Goal: Task Accomplishment & Management: Manage account settings

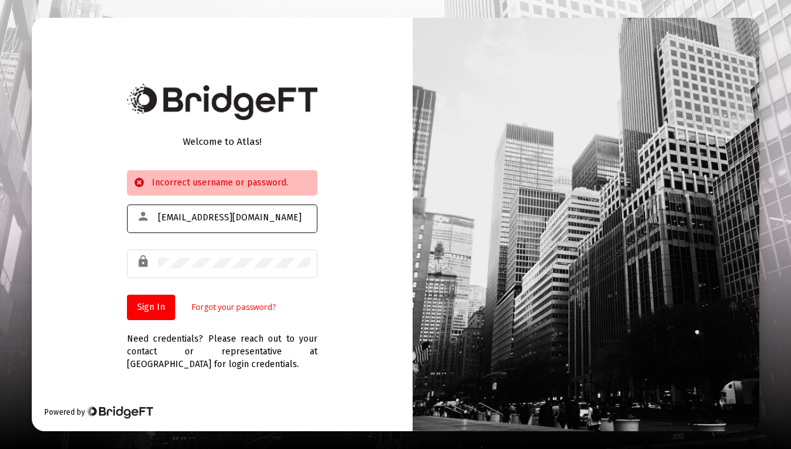
click at [218, 213] on input "[EMAIL_ADDRESS][DOMAIN_NAME]" at bounding box center [234, 218] width 152 height 10
drag, startPoint x: 223, startPoint y: 215, endPoint x: 306, endPoint y: 218, distance: 83.2
click at [223, 215] on input "[EMAIL_ADDRESS][DOMAIN_NAME]" at bounding box center [234, 218] width 152 height 10
click at [0, 448] on com-1password-button at bounding box center [0, 449] width 0 height 0
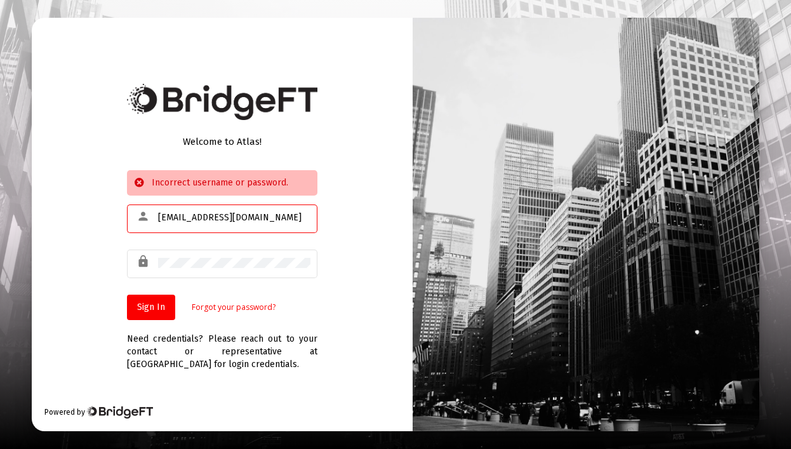
click at [205, 219] on input "[EMAIL_ADDRESS][DOMAIN_NAME]" at bounding box center [234, 218] width 152 height 10
type input "[EMAIL_ADDRESS][DOMAIN_NAME]"
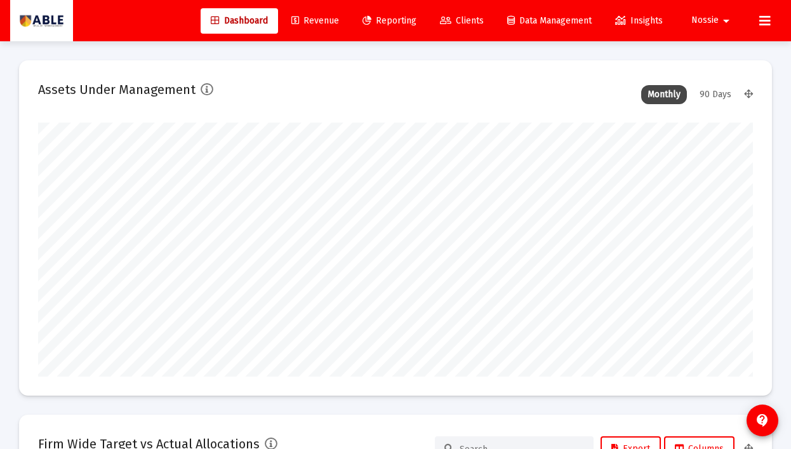
scroll to position [254, 715]
click at [321, 27] on link "Revenue" at bounding box center [315, 20] width 68 height 25
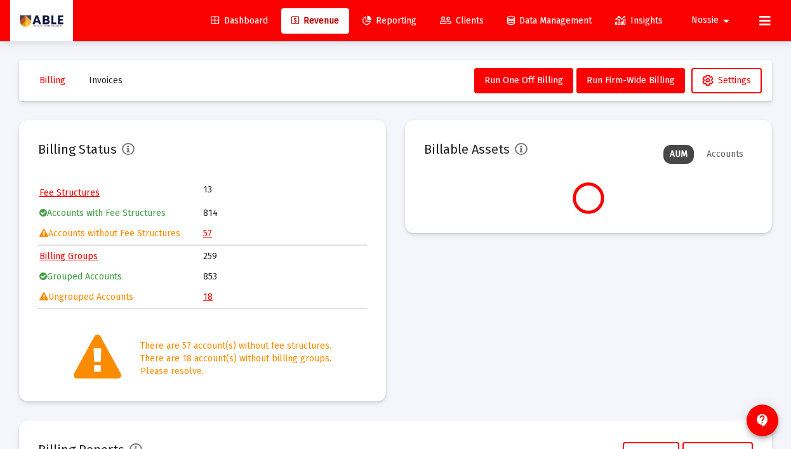
click at [209, 233] on link "57" at bounding box center [207, 233] width 9 height 11
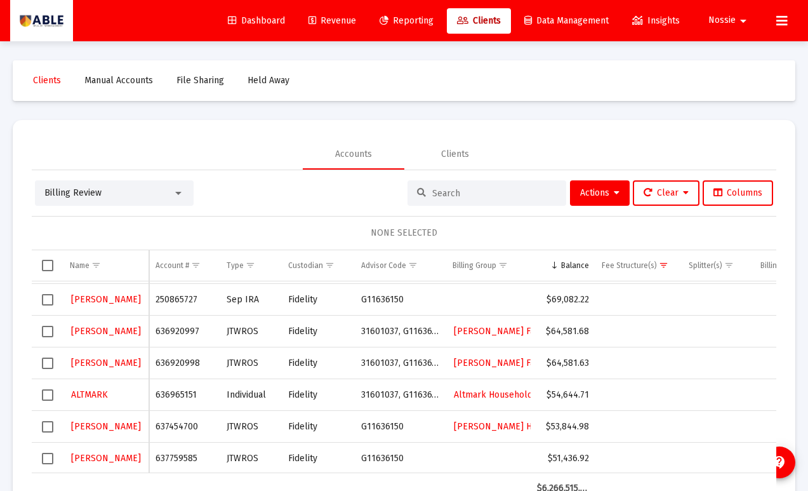
scroll to position [593, 0]
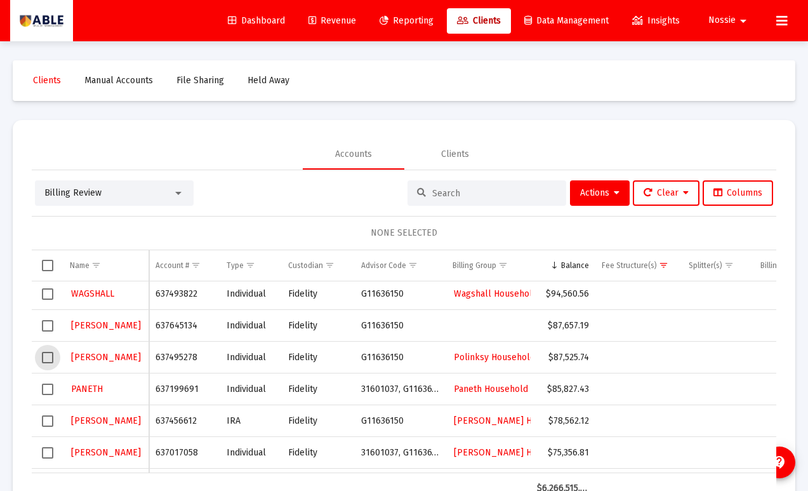
click at [48, 360] on span "Select row" at bounding box center [47, 357] width 11 height 11
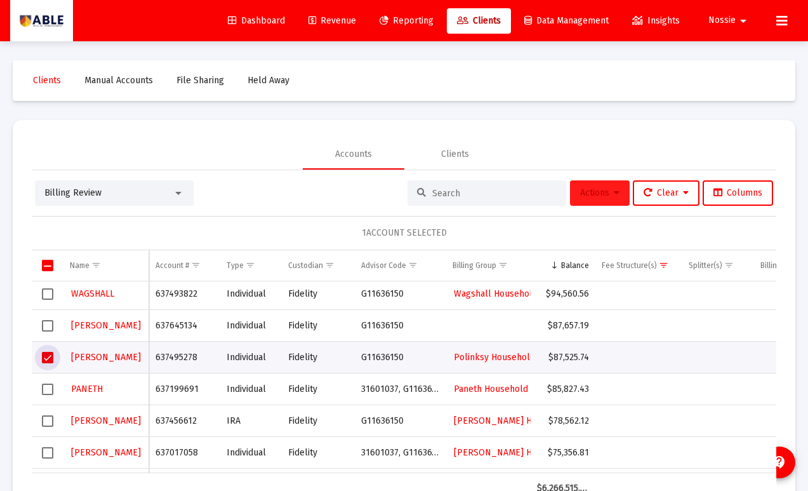
click at [570, 199] on button "Actions" at bounding box center [600, 192] width 60 height 25
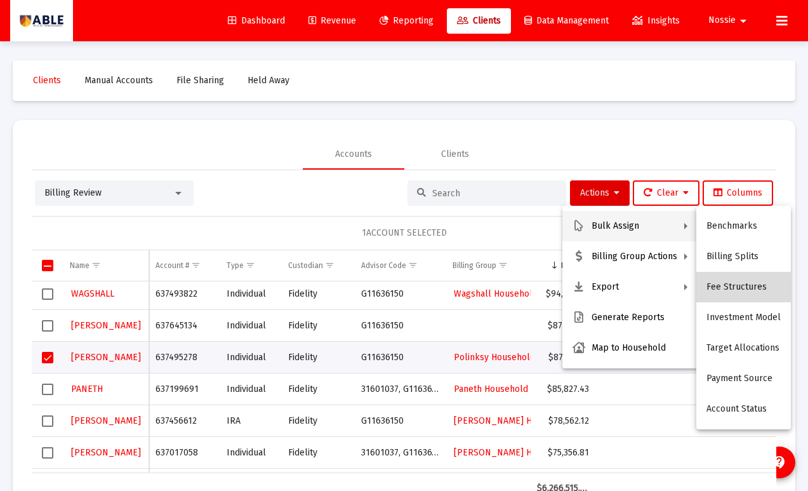
click at [755, 278] on button "Fee Structures" at bounding box center [743, 287] width 95 height 30
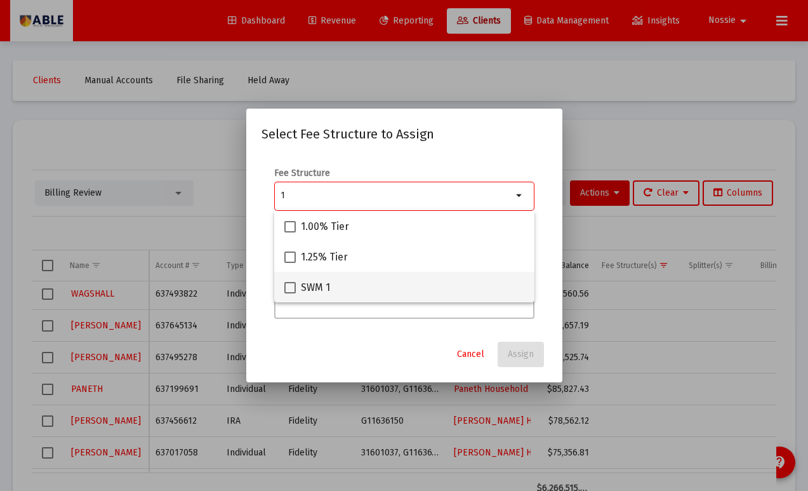
type input "1"
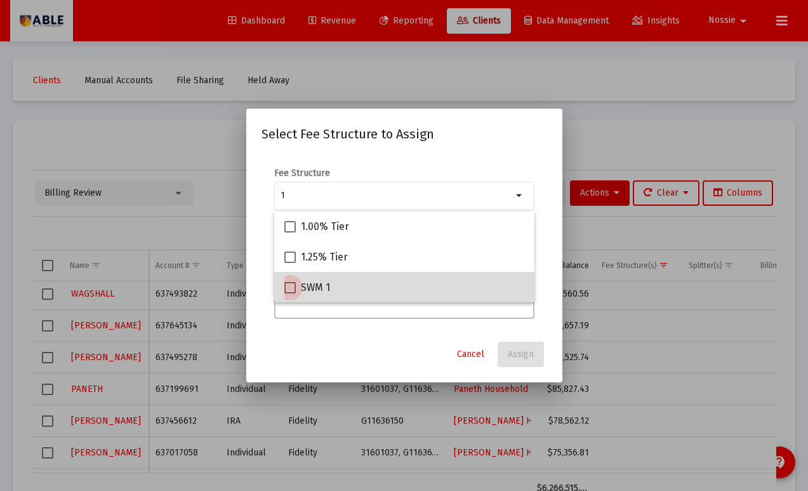
click at [308, 285] on span "SWM 1" at bounding box center [315, 287] width 29 height 15
click at [290, 293] on input "SWM 1" at bounding box center [289, 293] width 1 height 1
checkbox input "true"
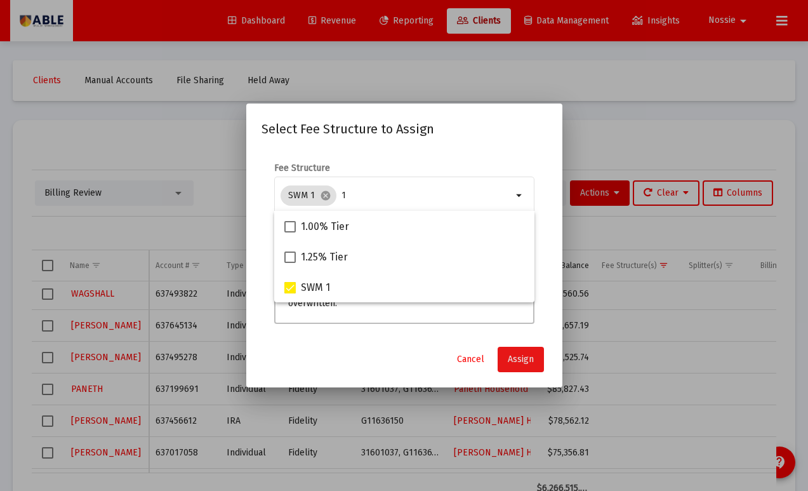
click at [535, 357] on button "Assign" at bounding box center [521, 359] width 46 height 25
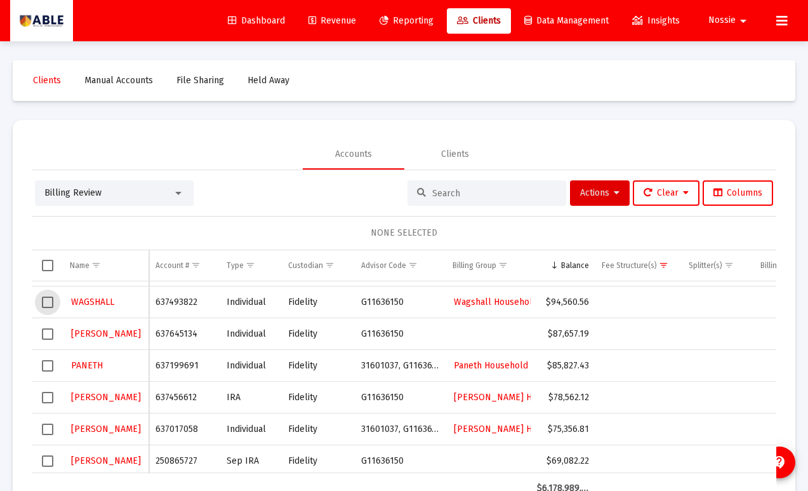
click at [48, 300] on span "Select row" at bounding box center [47, 301] width 11 height 11
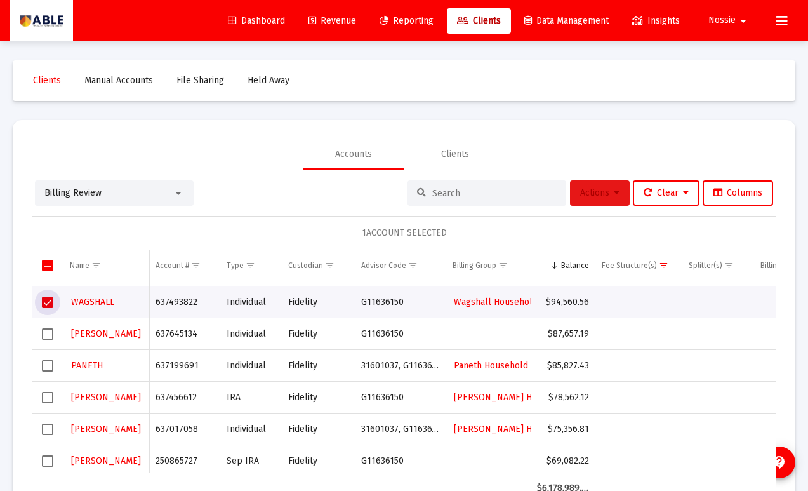
click at [598, 193] on span "Actions" at bounding box center [599, 192] width 39 height 11
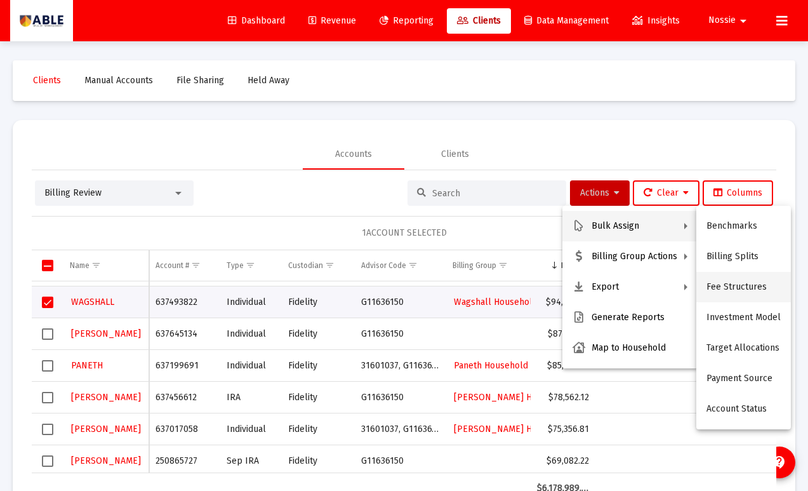
click at [763, 286] on button "Fee Structures" at bounding box center [743, 287] width 95 height 30
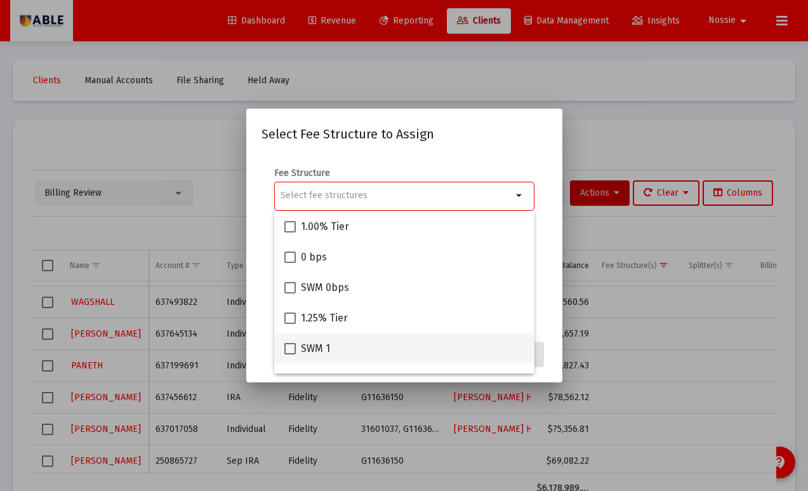
click at [312, 351] on span "SWM 1" at bounding box center [315, 348] width 29 height 15
click at [290, 354] on input "SWM 1" at bounding box center [289, 354] width 1 height 1
checkbox input "true"
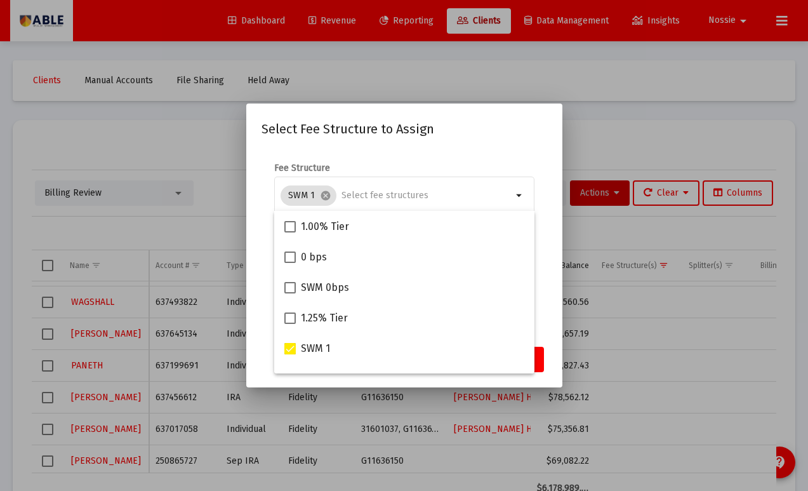
click at [549, 354] on mat-dialog-container "Select Fee Structure to Assign Fee Structure SWM 1 cancel arrow_drop_down Notes…" at bounding box center [404, 245] width 316 height 284
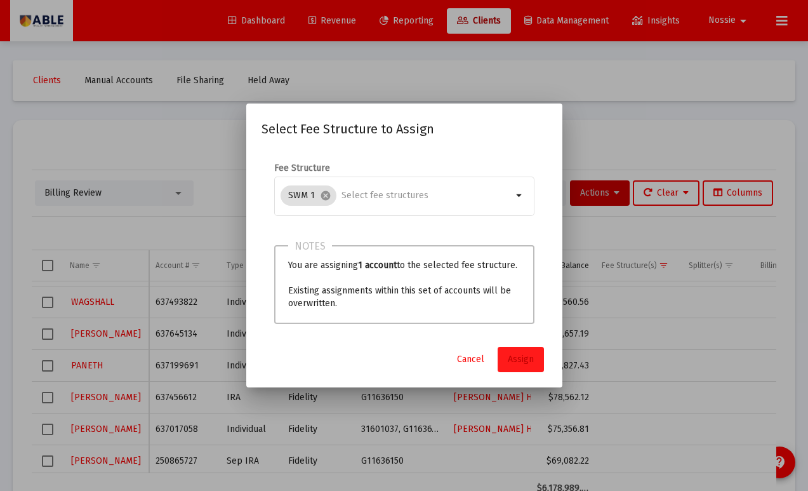
click at [511, 360] on span "Assign" at bounding box center [521, 359] width 26 height 11
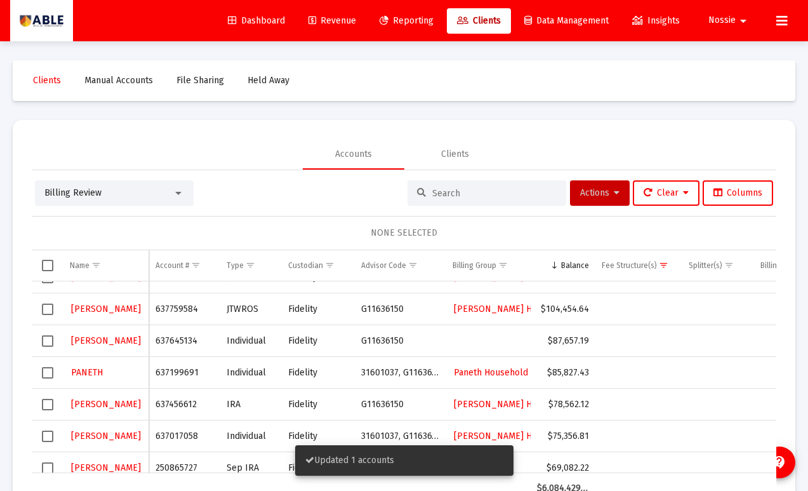
scroll to position [364, 0]
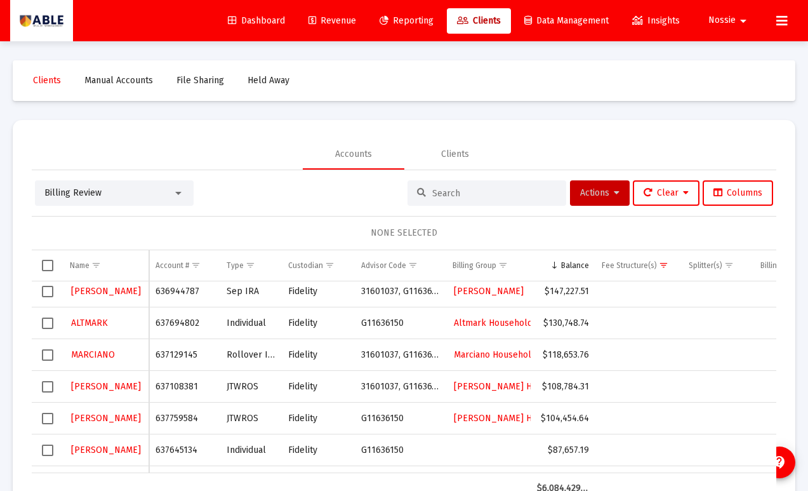
click at [55, 352] on td "Data grid" at bounding box center [48, 355] width 32 height 32
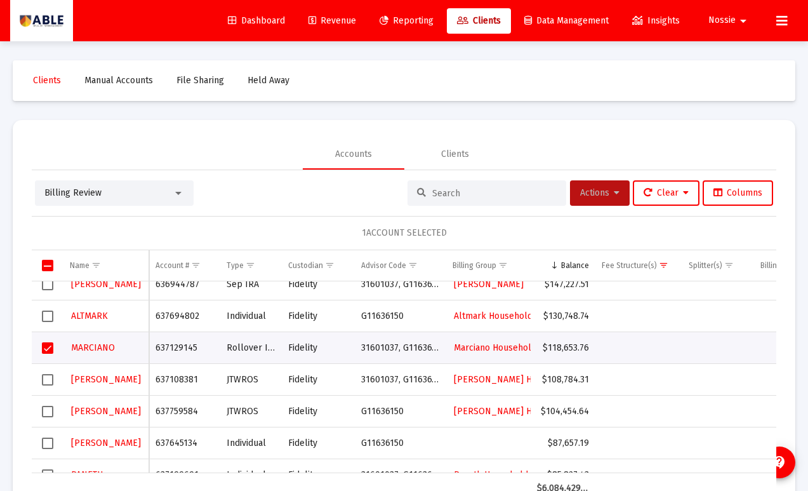
click at [591, 194] on span "Actions" at bounding box center [599, 192] width 39 height 11
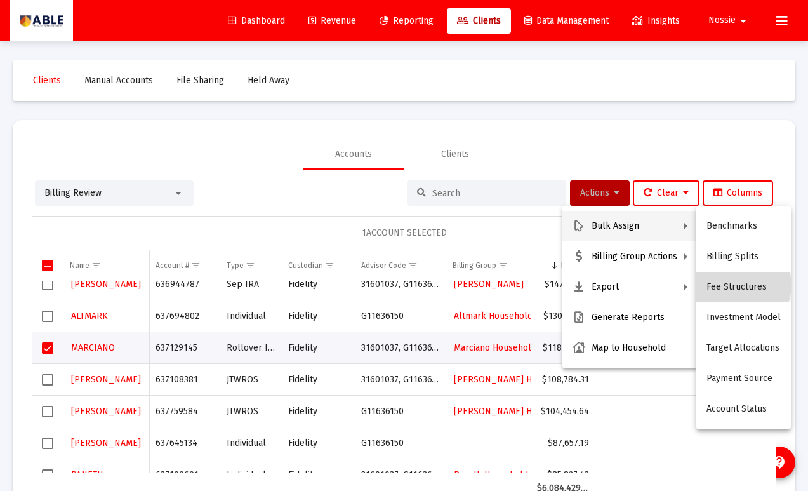
click at [741, 285] on button "Fee Structures" at bounding box center [743, 287] width 95 height 30
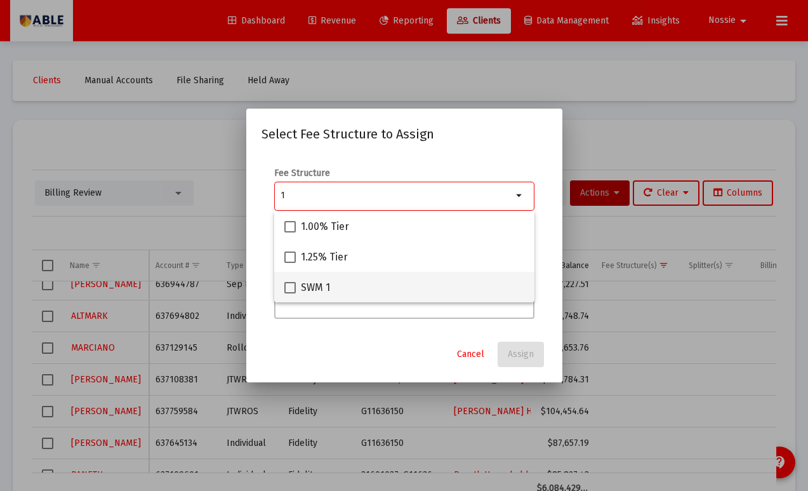
type input "1"
click at [292, 287] on span at bounding box center [289, 287] width 11 height 11
click at [290, 293] on input "SWM 1" at bounding box center [289, 293] width 1 height 1
checkbox input "true"
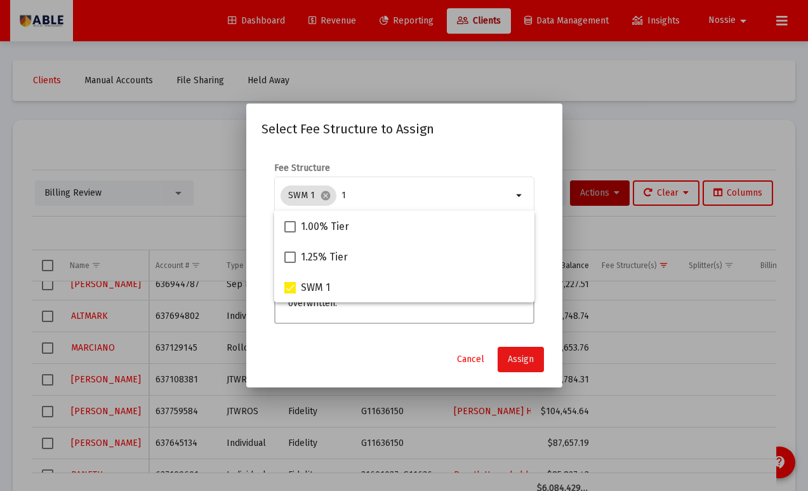
click at [524, 359] on span "Assign" at bounding box center [521, 359] width 26 height 11
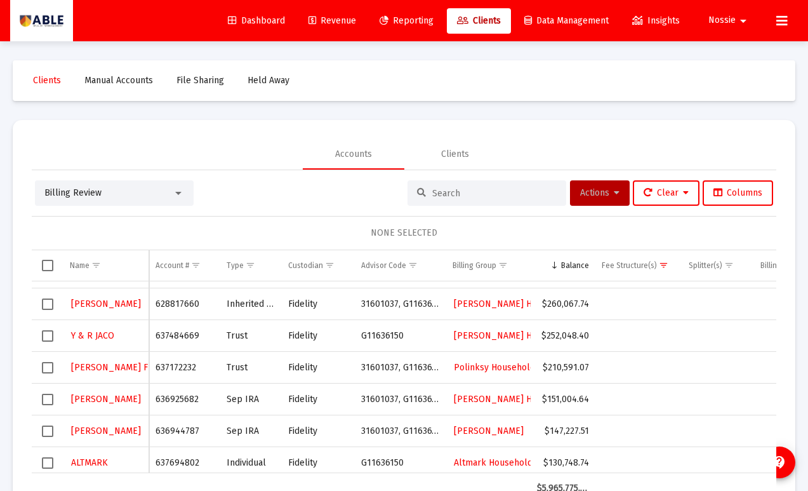
scroll to position [162, 0]
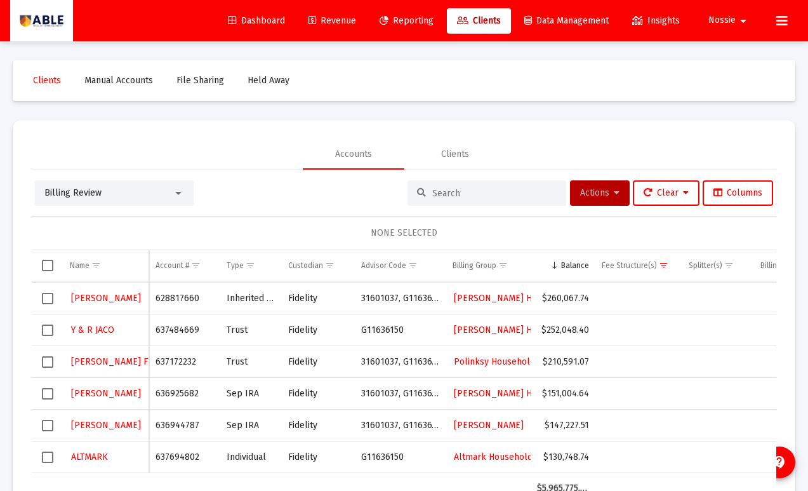
click at [47, 364] on span "Select row" at bounding box center [47, 361] width 11 height 11
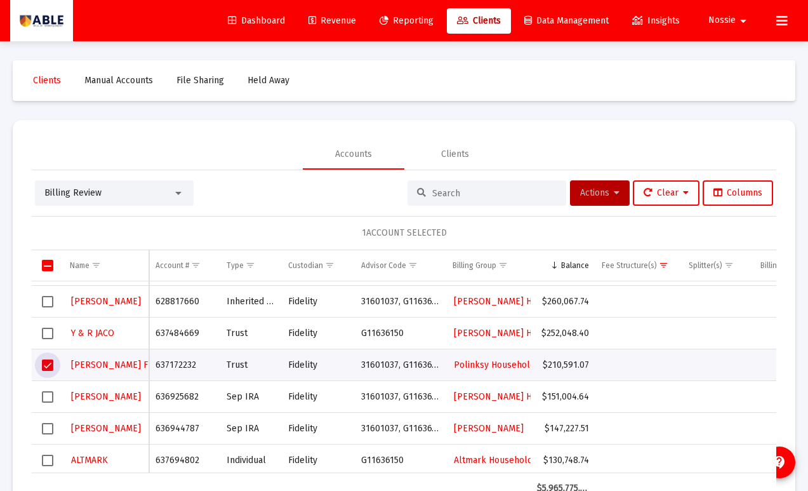
click at [47, 364] on span "Select row" at bounding box center [47, 364] width 11 height 11
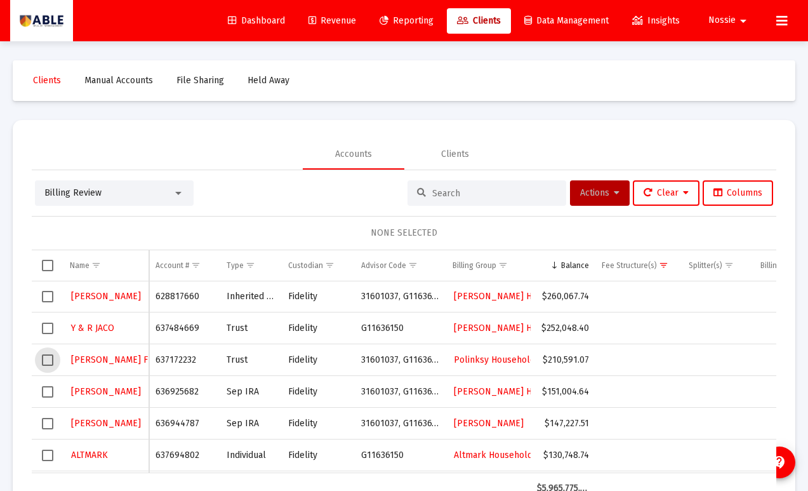
click at [50, 357] on span "Select row" at bounding box center [47, 359] width 11 height 11
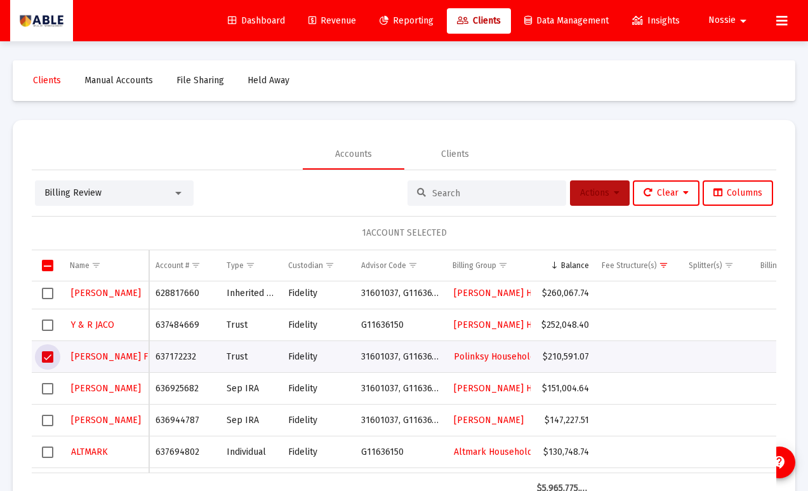
click at [620, 194] on button "Actions" at bounding box center [600, 192] width 60 height 25
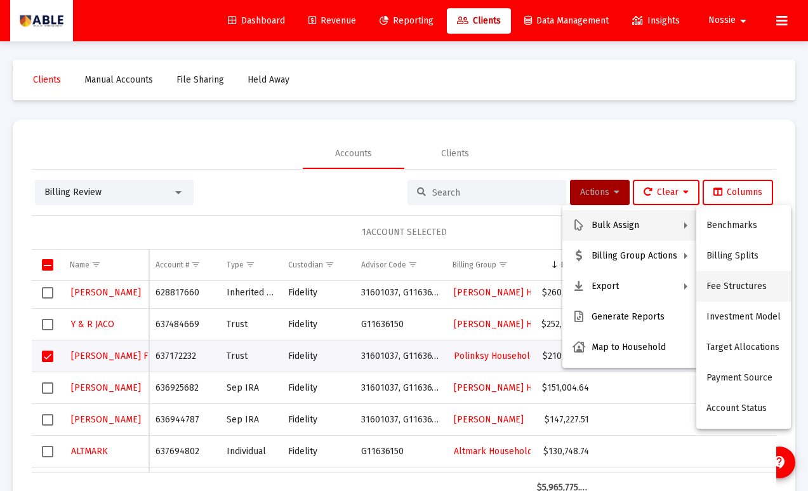
click at [727, 291] on button "Fee Structures" at bounding box center [743, 286] width 95 height 30
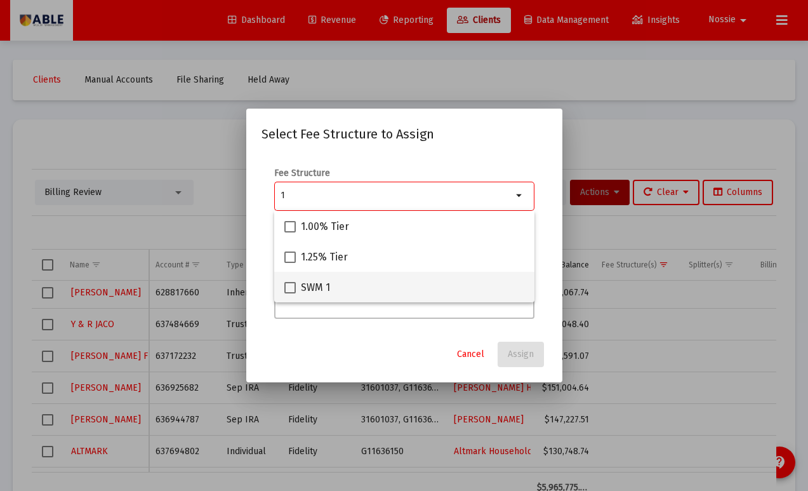
type input "1"
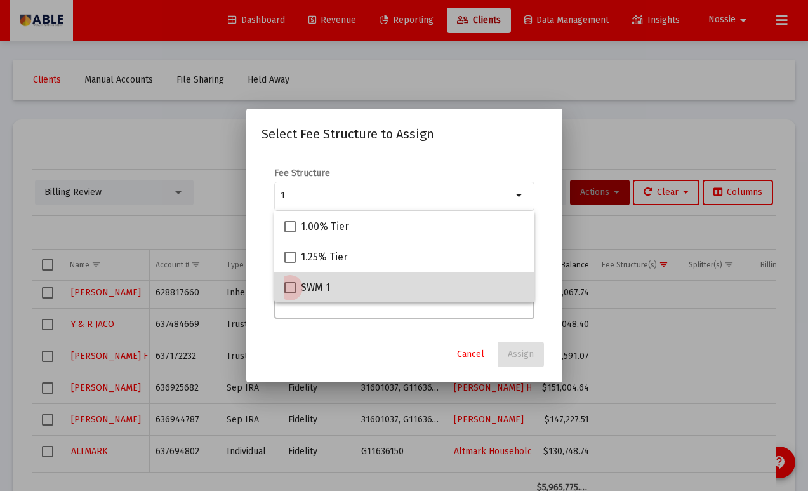
click at [319, 291] on span "SWM 1" at bounding box center [315, 287] width 29 height 15
click at [290, 293] on input "SWM 1" at bounding box center [289, 293] width 1 height 1
checkbox input "true"
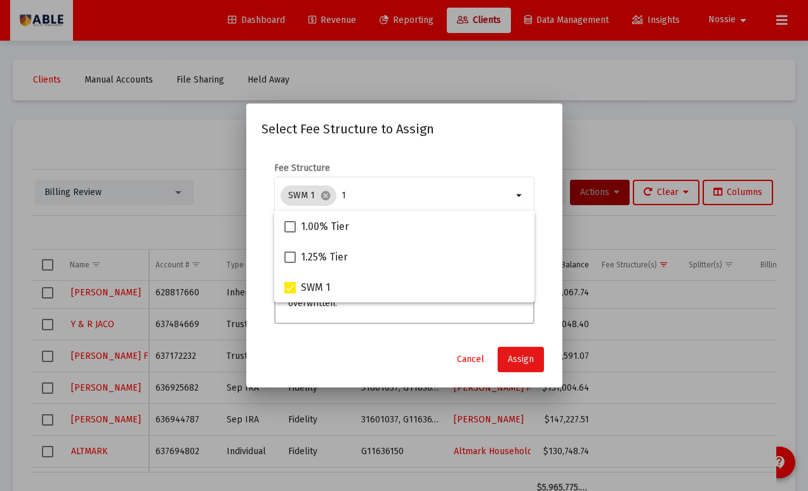
click at [537, 367] on button "Assign" at bounding box center [521, 359] width 46 height 25
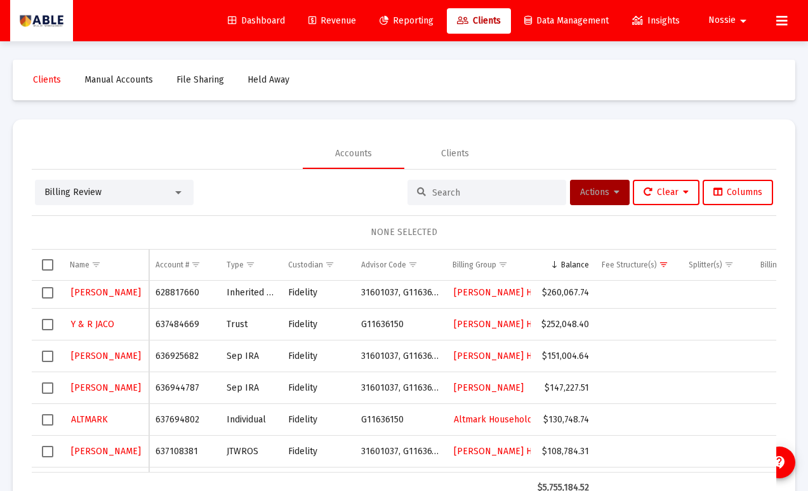
click at [48, 355] on span "Select row" at bounding box center [47, 355] width 11 height 11
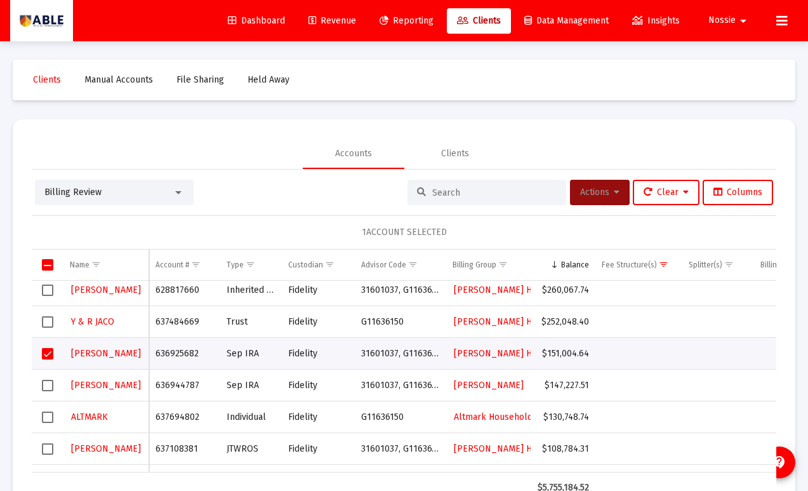
click at [580, 187] on span "Actions" at bounding box center [599, 192] width 39 height 11
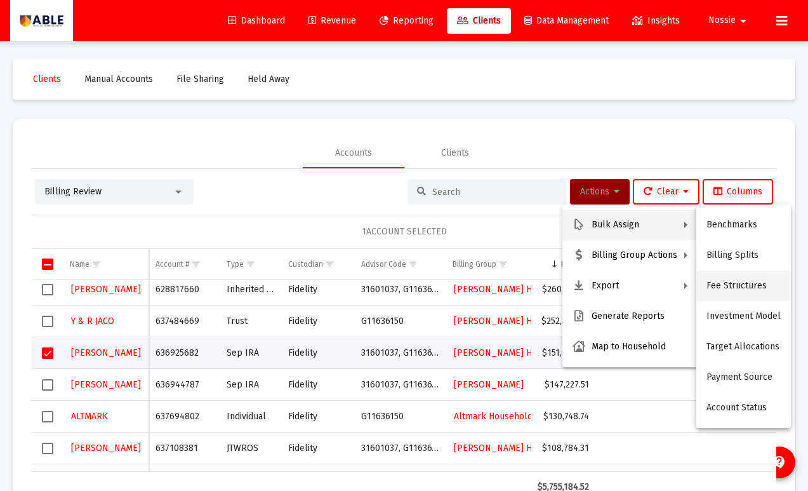
click at [733, 281] on button "Fee Structures" at bounding box center [743, 285] width 95 height 30
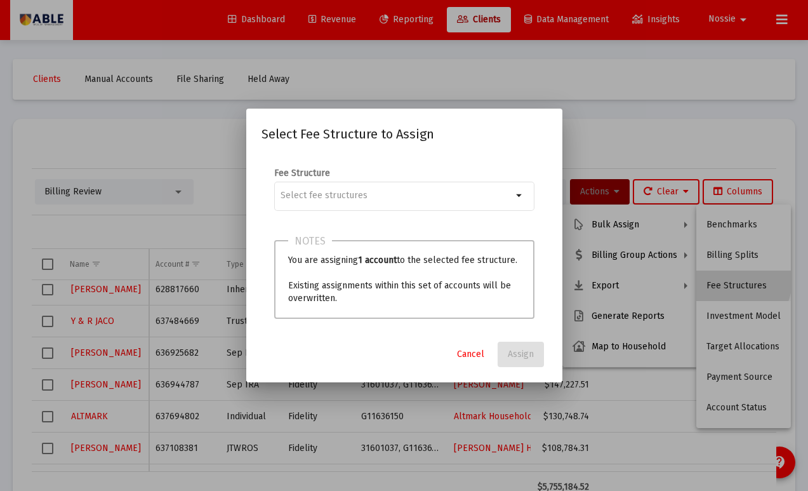
scroll to position [0, 0]
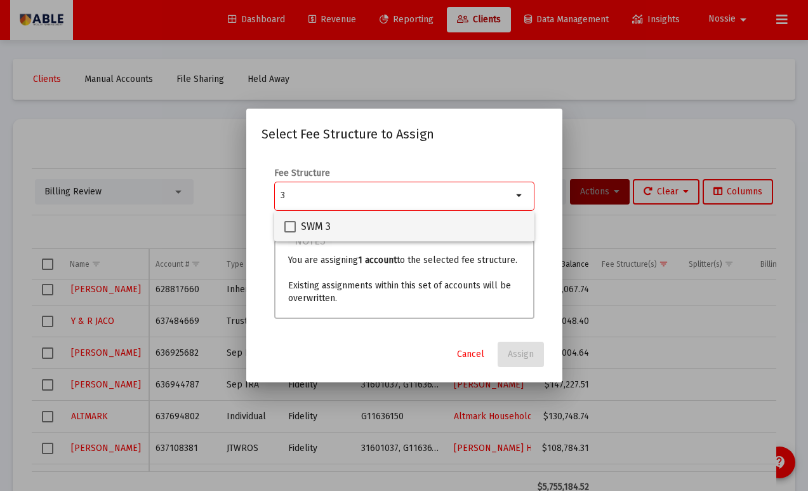
type input "3"
click at [318, 223] on span "SWM 3" at bounding box center [316, 226] width 30 height 15
click at [290, 232] on input "SWM 3" at bounding box center [289, 232] width 1 height 1
checkbox input "true"
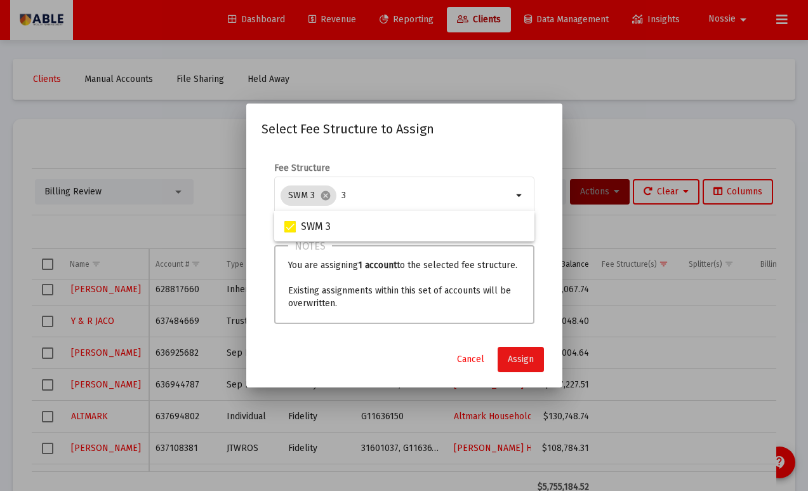
click at [521, 365] on button "Assign" at bounding box center [521, 359] width 46 height 25
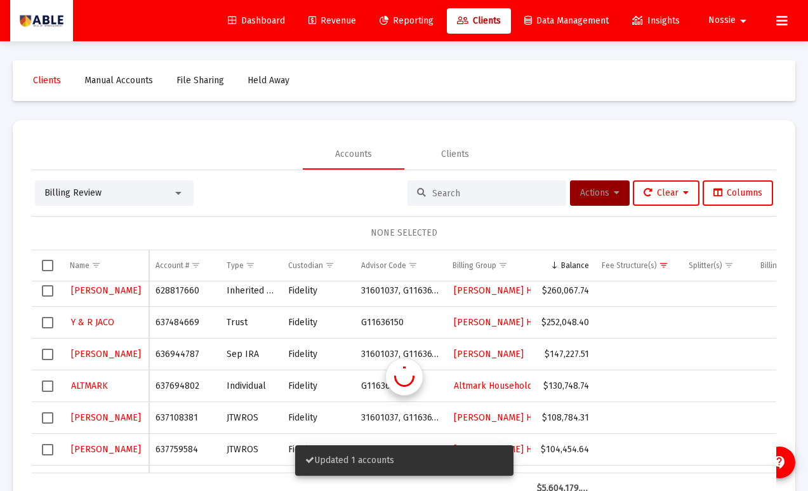
scroll to position [1, 0]
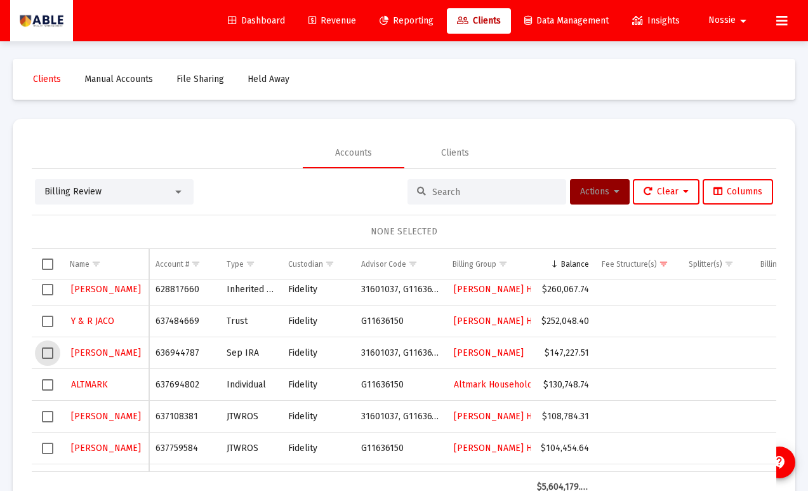
click at [51, 354] on span "Select row" at bounding box center [47, 352] width 11 height 11
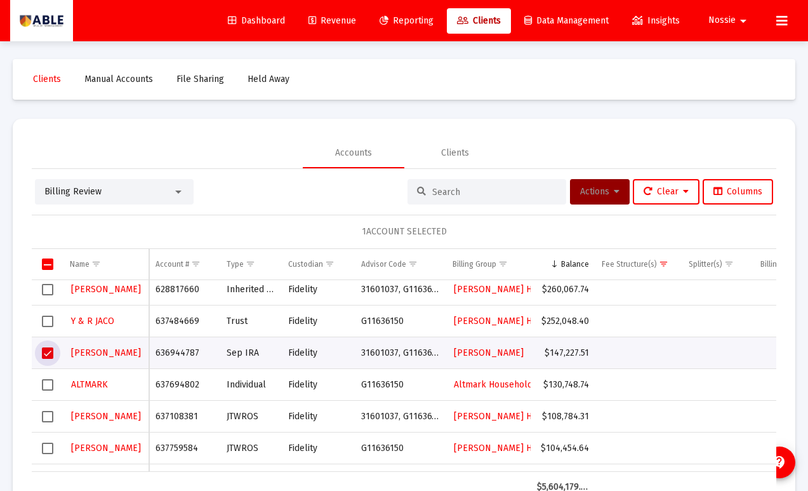
scroll to position [167, 0]
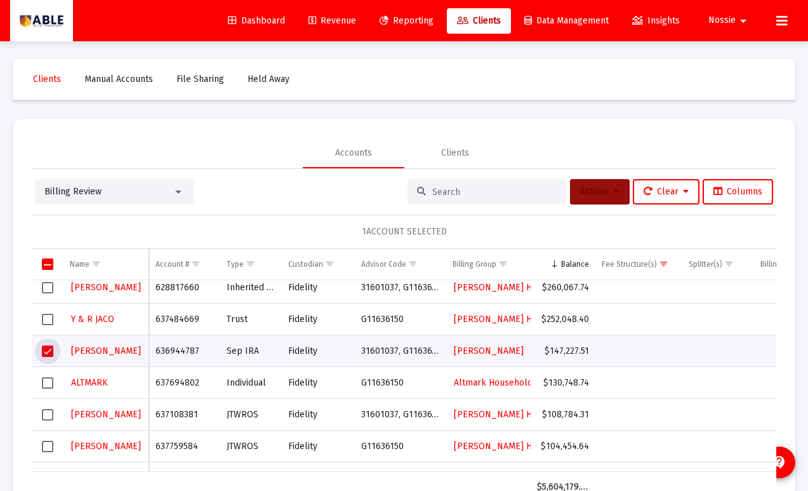
click at [597, 197] on button "Actions" at bounding box center [600, 191] width 60 height 25
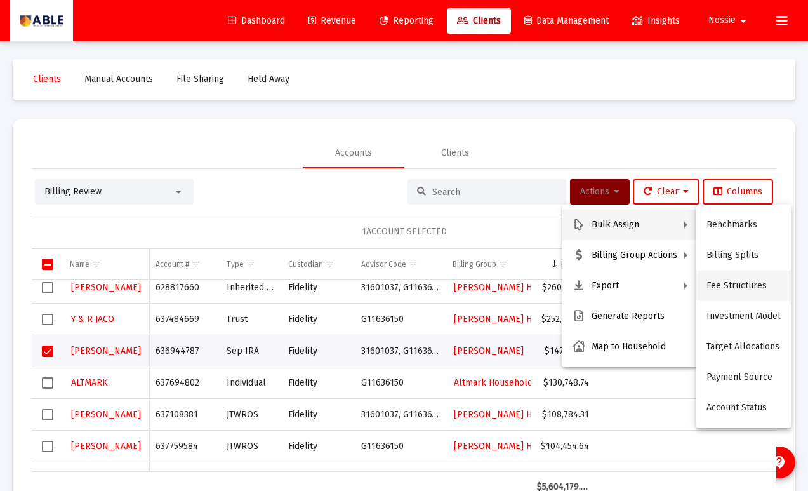
click at [728, 290] on button "Fee Structures" at bounding box center [743, 285] width 95 height 30
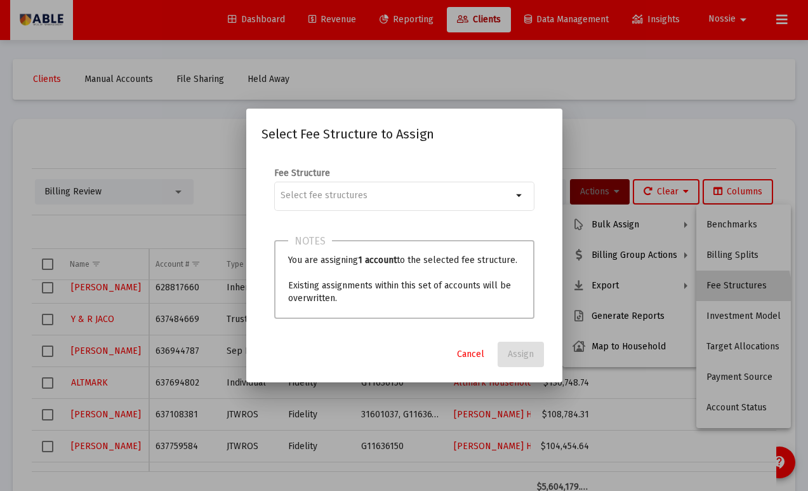
scroll to position [0, 0]
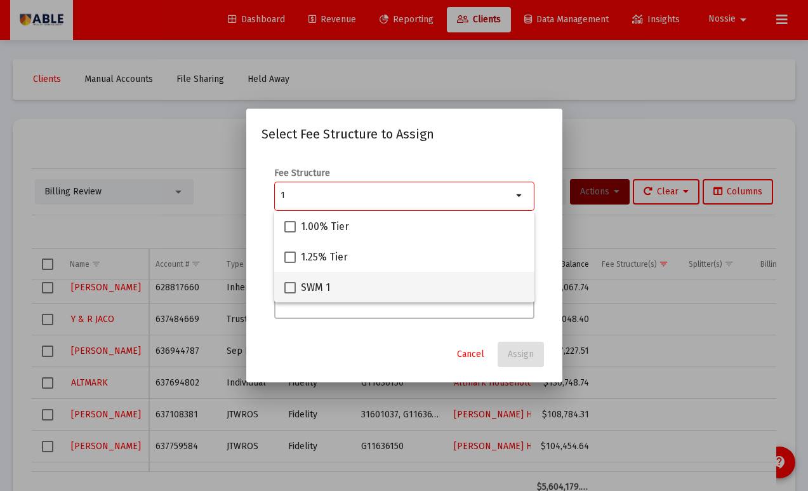
type input "1"
click at [334, 296] on div "SWM 1" at bounding box center [404, 287] width 240 height 30
checkbox input "true"
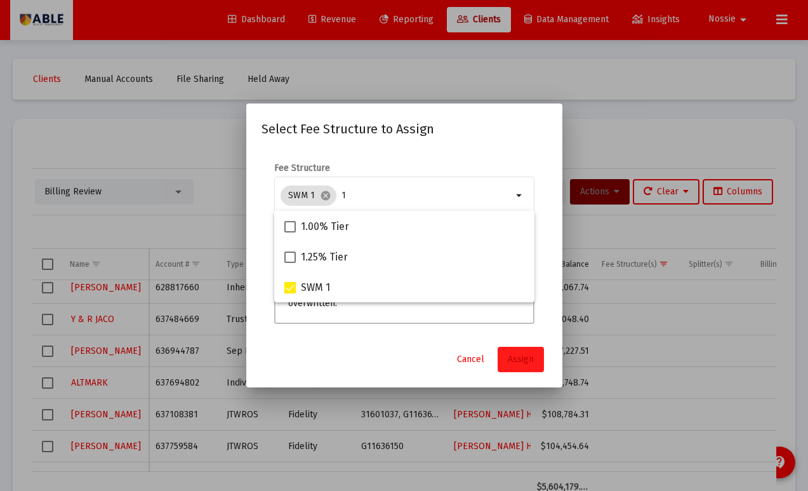
click at [534, 357] on button "Assign" at bounding box center [521, 359] width 46 height 25
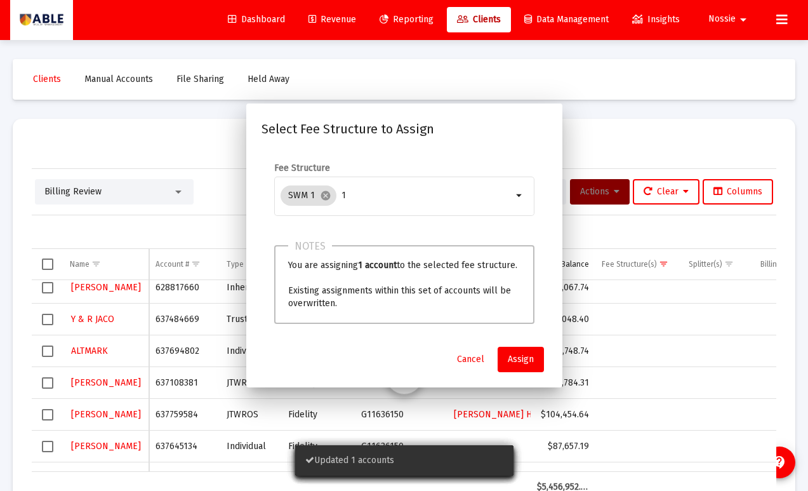
scroll to position [1, 0]
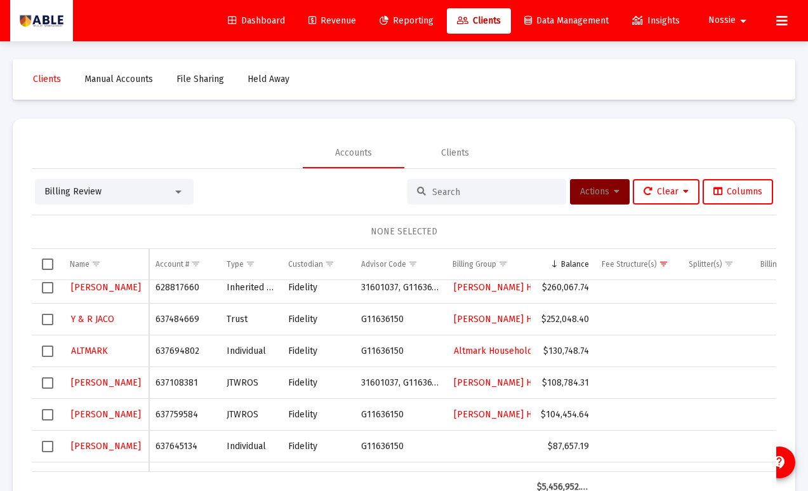
click at [47, 353] on span "Select row" at bounding box center [47, 350] width 11 height 11
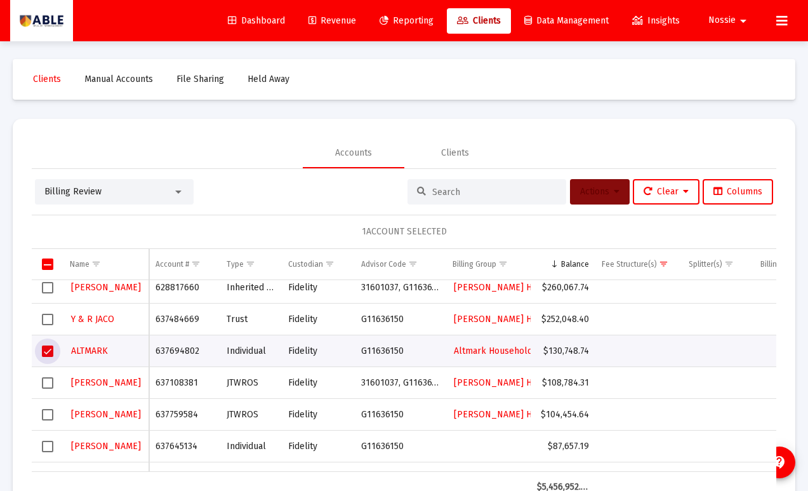
click at [593, 197] on button "Actions" at bounding box center [600, 191] width 60 height 25
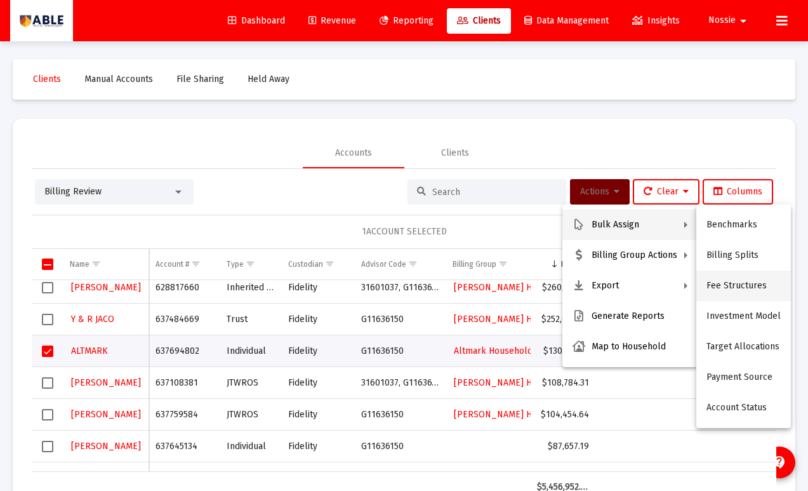
click at [721, 284] on button "Fee Structures" at bounding box center [743, 285] width 95 height 30
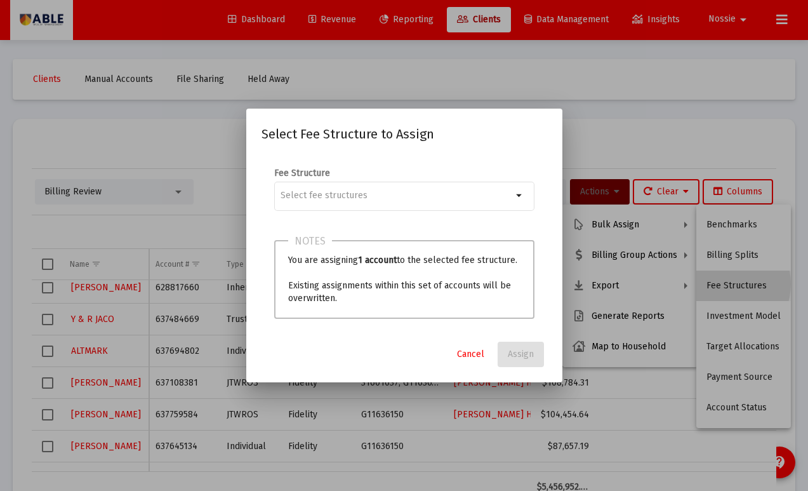
scroll to position [0, 0]
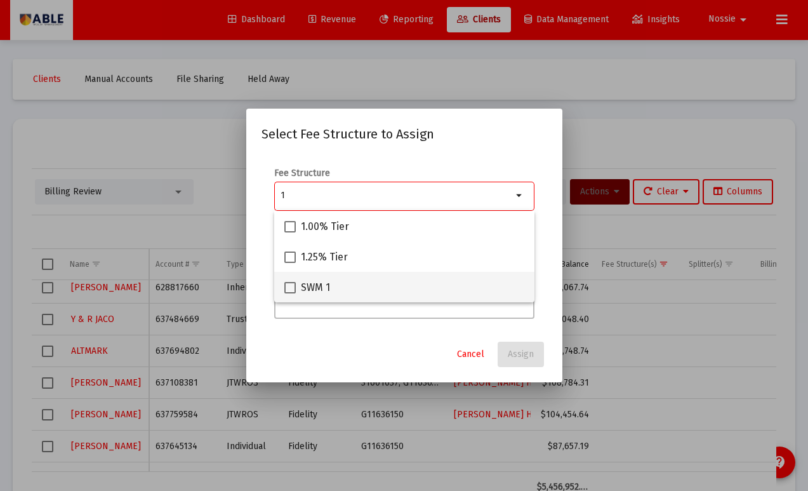
type input "1"
click at [332, 281] on div "SWM 1" at bounding box center [404, 287] width 240 height 30
checkbox input "true"
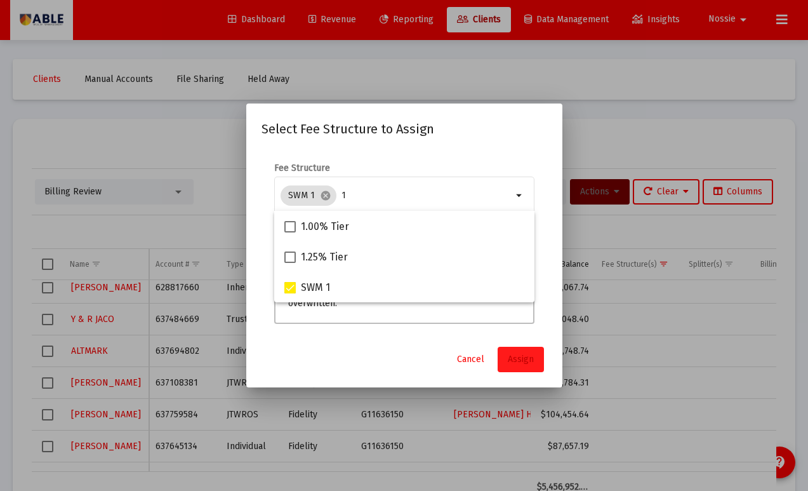
click at [522, 351] on button "Assign" at bounding box center [521, 359] width 46 height 25
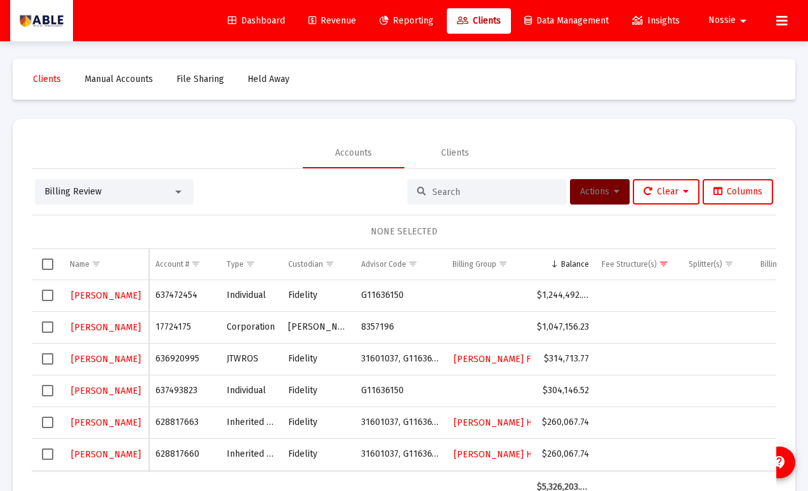
scroll to position [4, 0]
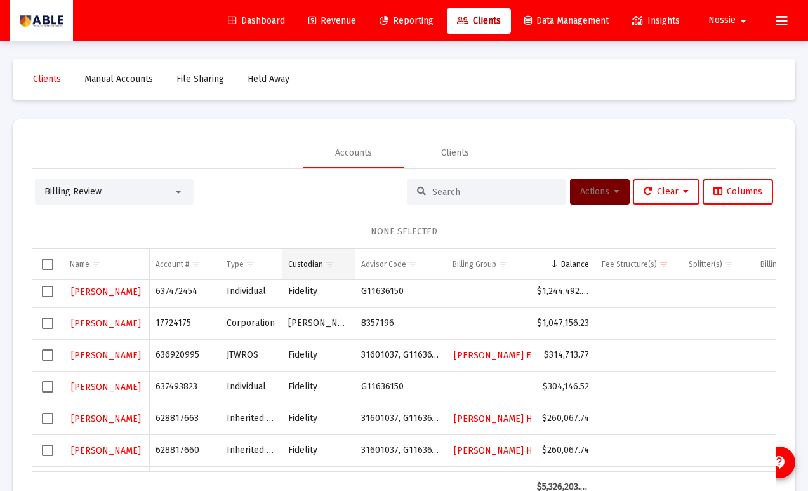
click at [331, 267] on span "Show filter options for column 'Custodian'" at bounding box center [330, 264] width 10 height 10
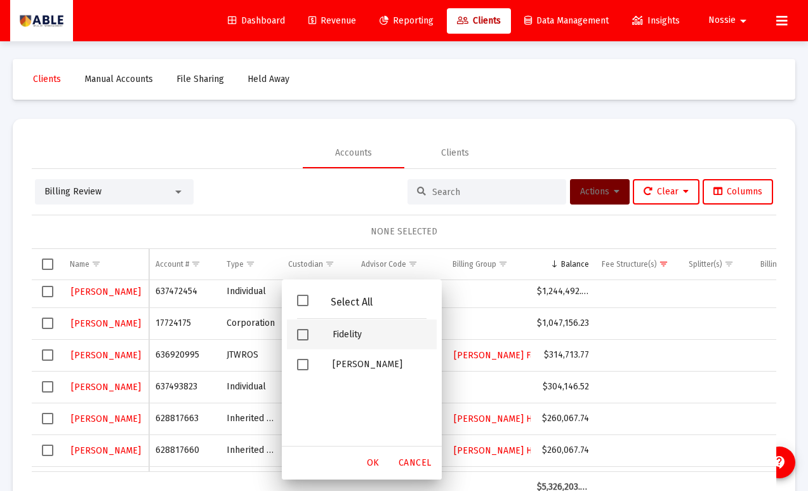
click at [310, 336] on div "Filter options" at bounding box center [305, 334] width 36 height 30
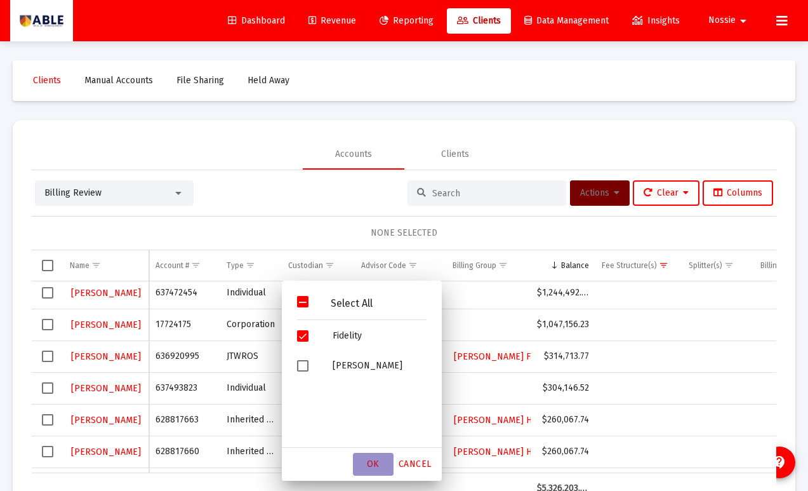
click at [369, 448] on span "OK" at bounding box center [373, 463] width 13 height 11
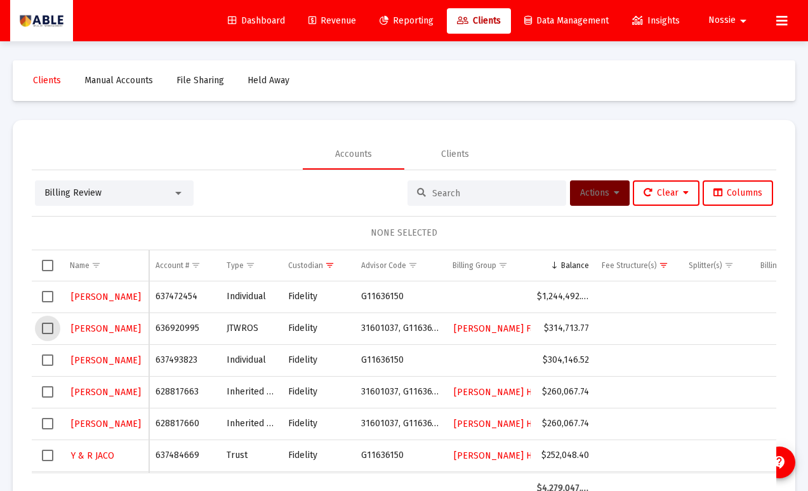
click at [48, 331] on span "Select row" at bounding box center [47, 327] width 11 height 11
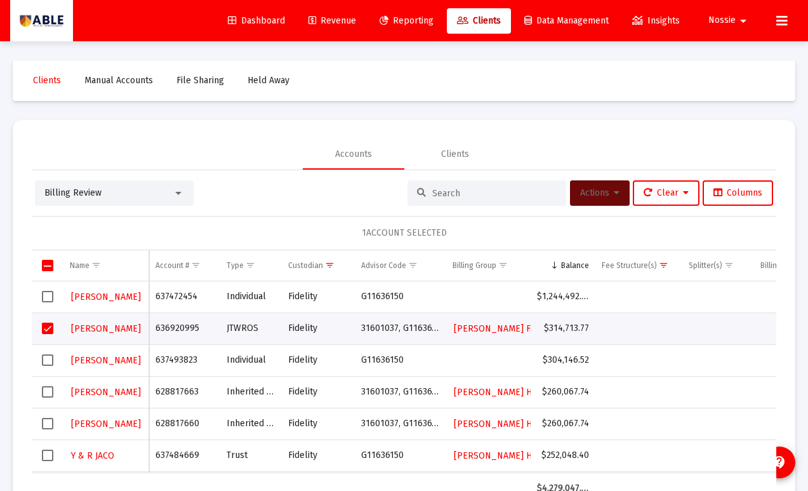
click at [609, 201] on button "Actions" at bounding box center [600, 192] width 60 height 25
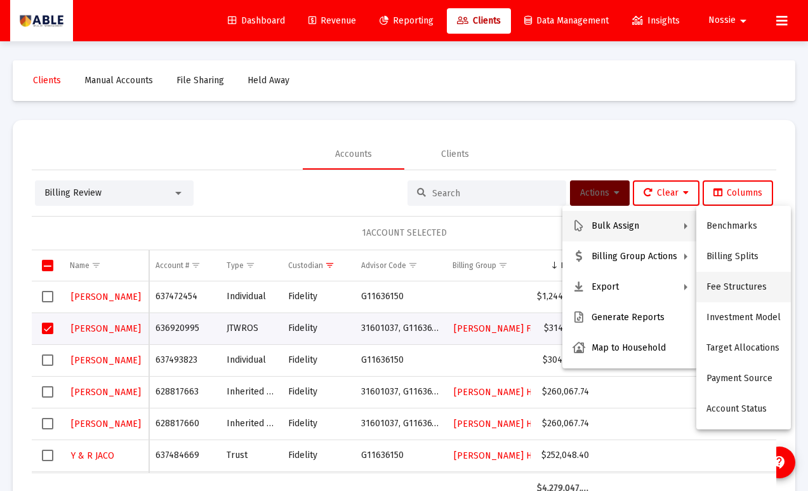
click at [754, 284] on button "Fee Structures" at bounding box center [743, 287] width 95 height 30
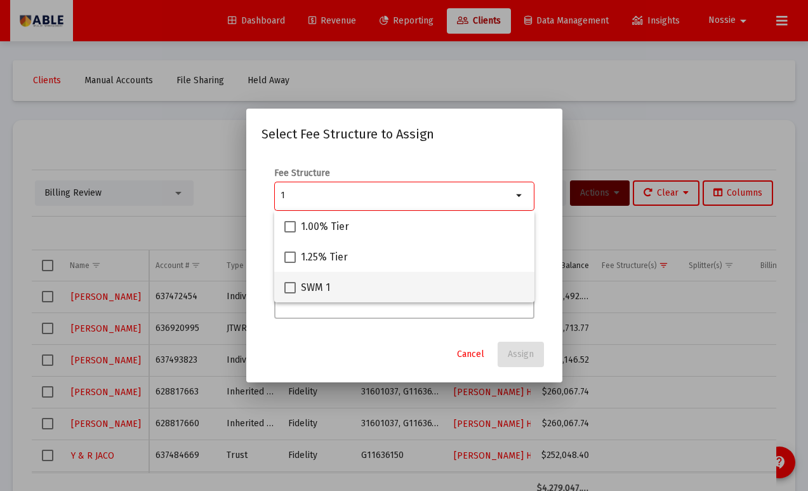
type input "1"
click at [295, 289] on label "SWM 1" at bounding box center [307, 287] width 46 height 15
click at [290, 293] on input "SWM 1" at bounding box center [289, 293] width 1 height 1
checkbox input "true"
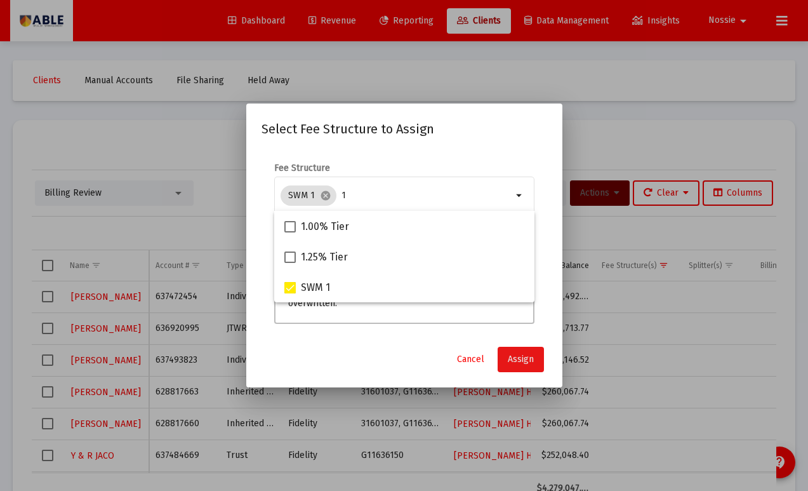
click at [512, 357] on span "Assign" at bounding box center [521, 359] width 26 height 11
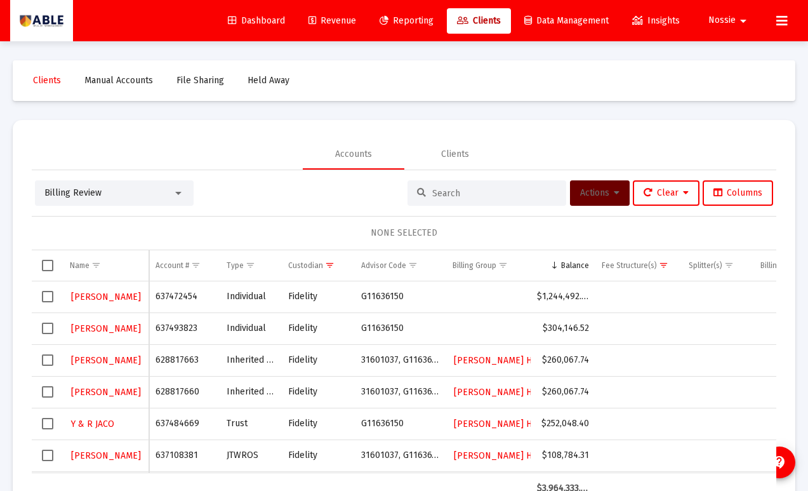
click at [48, 360] on span "Select row" at bounding box center [47, 359] width 11 height 11
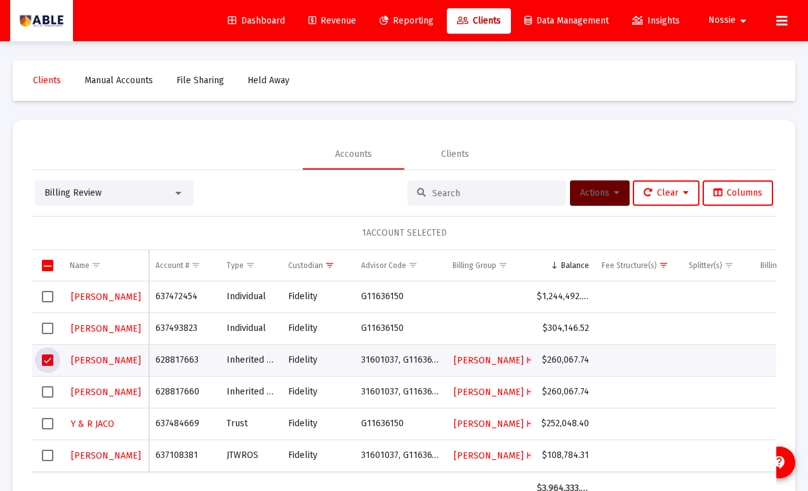
click at [49, 388] on span "Select row" at bounding box center [47, 391] width 11 height 11
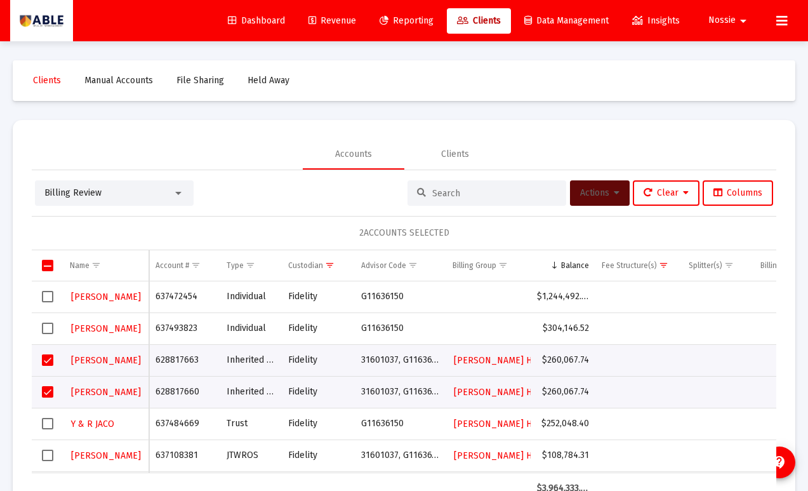
click at [605, 197] on span "Actions" at bounding box center [599, 192] width 39 height 11
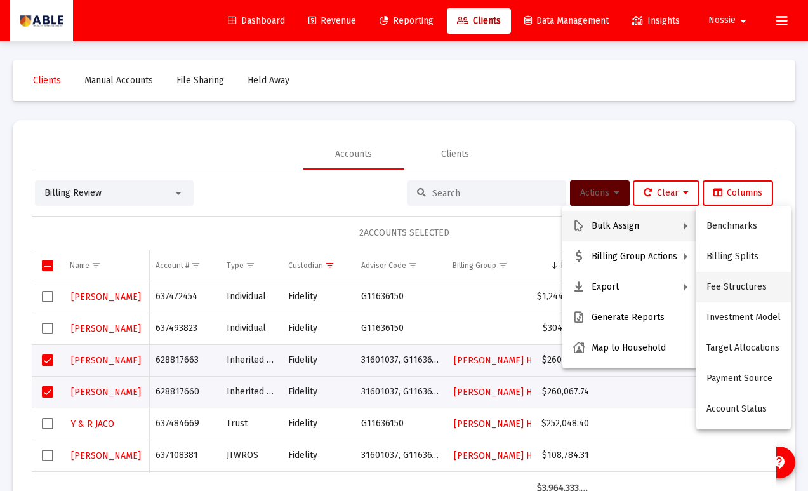
click at [728, 291] on button "Fee Structures" at bounding box center [743, 287] width 95 height 30
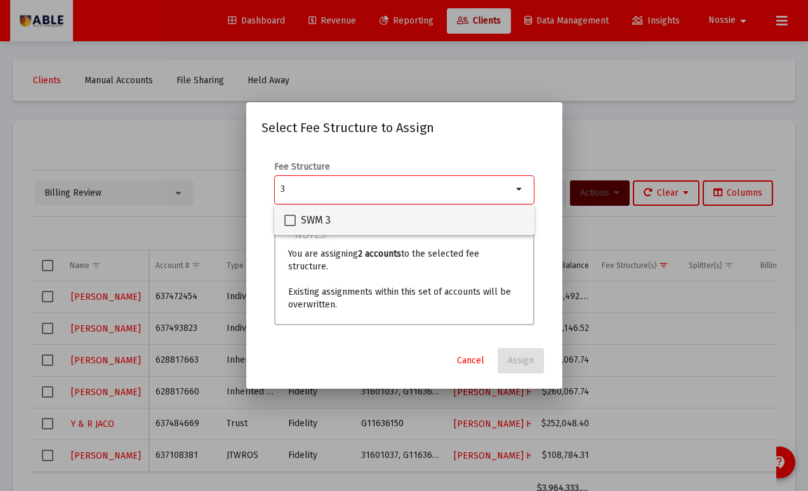
type input "3"
click at [288, 215] on span at bounding box center [289, 220] width 11 height 11
click at [289, 226] on input "SWM 3" at bounding box center [289, 226] width 1 height 1
checkbox input "true"
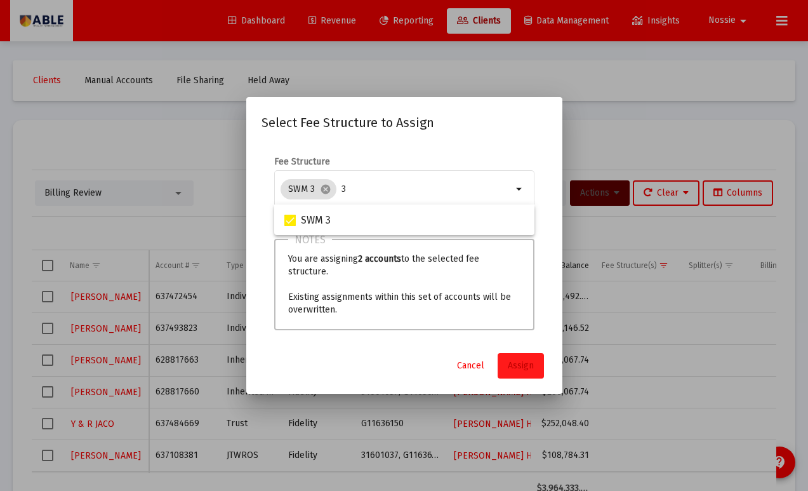
click at [536, 376] on button "Assign" at bounding box center [521, 365] width 46 height 25
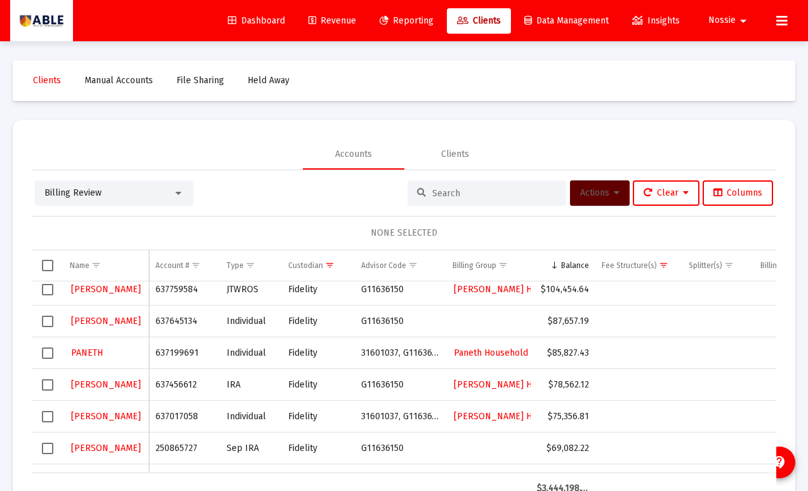
scroll to position [136, 0]
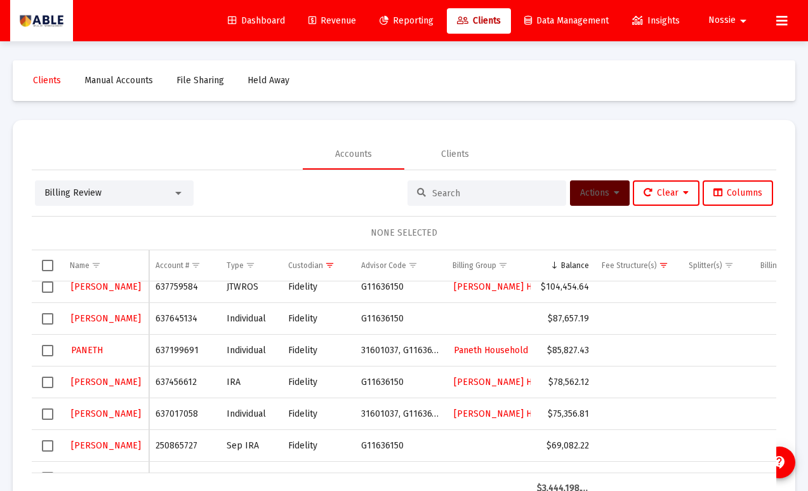
click at [51, 416] on span "Select row" at bounding box center [47, 413] width 11 height 11
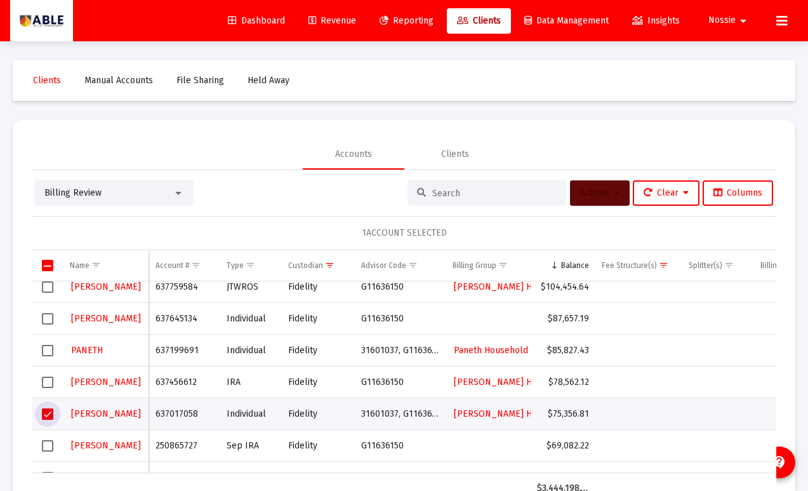
click at [602, 197] on span "Actions" at bounding box center [599, 192] width 39 height 11
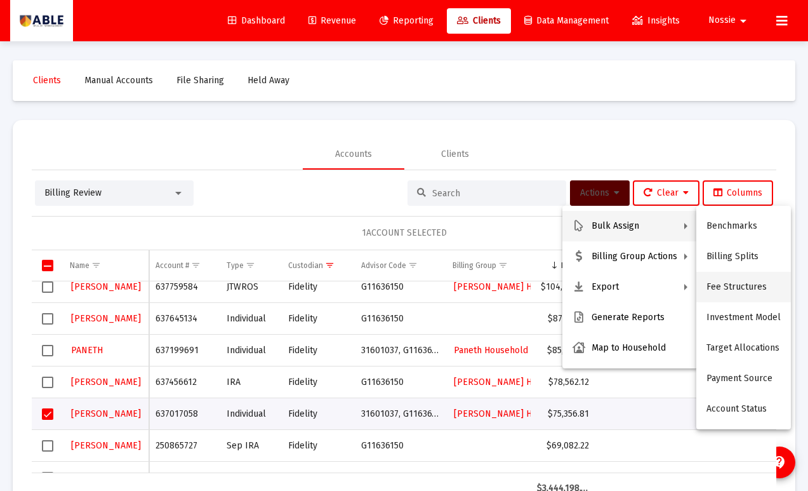
click at [716, 278] on button "Fee Structures" at bounding box center [743, 287] width 95 height 30
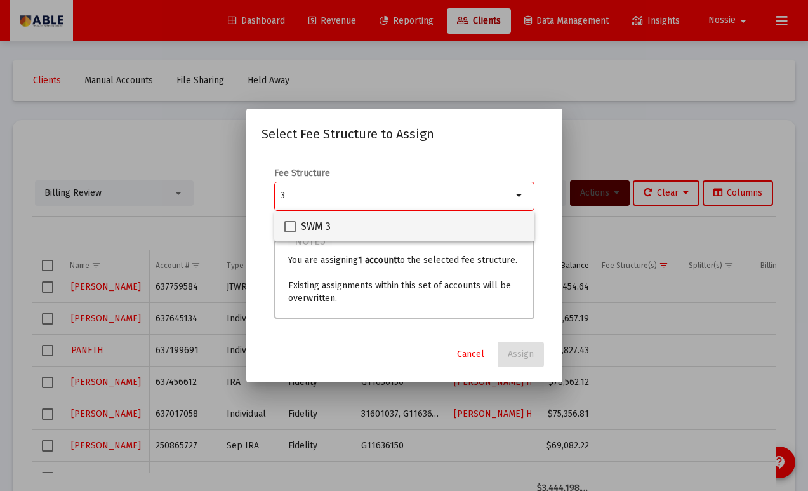
type input "3"
click at [315, 227] on span "SWM 3" at bounding box center [316, 226] width 30 height 15
click at [290, 232] on input "SWM 3" at bounding box center [289, 232] width 1 height 1
checkbox input "true"
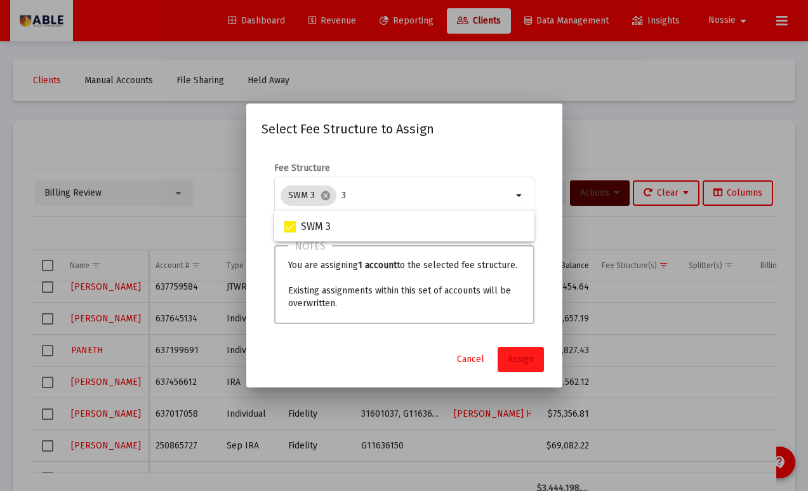
click at [520, 354] on span "Assign" at bounding box center [521, 359] width 26 height 11
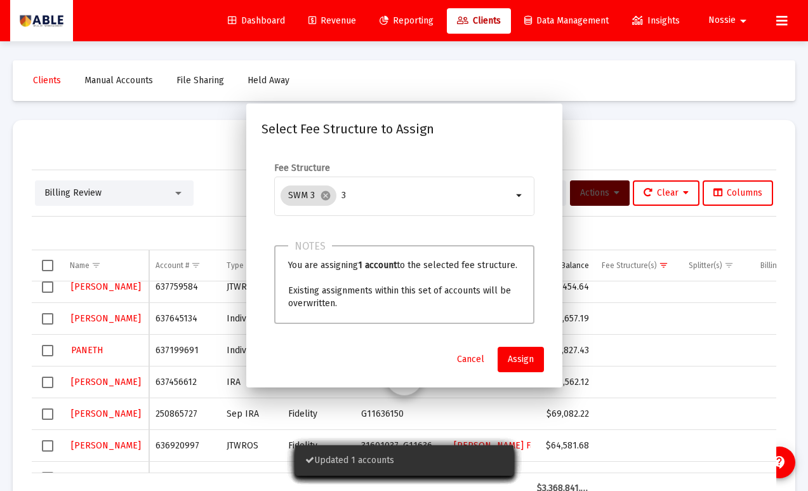
scroll to position [136, 0]
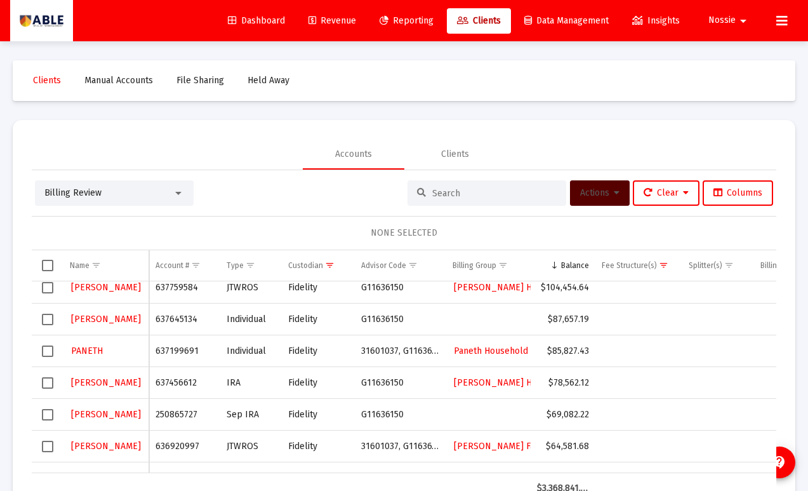
click at [46, 352] on span "Select row" at bounding box center [47, 350] width 11 height 11
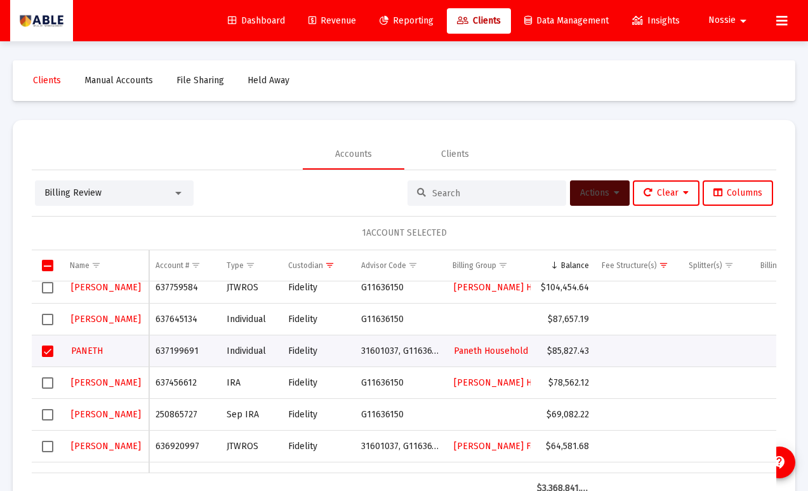
click at [581, 198] on button "Actions" at bounding box center [600, 192] width 60 height 25
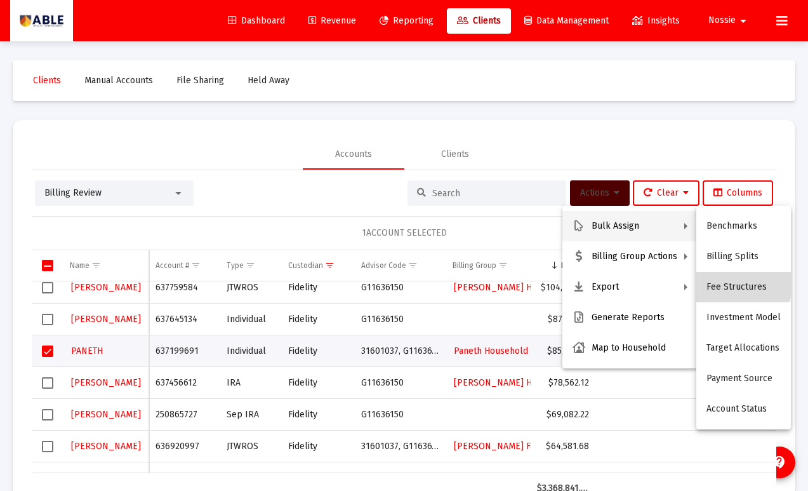
click at [736, 280] on button "Fee Structures" at bounding box center [743, 287] width 95 height 30
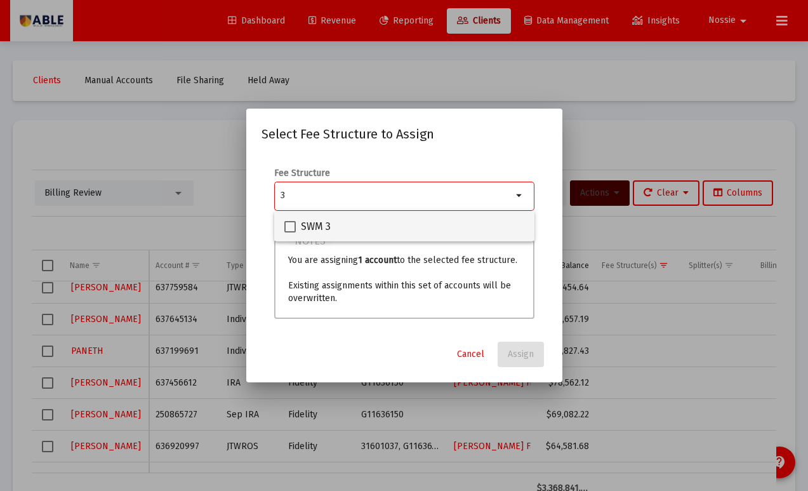
type input "3"
click at [301, 230] on span "SWM 3" at bounding box center [316, 226] width 30 height 15
click at [290, 232] on input "SWM 3" at bounding box center [289, 232] width 1 height 1
checkbox input "true"
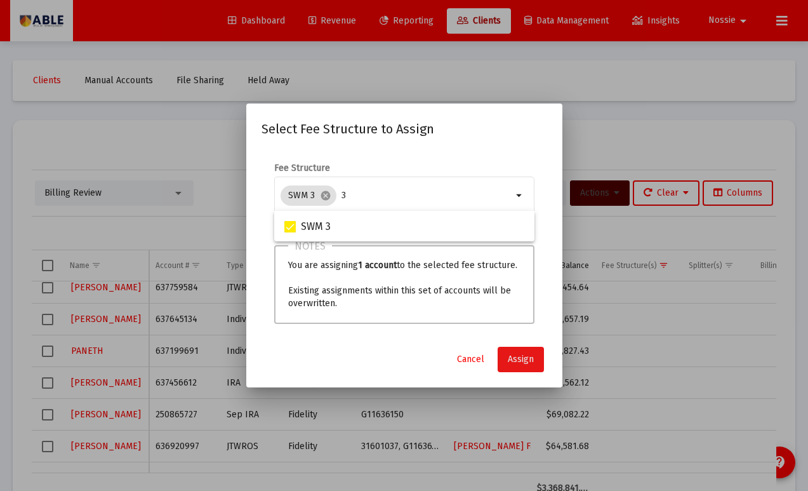
click at [531, 367] on button "Assign" at bounding box center [521, 359] width 46 height 25
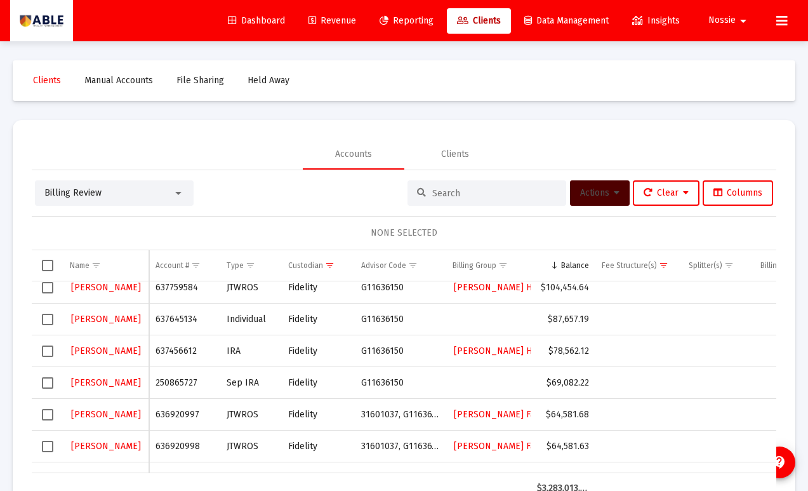
click at [44, 350] on span "Select row" at bounding box center [47, 350] width 11 height 11
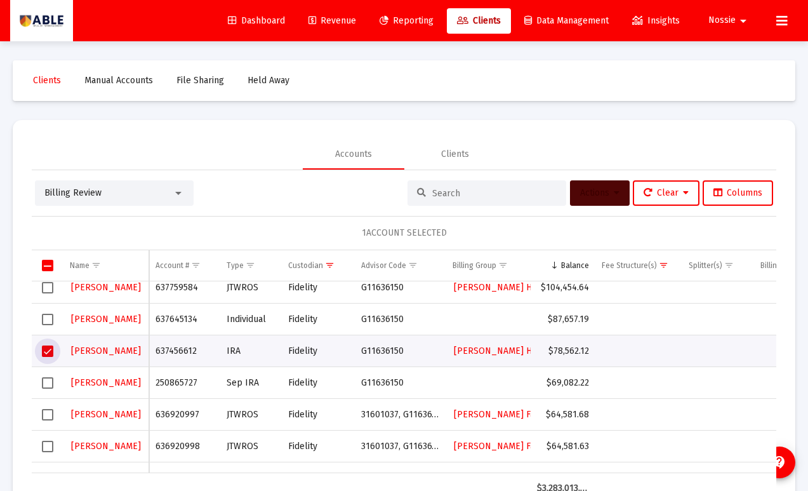
click at [605, 204] on button "Actions" at bounding box center [600, 192] width 60 height 25
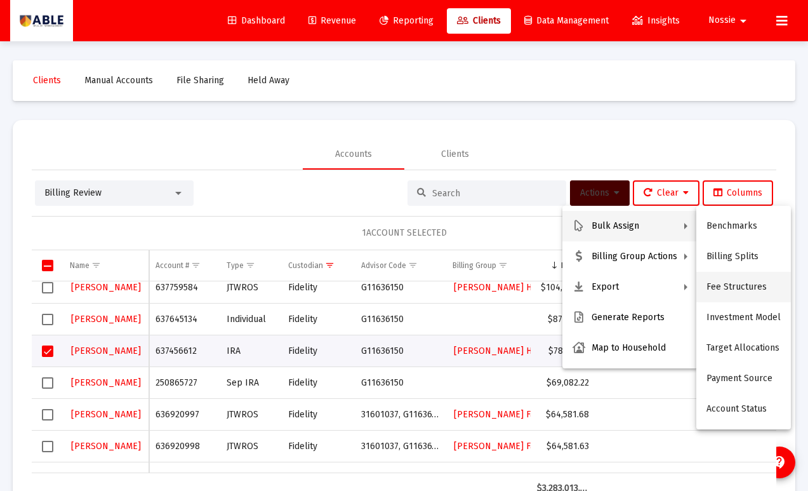
click at [725, 277] on button "Fee Structures" at bounding box center [743, 287] width 95 height 30
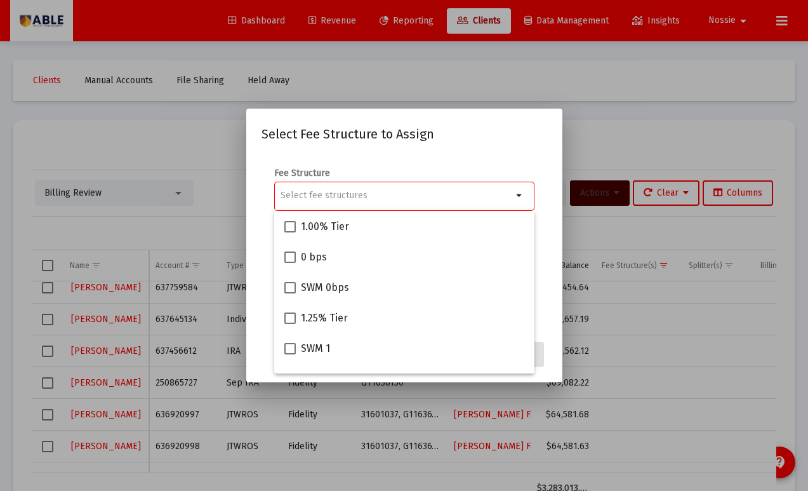
click at [429, 193] on input "Selection" at bounding box center [397, 195] width 232 height 10
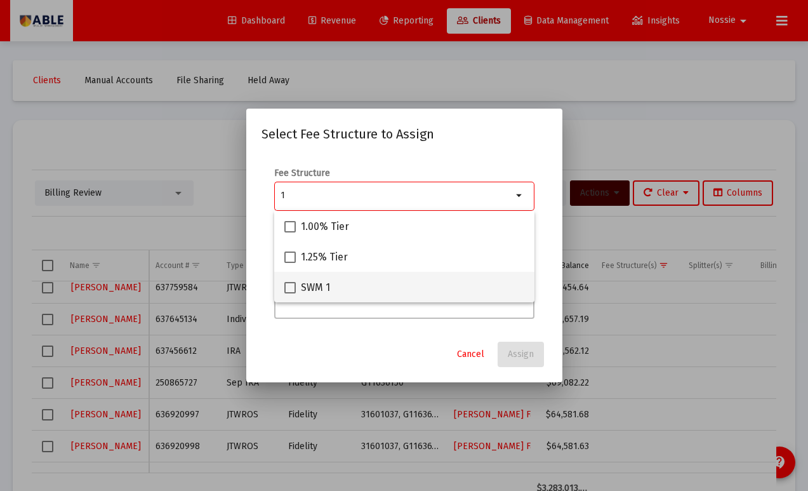
type input "1"
click at [319, 296] on mat-checkbox "SWM 1" at bounding box center [307, 287] width 46 height 30
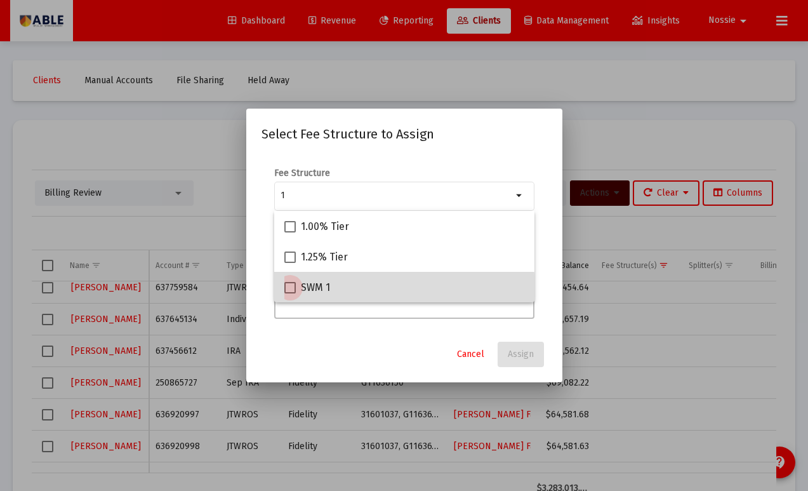
click at [289, 292] on span at bounding box center [289, 287] width 11 height 11
click at [289, 293] on input "SWM 1" at bounding box center [289, 293] width 1 height 1
checkbox input "true"
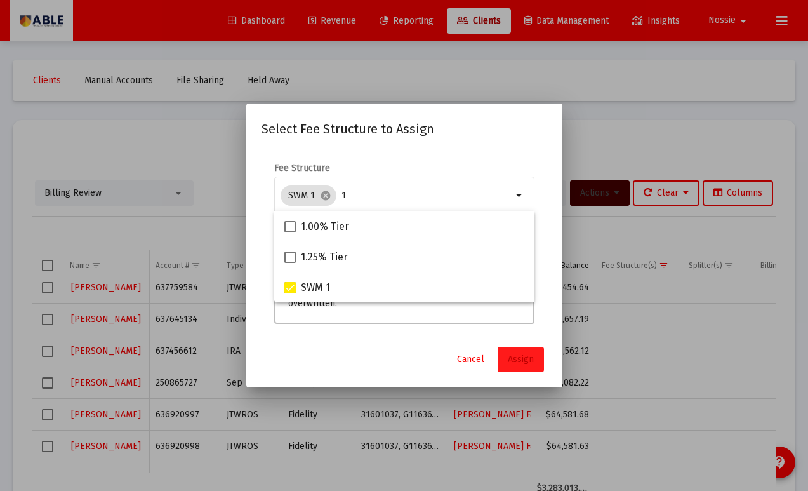
click at [539, 356] on button "Assign" at bounding box center [521, 359] width 46 height 25
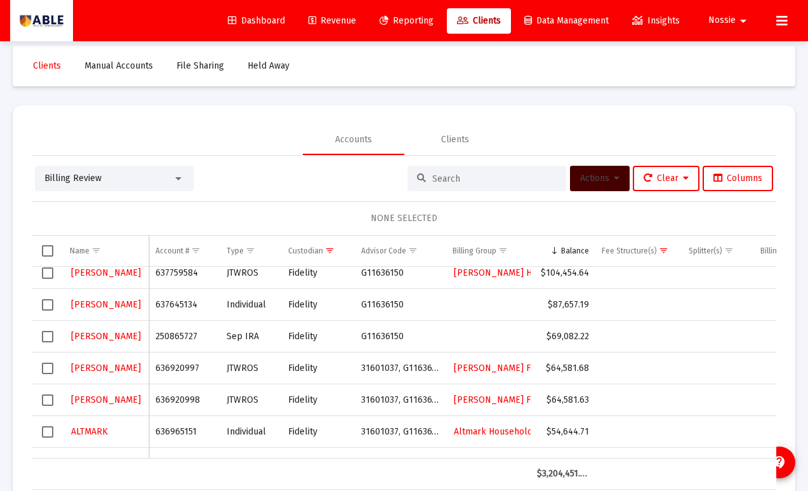
scroll to position [11, 0]
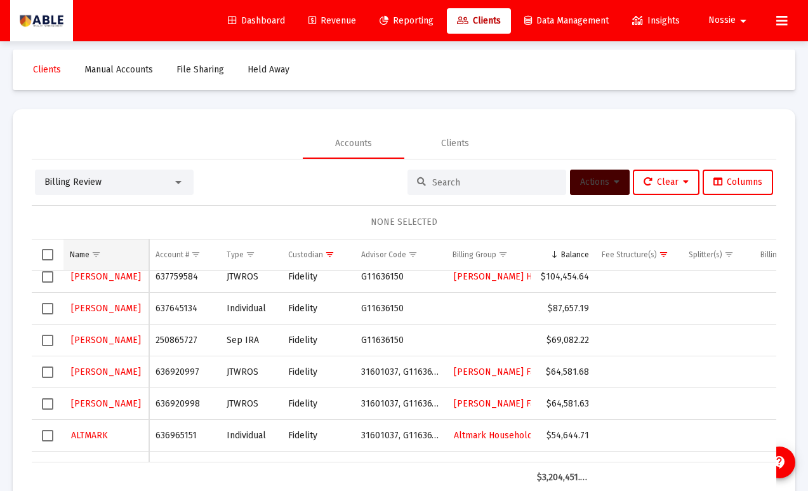
click at [97, 252] on span "Show filter options for column 'Name'" at bounding box center [96, 254] width 10 height 10
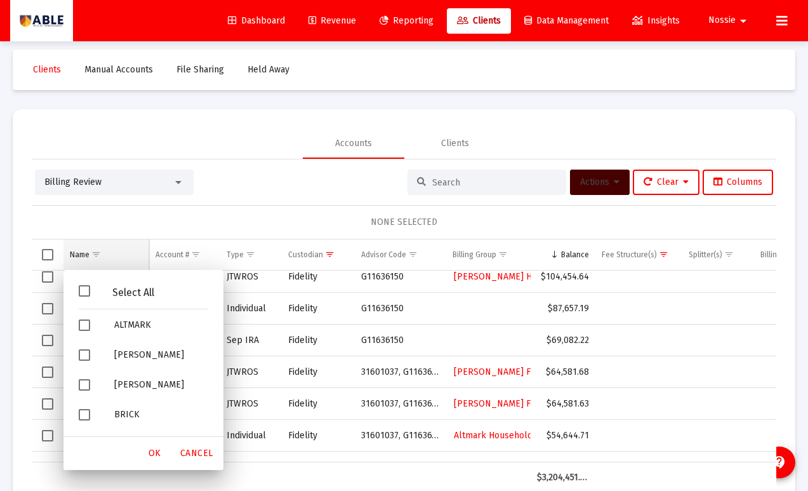
click at [97, 252] on span "Show filter options for column 'Name'" at bounding box center [96, 254] width 10 height 10
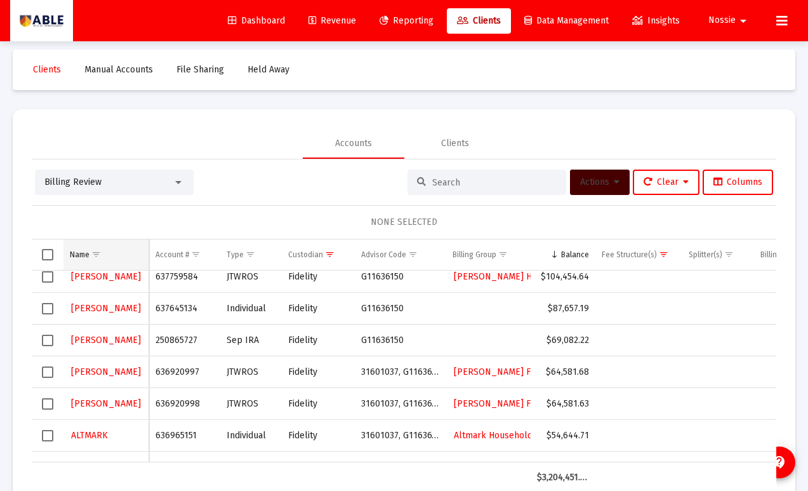
click at [138, 253] on td "Name" at bounding box center [106, 254] width 86 height 30
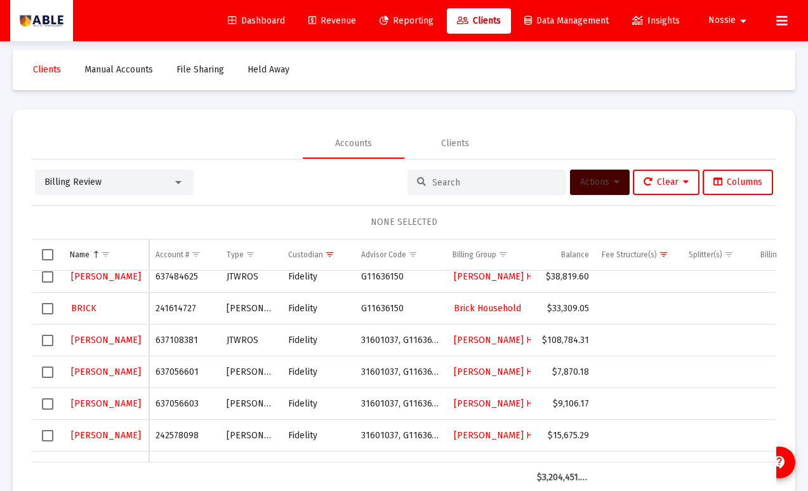
click at [138, 253] on td "Name" at bounding box center [106, 254] width 86 height 30
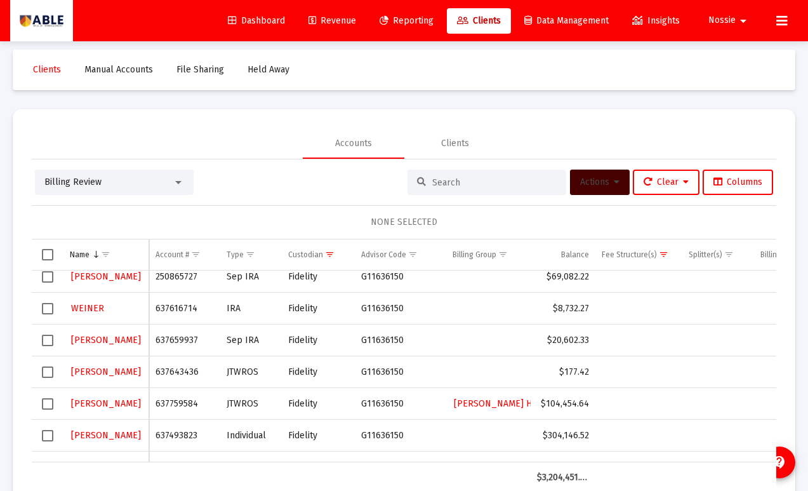
click at [138, 253] on td "Name" at bounding box center [106, 254] width 86 height 30
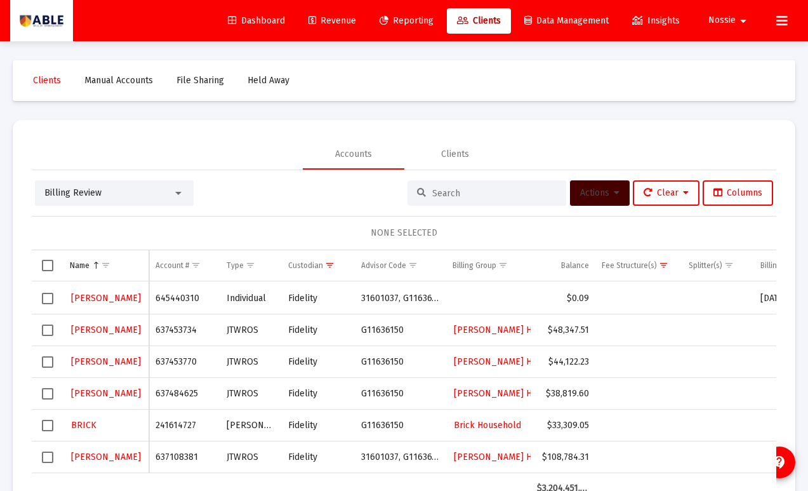
scroll to position [34, 0]
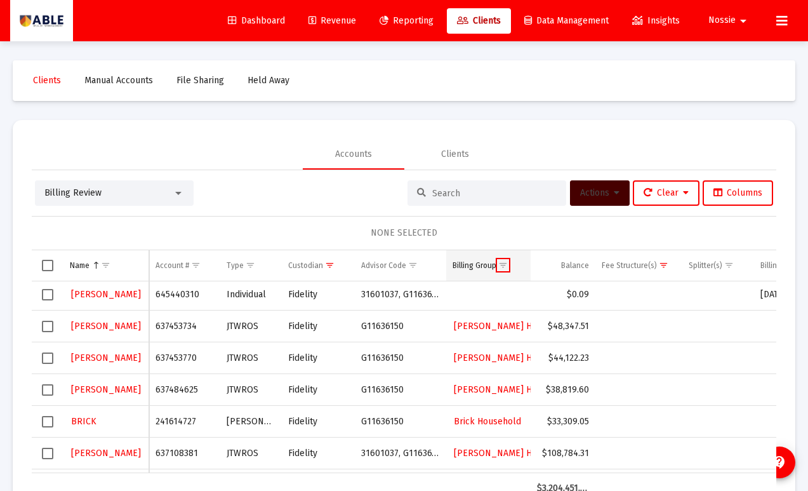
click at [500, 264] on span "Show filter options for column 'Billing Group'" at bounding box center [503, 265] width 10 height 10
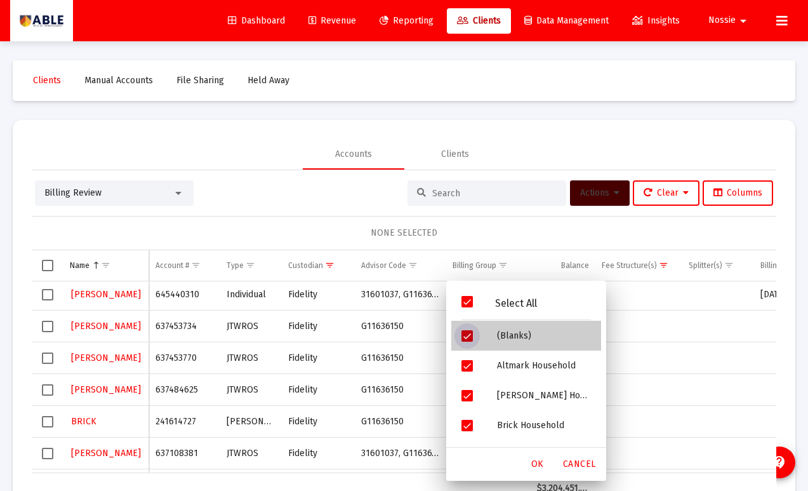
click at [473, 334] on div "Filter options" at bounding box center [469, 336] width 36 height 30
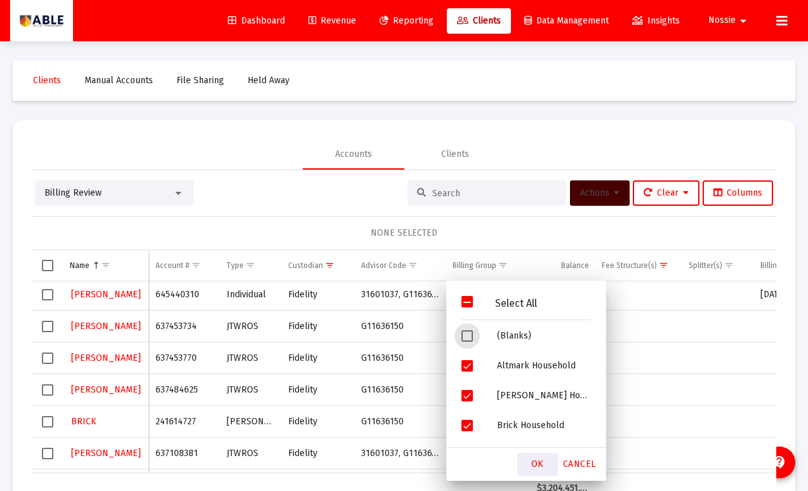
click at [532, 448] on span "OK" at bounding box center [537, 463] width 13 height 11
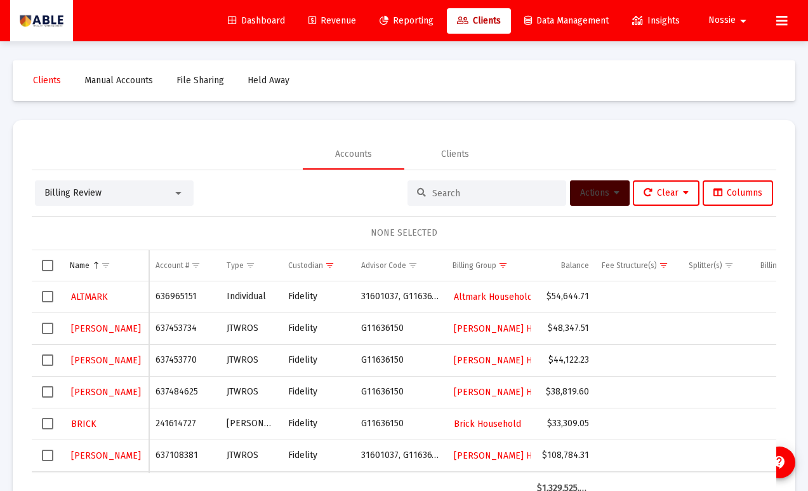
scroll to position [16, 0]
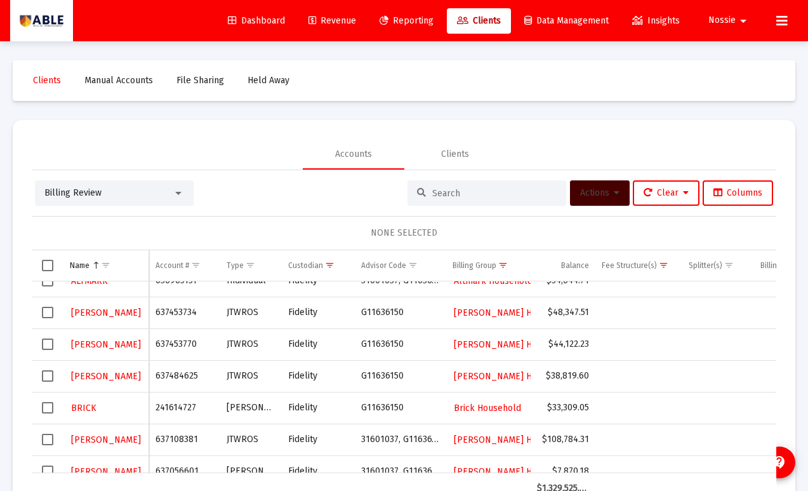
click at [48, 307] on span "Select row" at bounding box center [47, 312] width 11 height 11
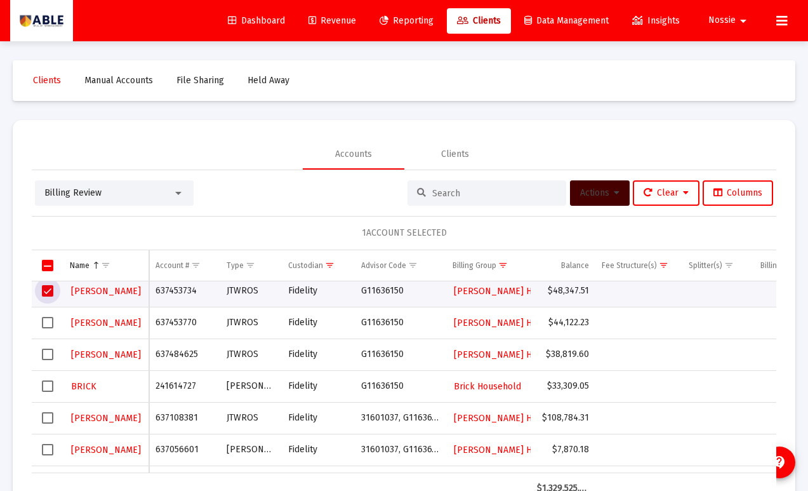
scroll to position [0, 0]
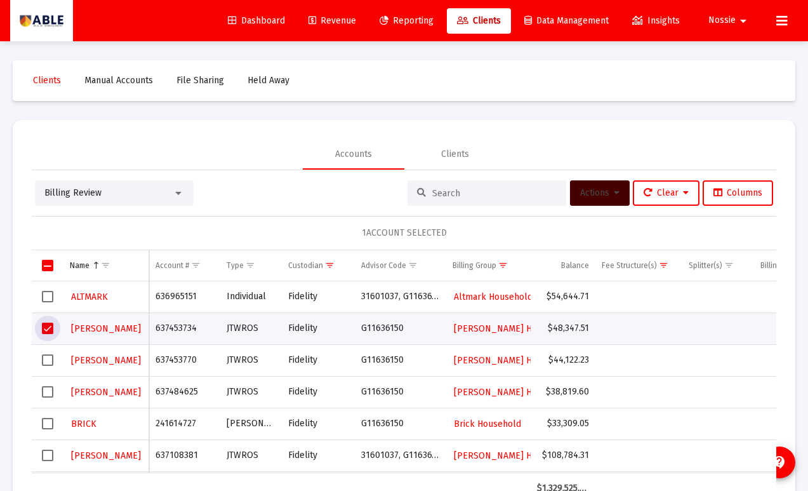
click at [53, 359] on span "Select row" at bounding box center [47, 359] width 11 height 11
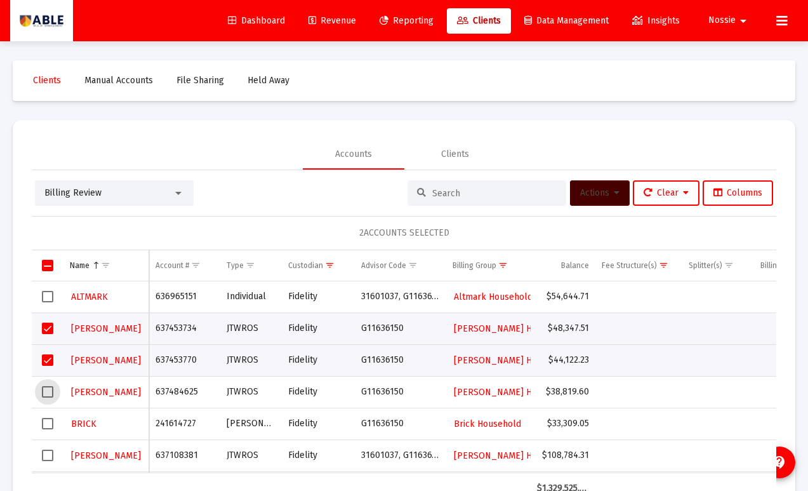
click at [47, 388] on span "Select row" at bounding box center [47, 391] width 11 height 11
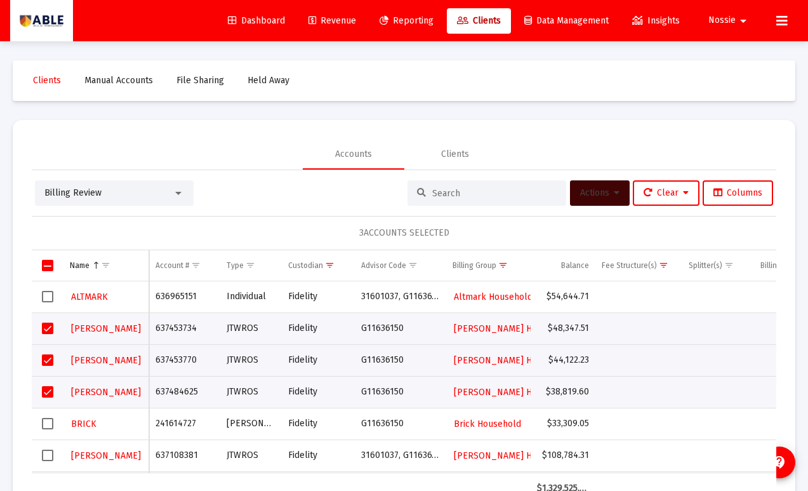
click at [599, 202] on button "Actions" at bounding box center [600, 192] width 60 height 25
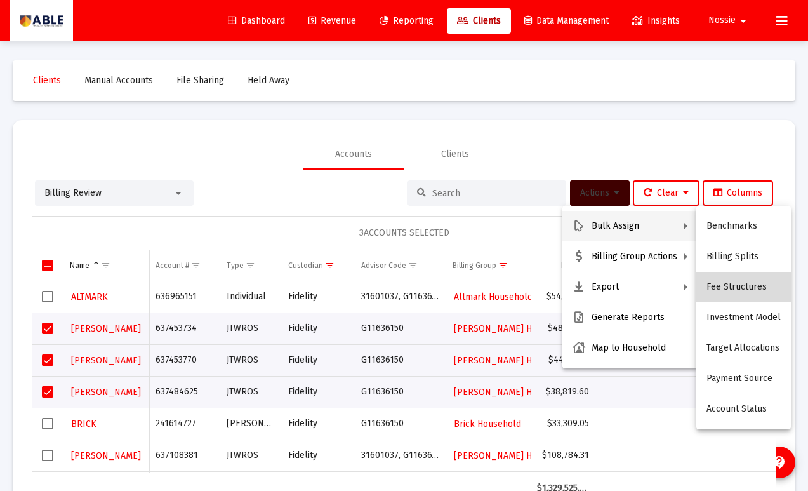
click at [747, 293] on button "Fee Structures" at bounding box center [743, 287] width 95 height 30
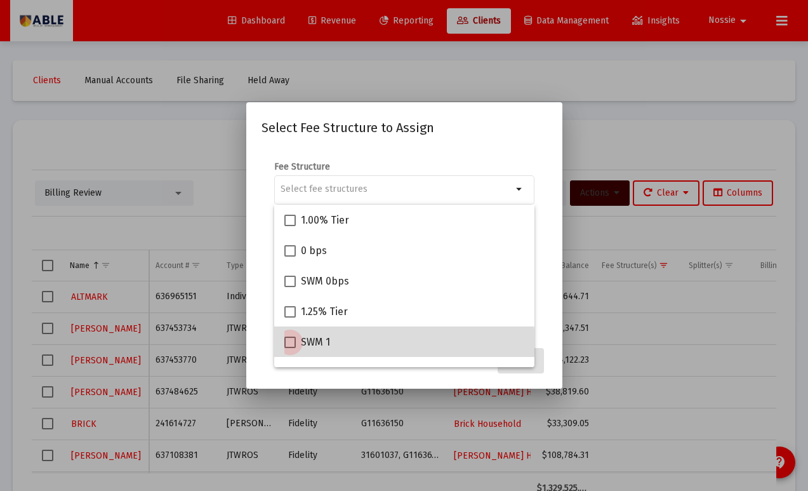
click at [289, 347] on span at bounding box center [289, 341] width 11 height 11
click at [289, 348] on input "SWM 1" at bounding box center [289, 348] width 1 height 1
checkbox input "true"
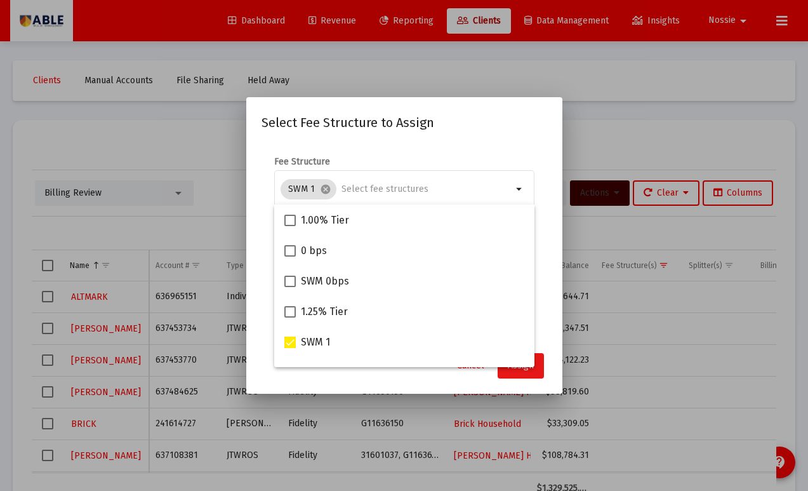
click at [534, 369] on button "Assign" at bounding box center [521, 365] width 46 height 25
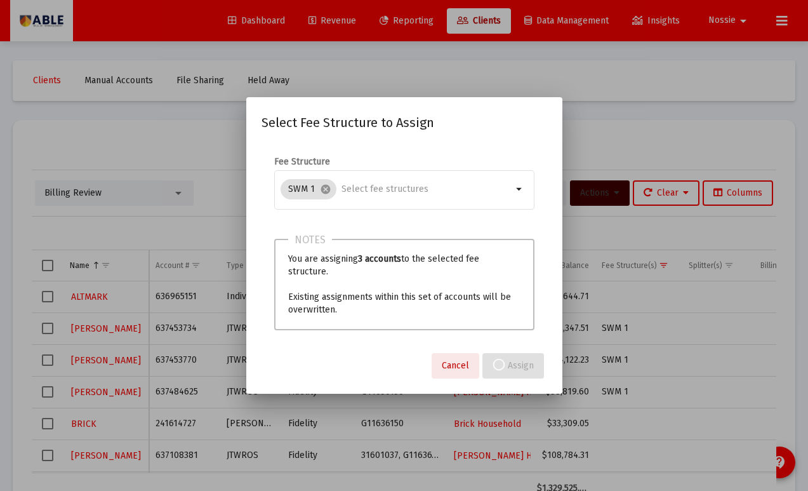
click at [462, 362] on span "Cancel" at bounding box center [455, 365] width 27 height 11
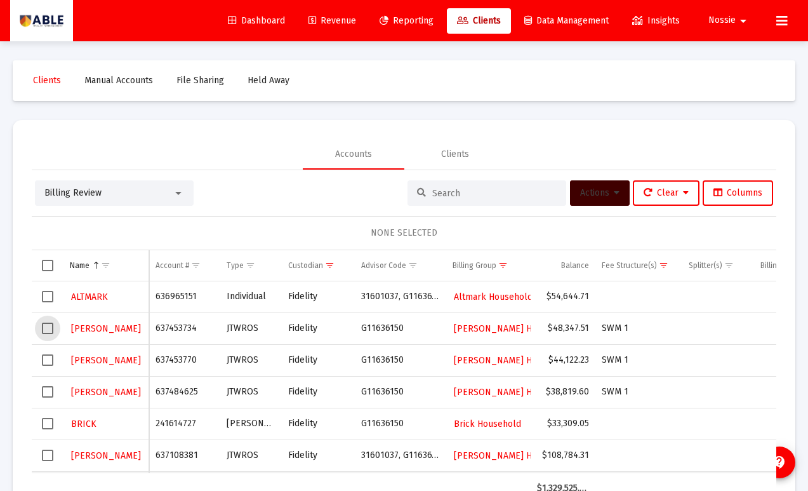
click at [53, 328] on span "Select row" at bounding box center [47, 327] width 11 height 11
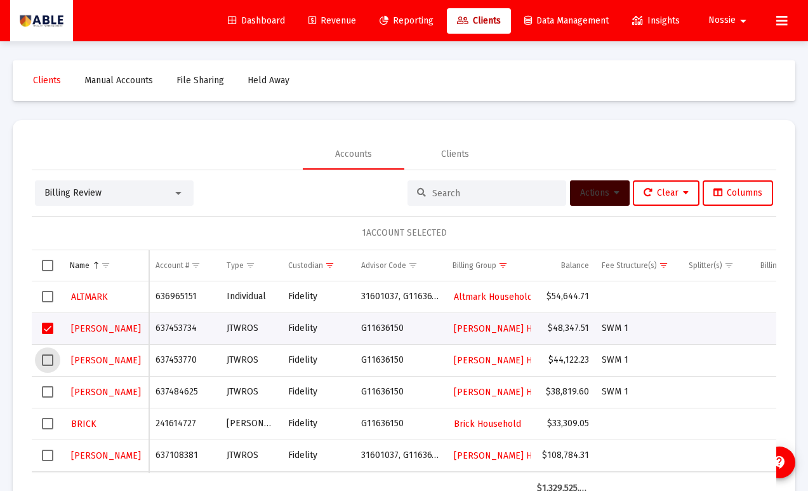
click at [47, 358] on span "Select row" at bounding box center [47, 359] width 11 height 11
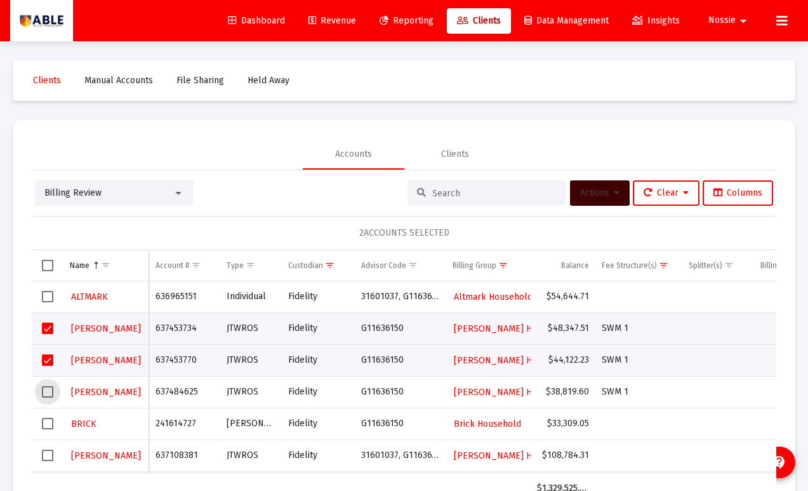
click at [51, 394] on span "Select row" at bounding box center [47, 391] width 11 height 11
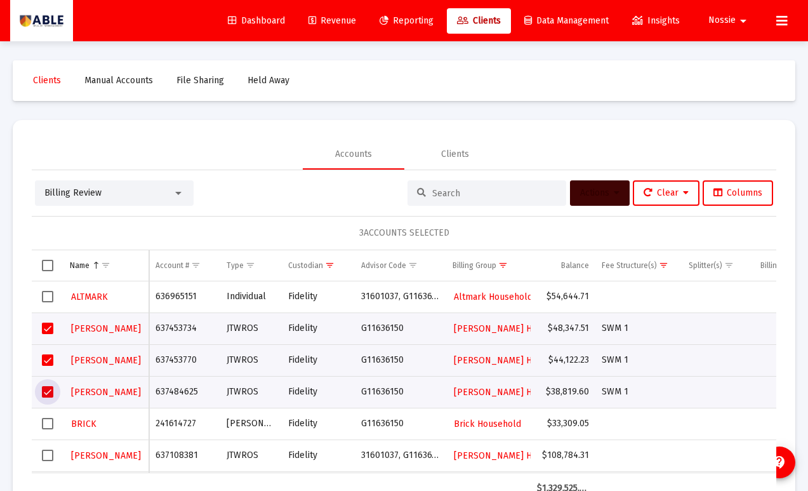
click at [621, 188] on button "Actions" at bounding box center [600, 192] width 60 height 25
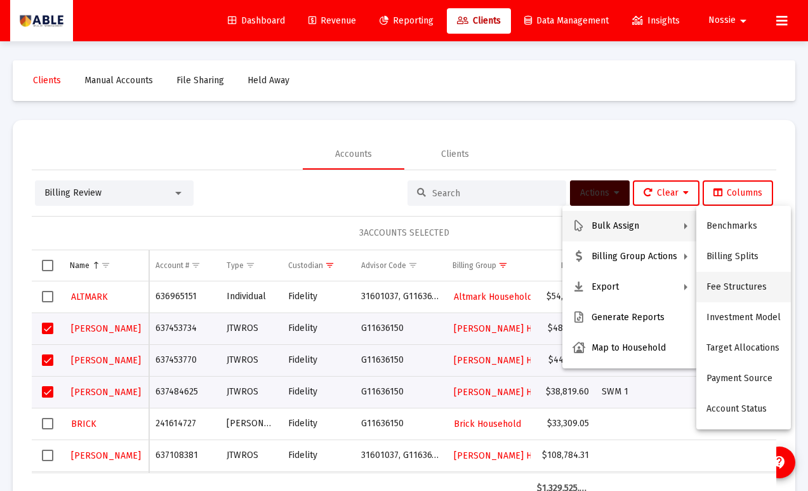
click at [744, 297] on button "Fee Structures" at bounding box center [743, 287] width 95 height 30
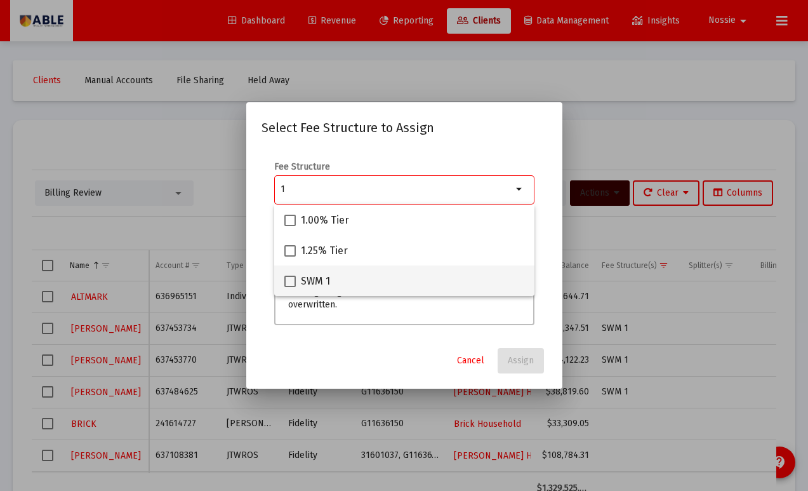
type input "1"
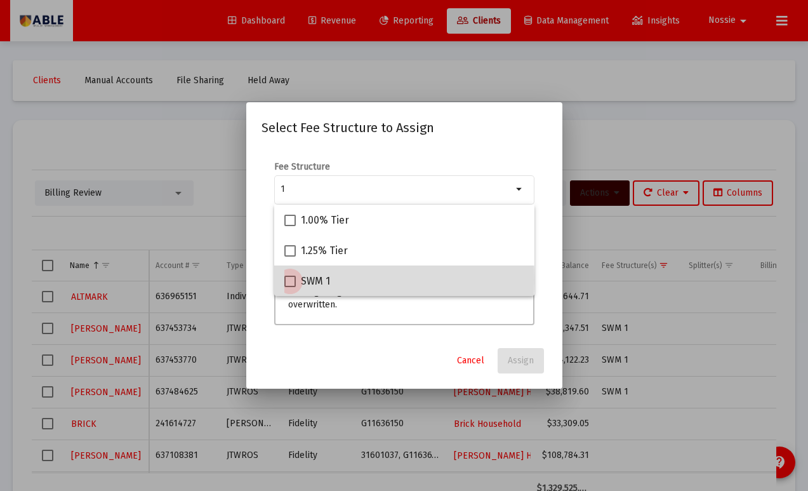
drag, startPoint x: 291, startPoint y: 279, endPoint x: 308, endPoint y: 289, distance: 20.5
click at [291, 279] on span at bounding box center [289, 280] width 11 height 11
click at [290, 287] on input "SWM 1" at bounding box center [289, 287] width 1 height 1
checkbox input "true"
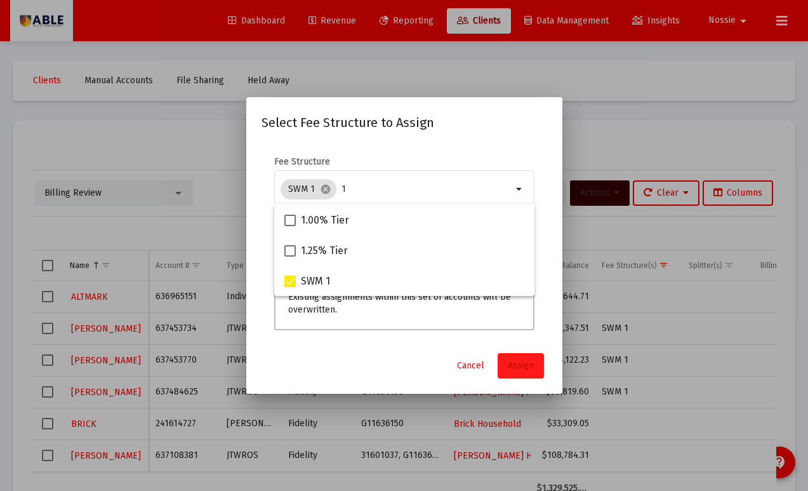
click at [528, 368] on span "Assign" at bounding box center [521, 365] width 26 height 11
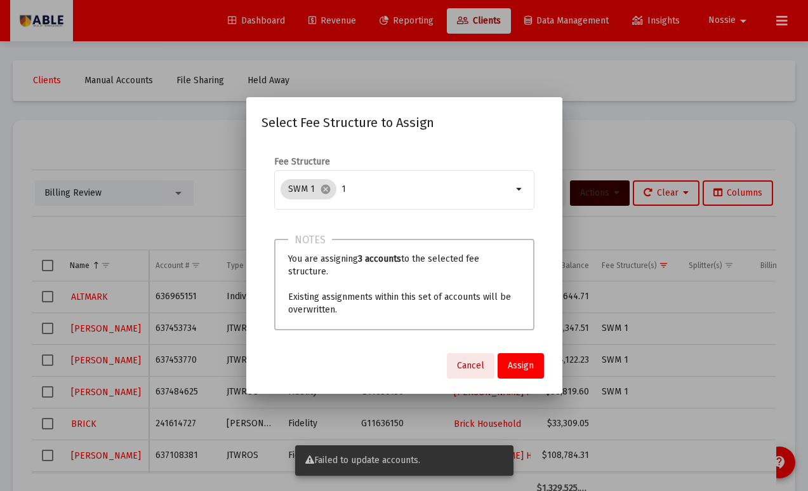
click at [470, 376] on button "Cancel" at bounding box center [471, 365] width 48 height 25
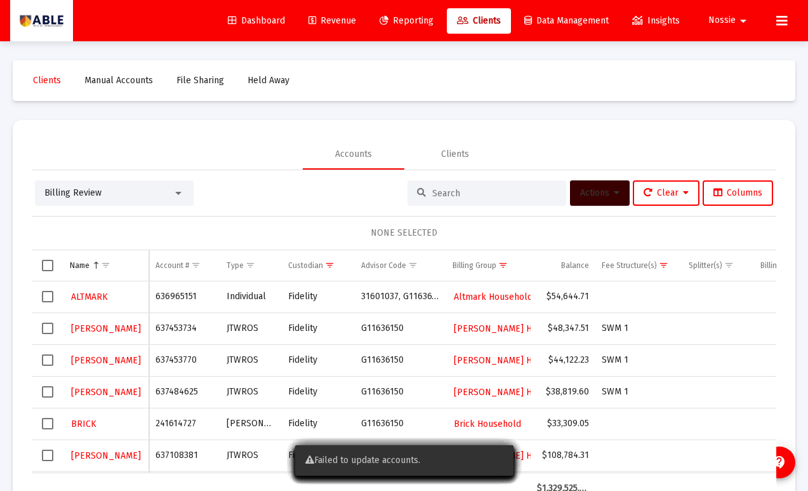
click at [48, 327] on span "Select row" at bounding box center [47, 327] width 11 height 11
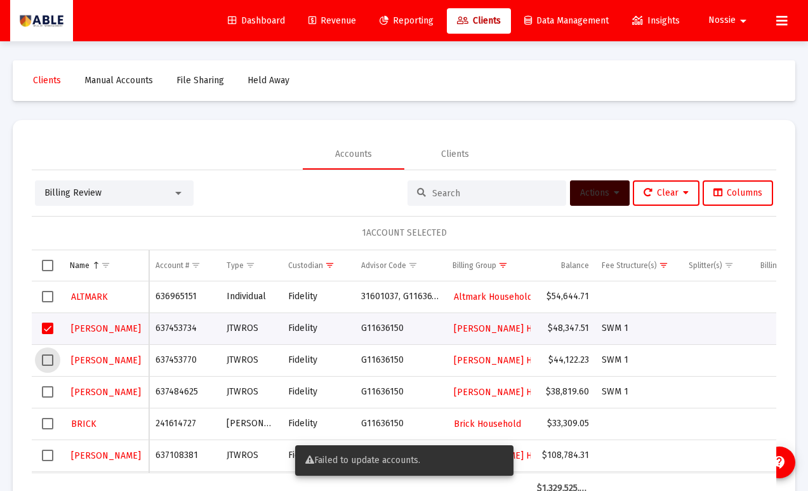
click at [51, 355] on span "Select row" at bounding box center [47, 359] width 11 height 11
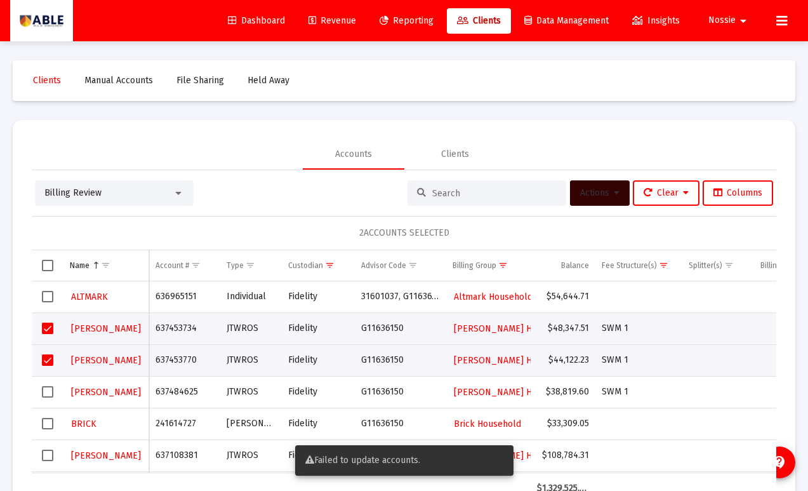
click at [588, 193] on span "Actions" at bounding box center [599, 192] width 39 height 11
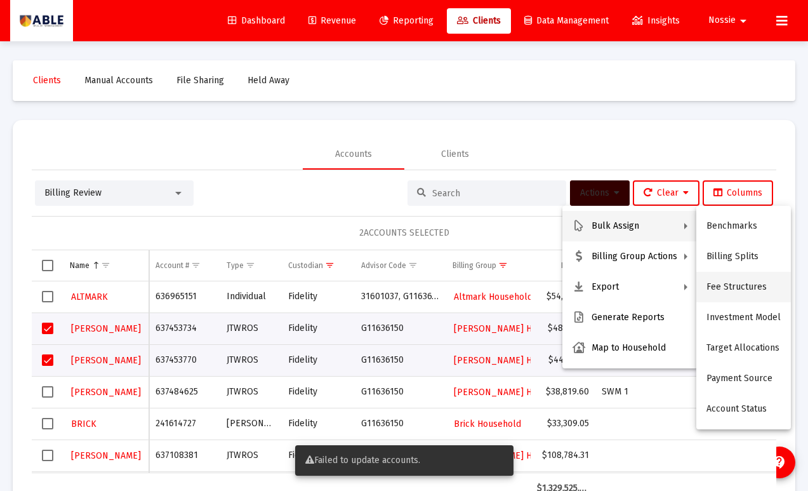
click at [729, 281] on button "Fee Structures" at bounding box center [743, 287] width 95 height 30
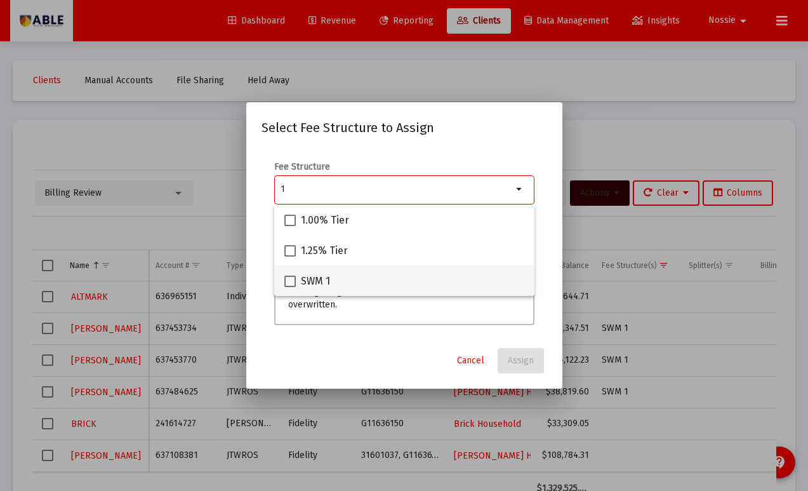
type input "1"
click at [291, 275] on span at bounding box center [289, 280] width 11 height 11
click at [290, 287] on input "SWM 1" at bounding box center [289, 287] width 1 height 1
checkbox input "true"
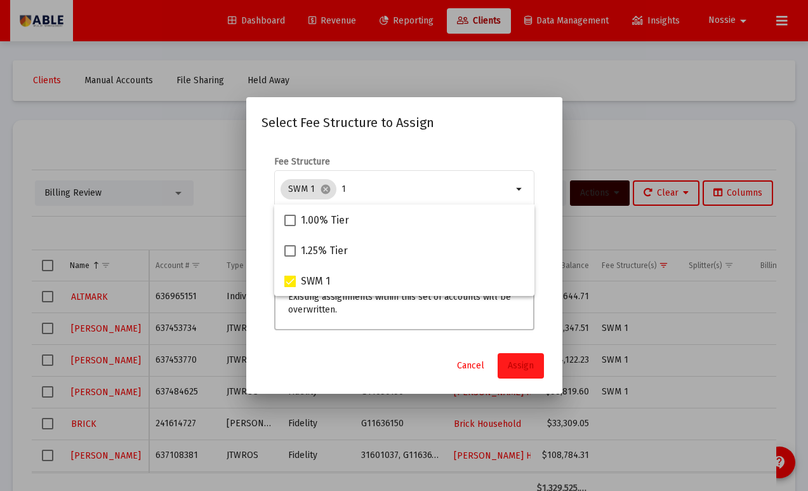
click at [519, 369] on span "Assign" at bounding box center [521, 365] width 26 height 11
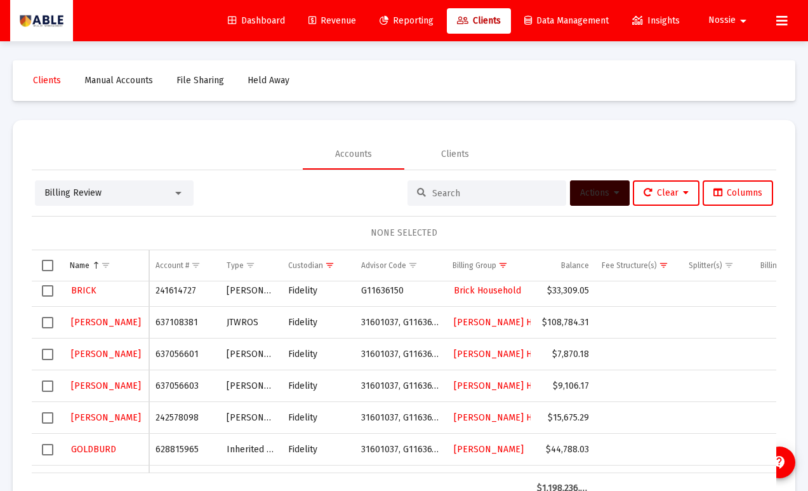
scroll to position [38, 0]
drag, startPoint x: 50, startPoint y: 352, endPoint x: 48, endPoint y: 380, distance: 28.0
click at [48, 354] on span "Select row" at bounding box center [47, 353] width 11 height 11
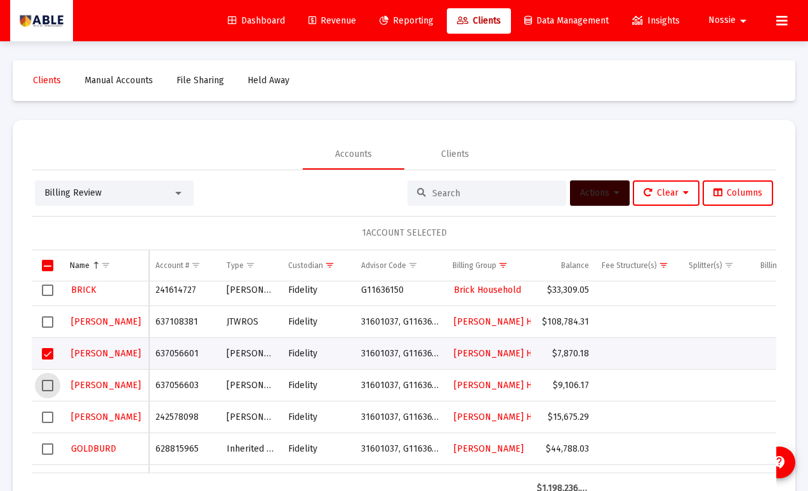
click at [50, 388] on span "Select row" at bounding box center [47, 385] width 11 height 11
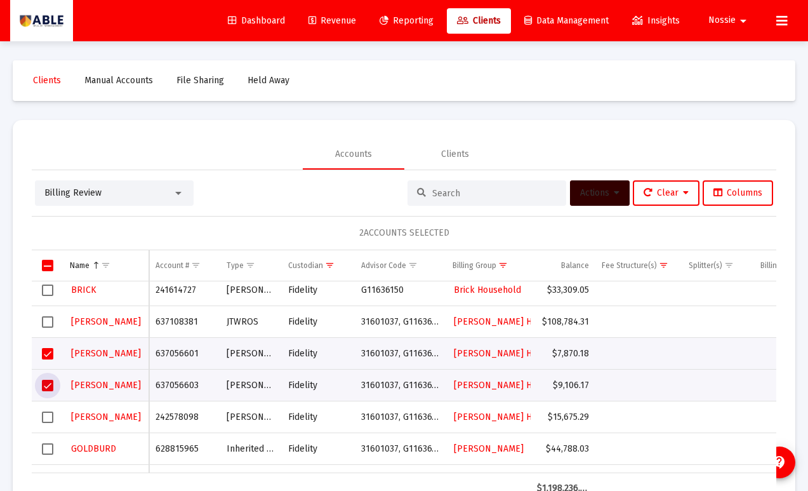
click at [50, 409] on td "Data grid" at bounding box center [48, 417] width 32 height 32
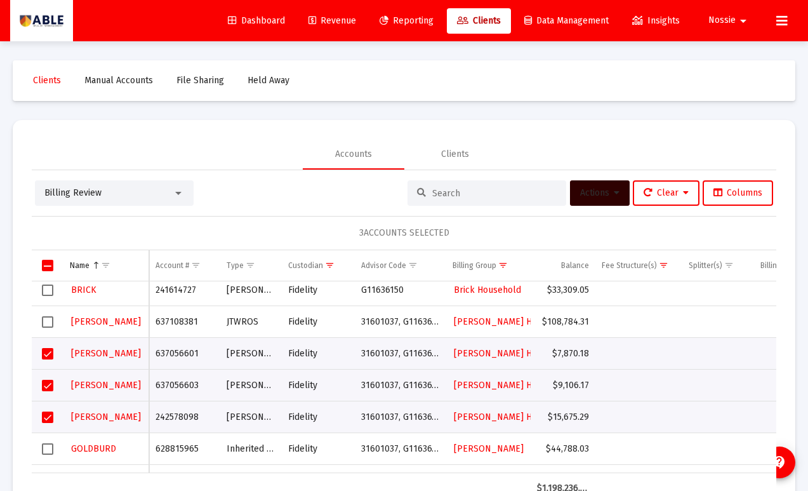
click at [597, 190] on span "Actions" at bounding box center [599, 192] width 39 height 11
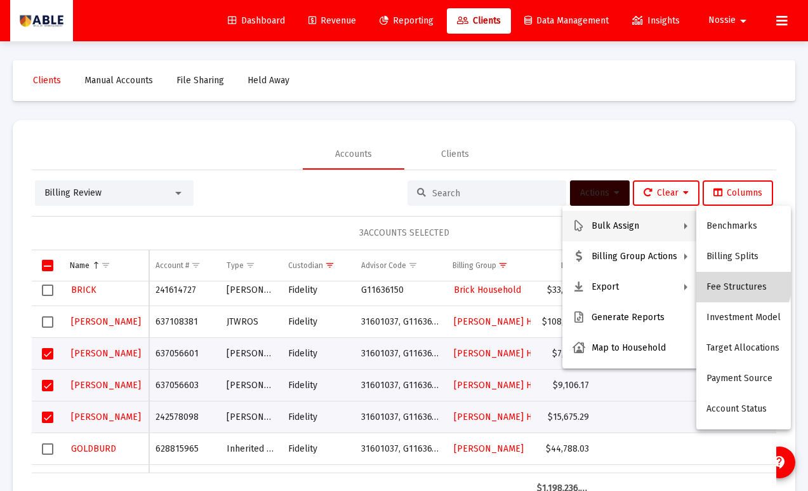
click at [729, 277] on button "Fee Structures" at bounding box center [743, 287] width 95 height 30
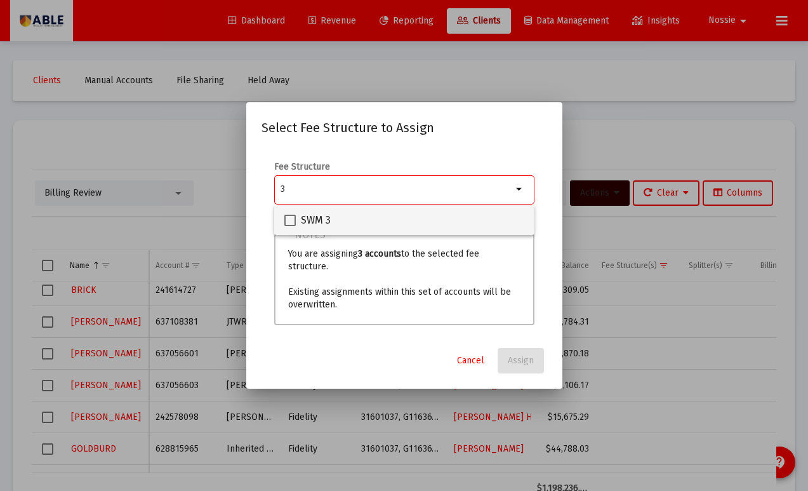
type input "3"
click at [289, 225] on span at bounding box center [289, 220] width 11 height 11
click at [289, 226] on input "SWM 3" at bounding box center [289, 226] width 1 height 1
checkbox input "true"
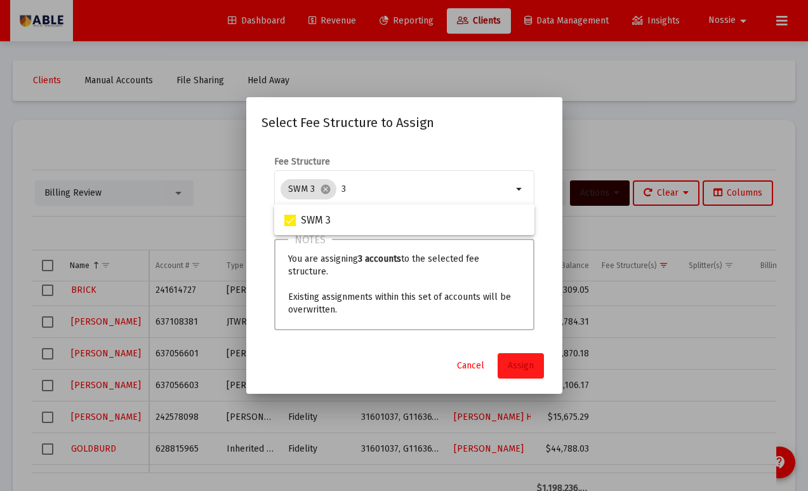
click at [528, 373] on button "Assign" at bounding box center [521, 365] width 46 height 25
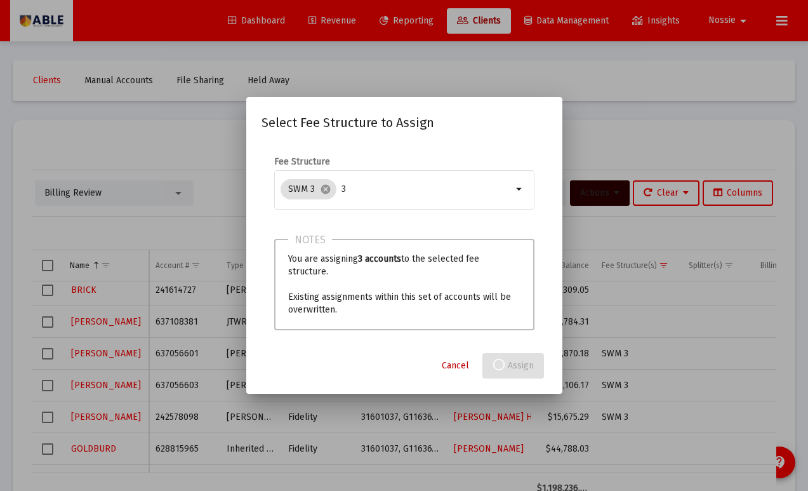
click at [458, 362] on span "Cancel" at bounding box center [455, 365] width 27 height 11
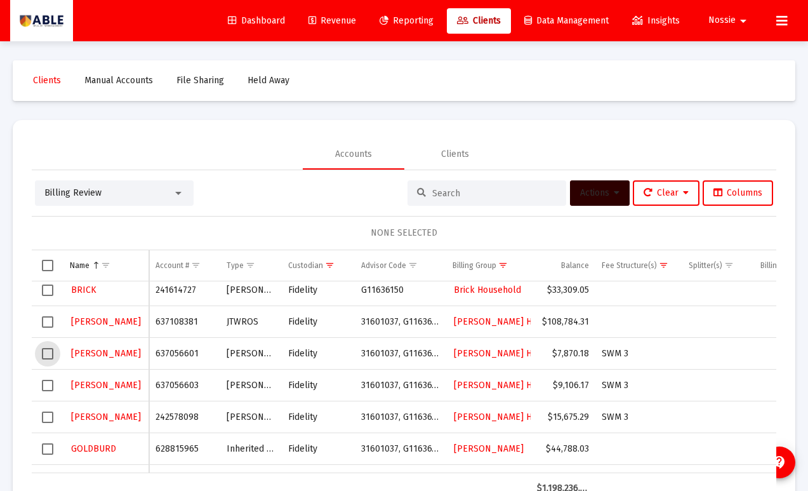
click at [50, 353] on span "Select row" at bounding box center [47, 353] width 11 height 11
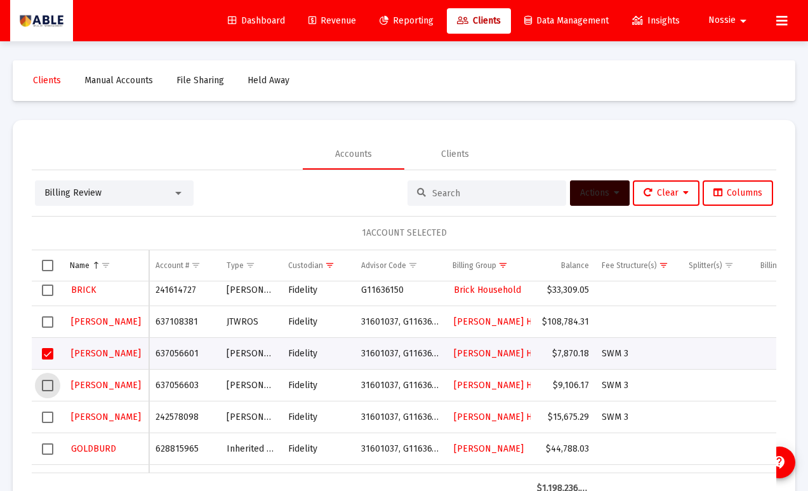
click at [48, 385] on span "Select row" at bounding box center [47, 385] width 11 height 11
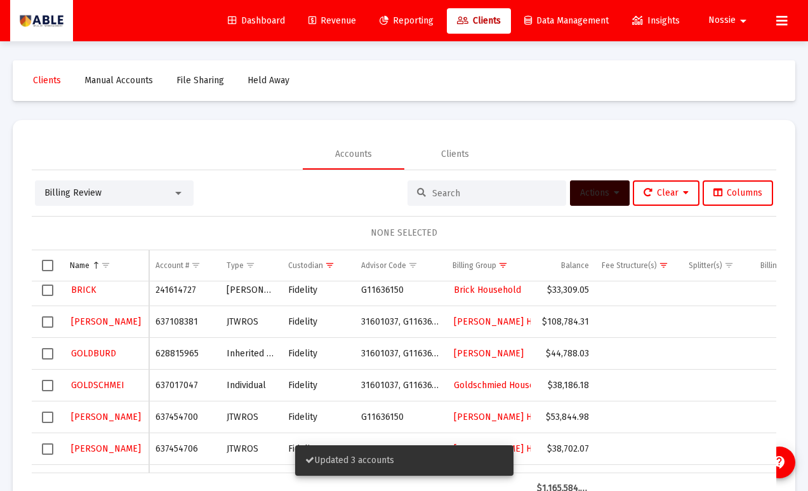
scroll to position [54, 0]
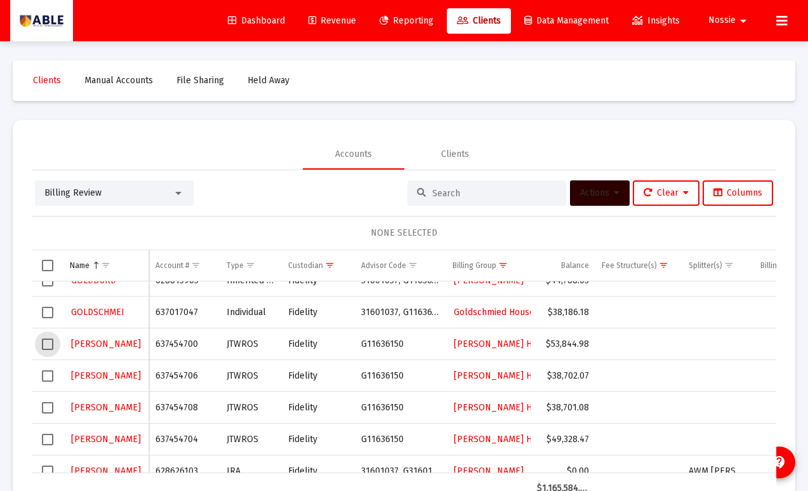
click at [50, 346] on span "Select row" at bounding box center [47, 343] width 11 height 11
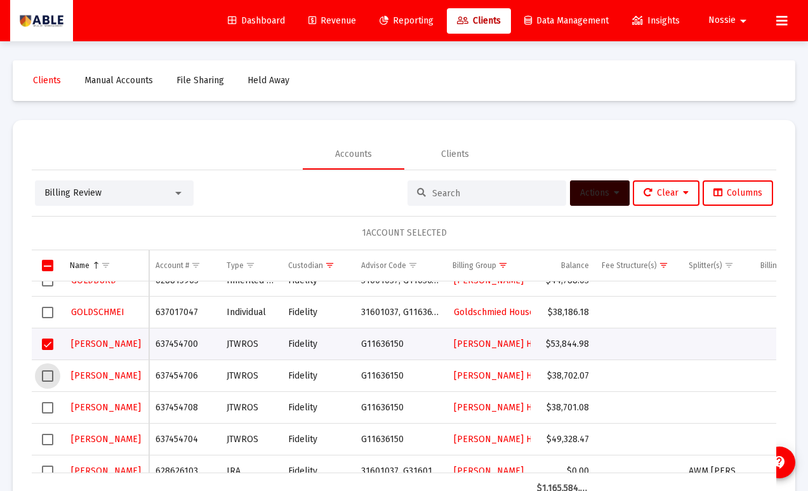
drag, startPoint x: 51, startPoint y: 374, endPoint x: 50, endPoint y: 392, distance: 18.4
click at [51, 374] on span "Select row" at bounding box center [47, 375] width 11 height 11
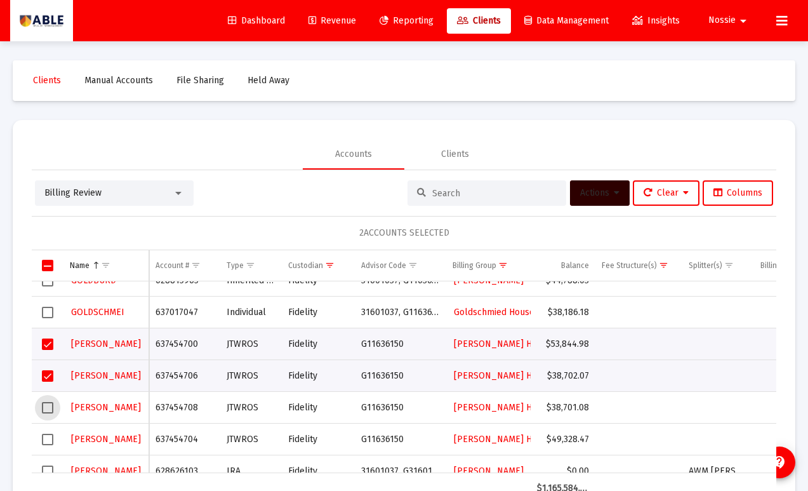
drag, startPoint x: 46, startPoint y: 406, endPoint x: 43, endPoint y: 418, distance: 11.9
click at [46, 407] on span "Select row" at bounding box center [47, 407] width 11 height 11
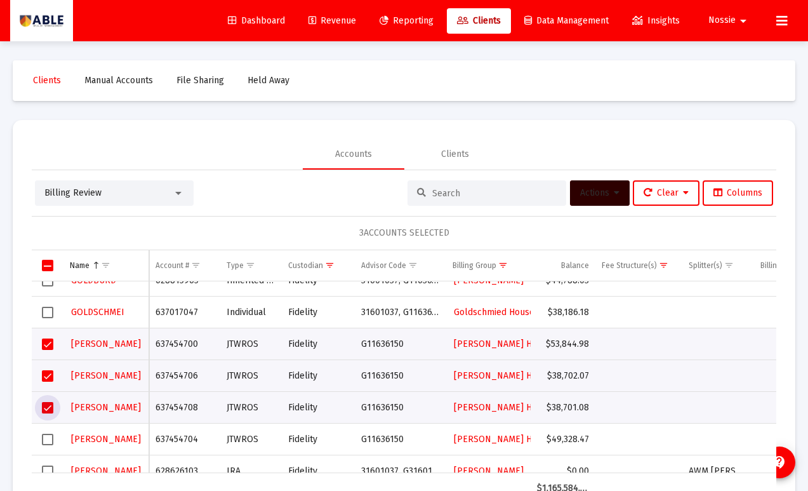
click at [49, 434] on span "Select row" at bounding box center [47, 438] width 11 height 11
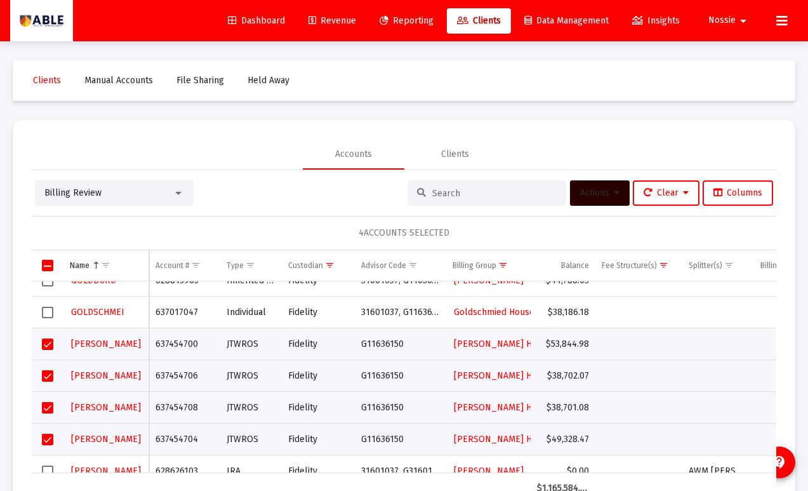
click at [585, 198] on button "Actions" at bounding box center [600, 192] width 60 height 25
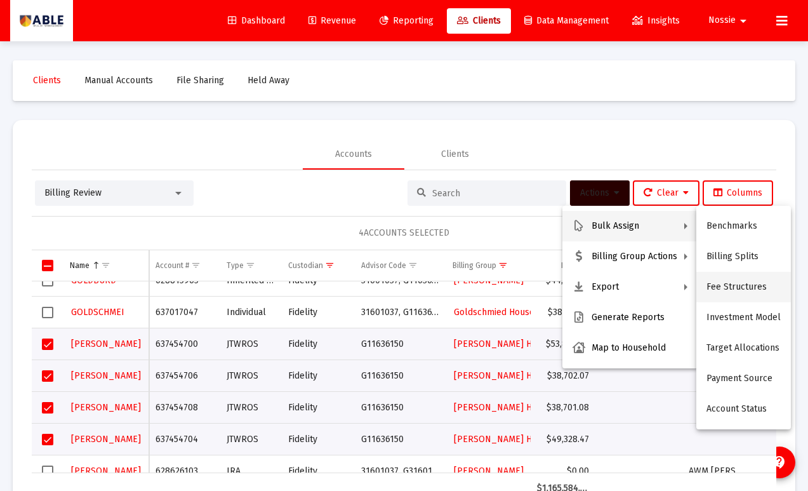
click at [725, 292] on button "Fee Structures" at bounding box center [743, 287] width 95 height 30
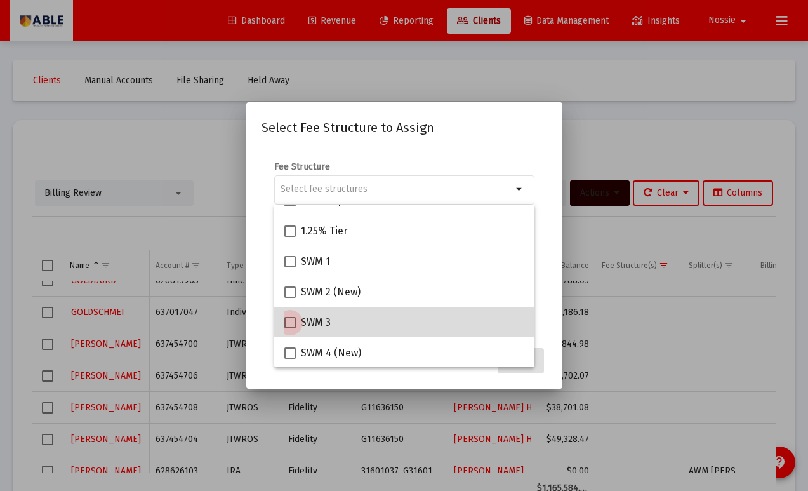
click at [303, 318] on span "SWM 3" at bounding box center [316, 322] width 30 height 15
click at [290, 328] on input "SWM 3" at bounding box center [289, 328] width 1 height 1
checkbox input "true"
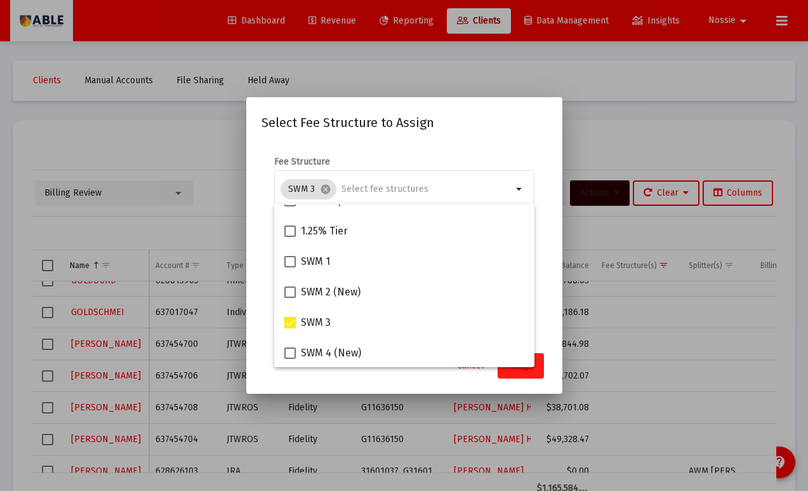
click at [539, 378] on button "Assign" at bounding box center [521, 365] width 46 height 25
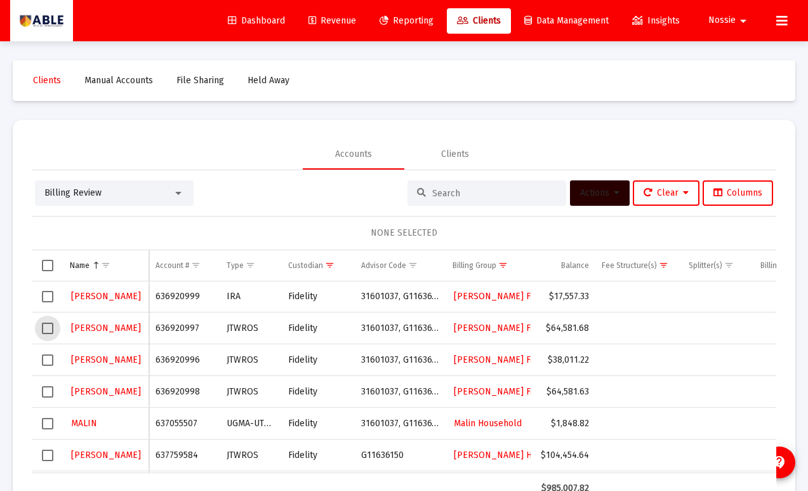
drag, startPoint x: 53, startPoint y: 331, endPoint x: 49, endPoint y: 352, distance: 20.7
click at [53, 331] on span "Select row" at bounding box center [47, 327] width 11 height 11
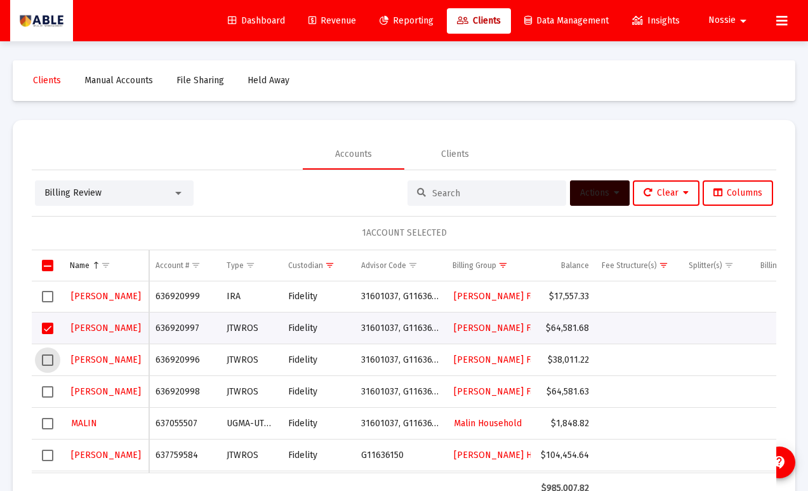
drag, startPoint x: 49, startPoint y: 359, endPoint x: 50, endPoint y: 378, distance: 19.7
click at [49, 359] on span "Select row" at bounding box center [47, 359] width 11 height 11
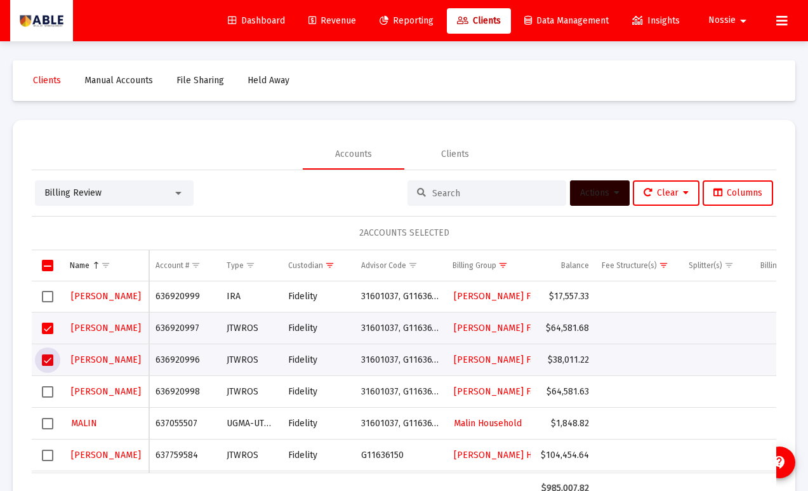
drag, startPoint x: 48, startPoint y: 390, endPoint x: 39, endPoint y: 402, distance: 15.0
click at [48, 390] on span "Select row" at bounding box center [47, 391] width 11 height 11
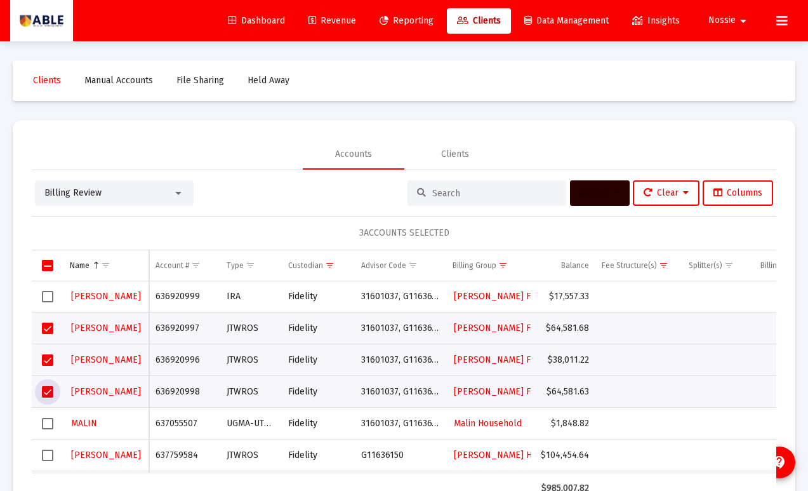
click at [602, 194] on span "Actions" at bounding box center [599, 192] width 39 height 11
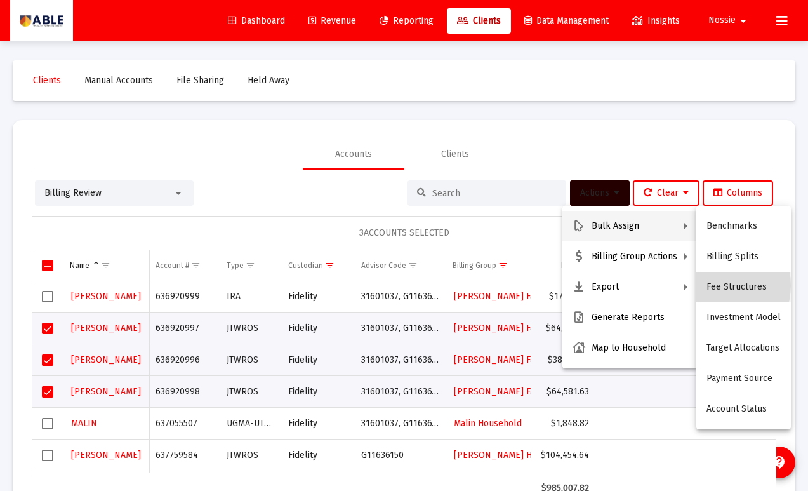
click at [714, 285] on button "Fee Structures" at bounding box center [743, 287] width 95 height 30
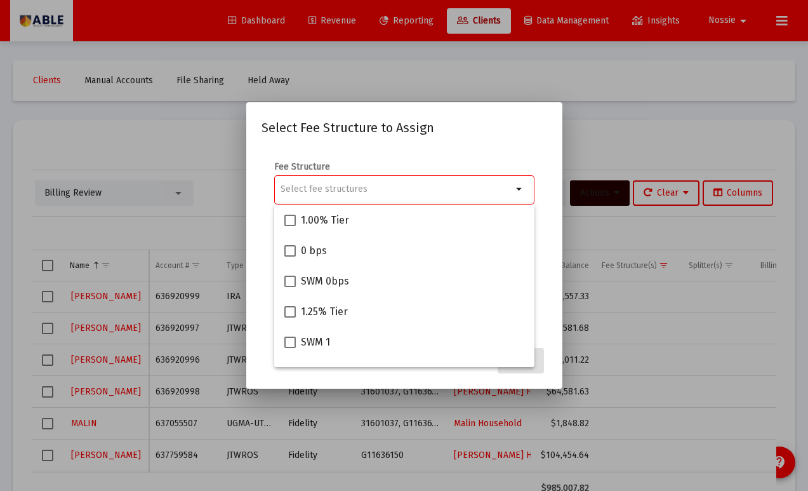
click at [358, 190] on input "Selection" at bounding box center [397, 189] width 232 height 10
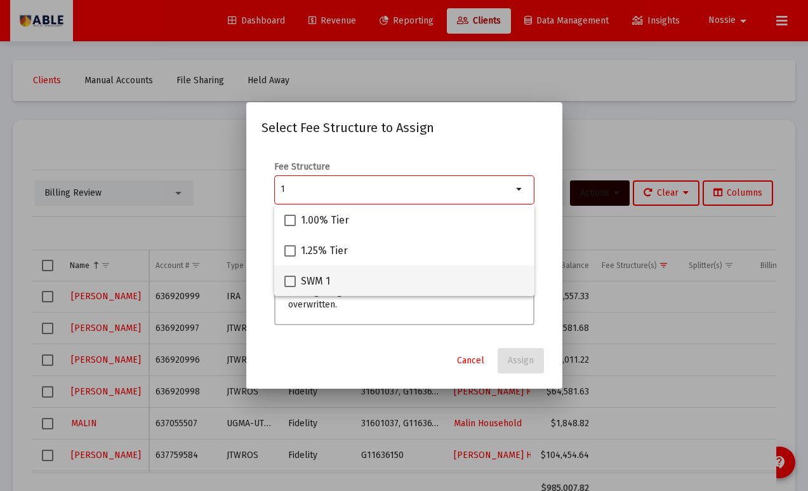
type input "1"
drag, startPoint x: 282, startPoint y: 284, endPoint x: 290, endPoint y: 288, distance: 8.5
click at [282, 284] on mat-option "SWM 1" at bounding box center [404, 280] width 260 height 30
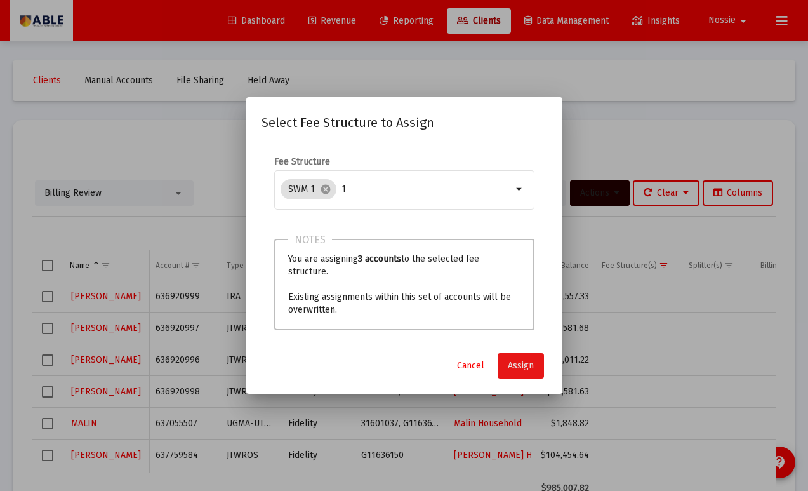
click at [534, 369] on button "Assign" at bounding box center [521, 365] width 46 height 25
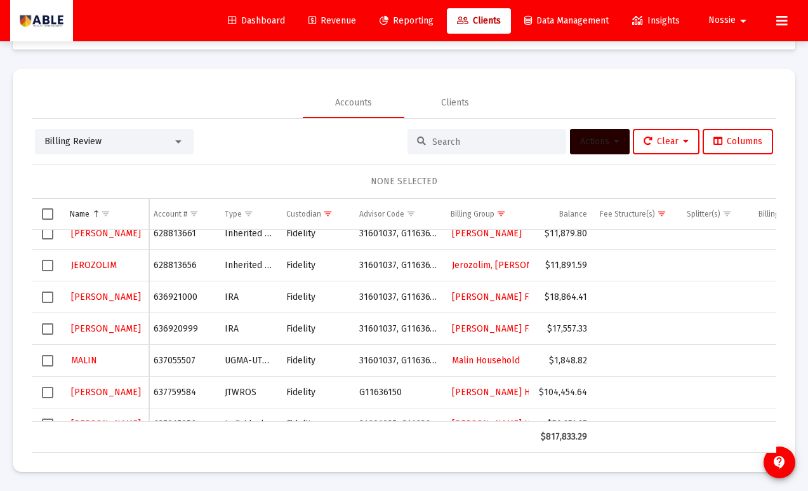
click at [53, 296] on span "Select row" at bounding box center [47, 296] width 11 height 11
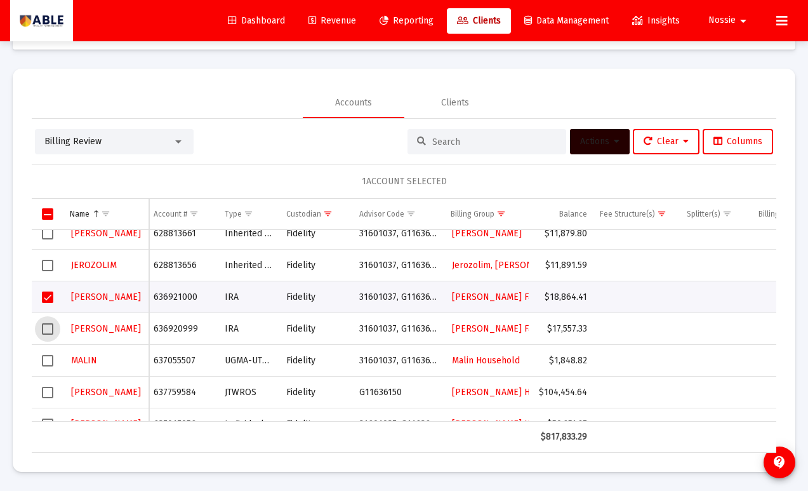
click at [44, 332] on span "Select row" at bounding box center [47, 328] width 11 height 11
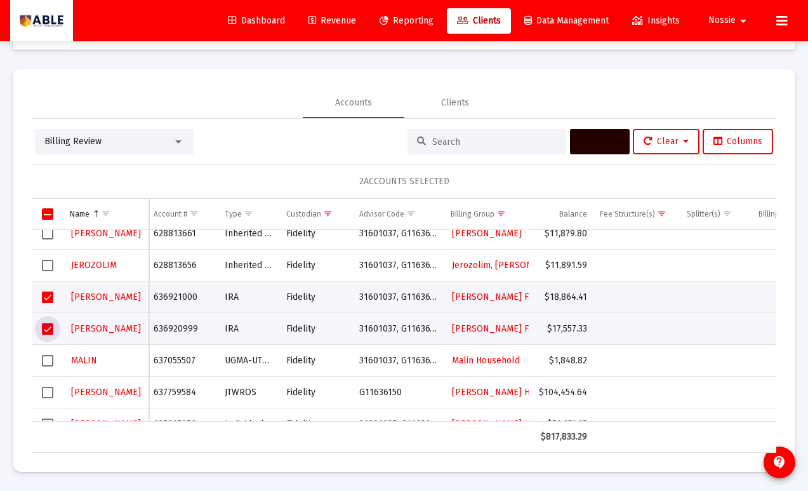
click at [588, 147] on button "Actions" at bounding box center [600, 141] width 60 height 25
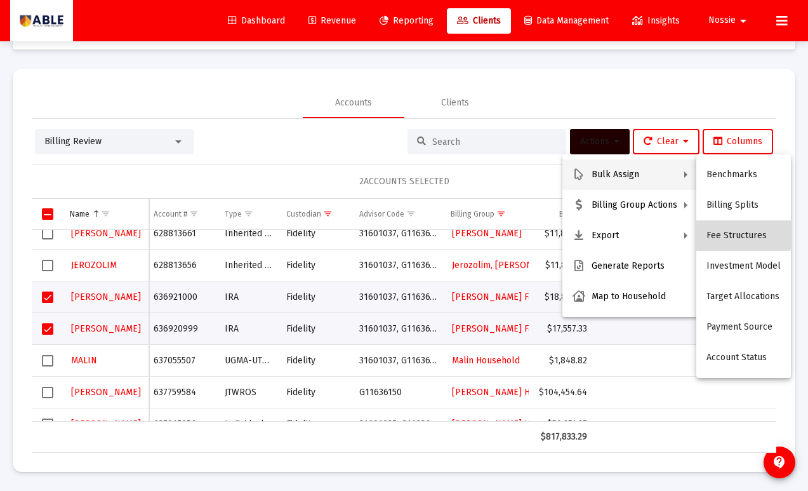
click at [735, 235] on button "Fee Structures" at bounding box center [743, 235] width 95 height 30
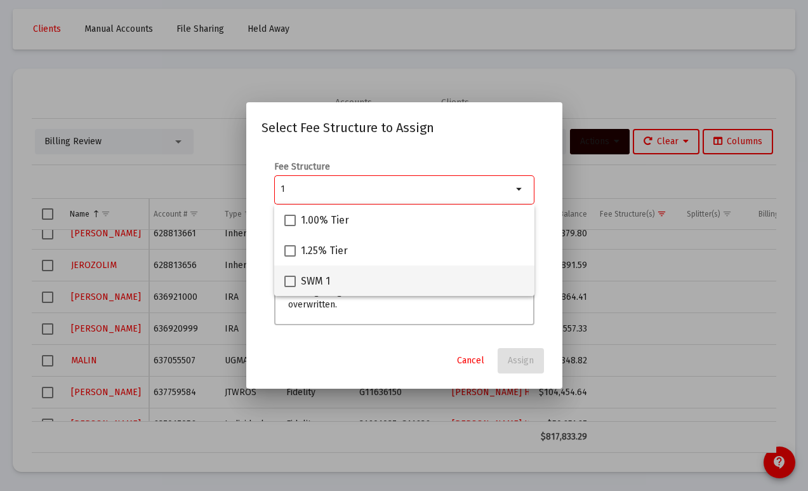
type input "1"
click at [288, 283] on span at bounding box center [289, 280] width 11 height 11
click at [289, 287] on input "SWM 1" at bounding box center [289, 287] width 1 height 1
checkbox input "true"
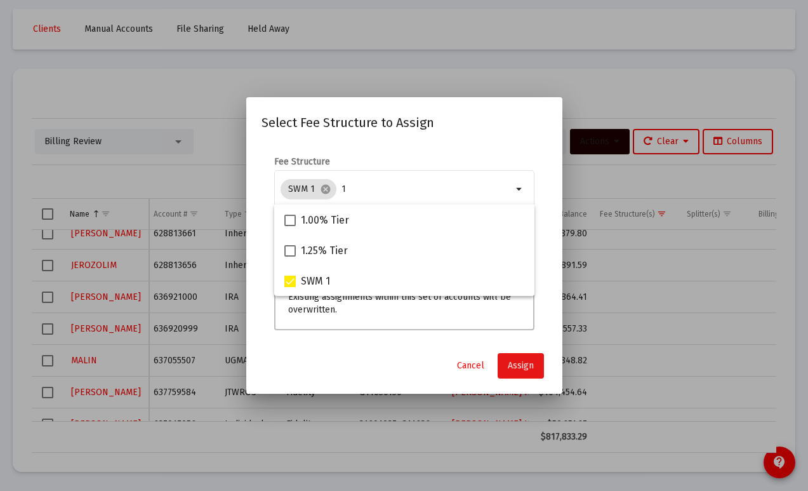
click at [526, 369] on span "Assign" at bounding box center [521, 365] width 26 height 11
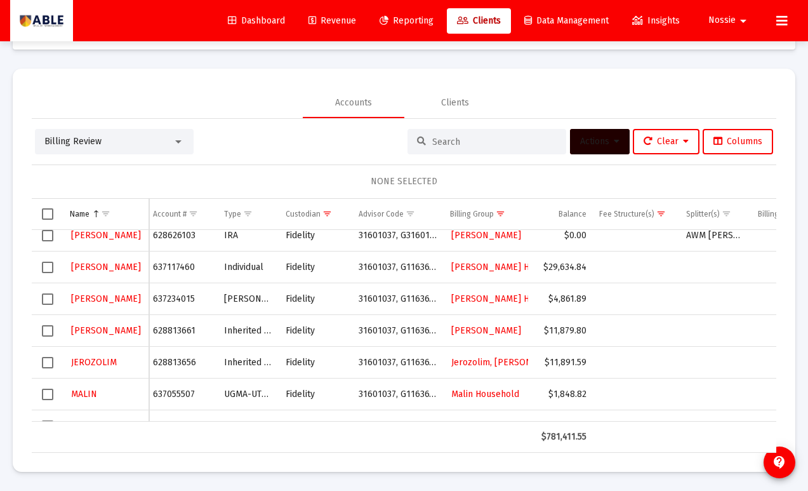
click at [46, 272] on span "Select row" at bounding box center [47, 266] width 11 height 11
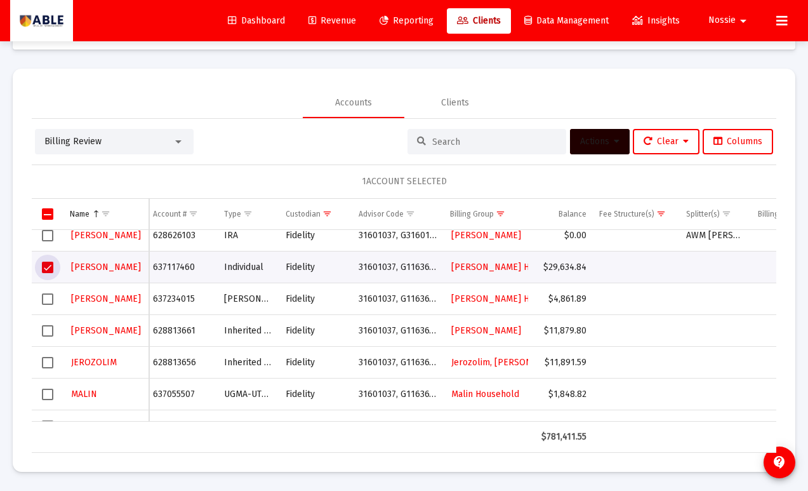
click at [50, 298] on span "Select row" at bounding box center [47, 298] width 11 height 11
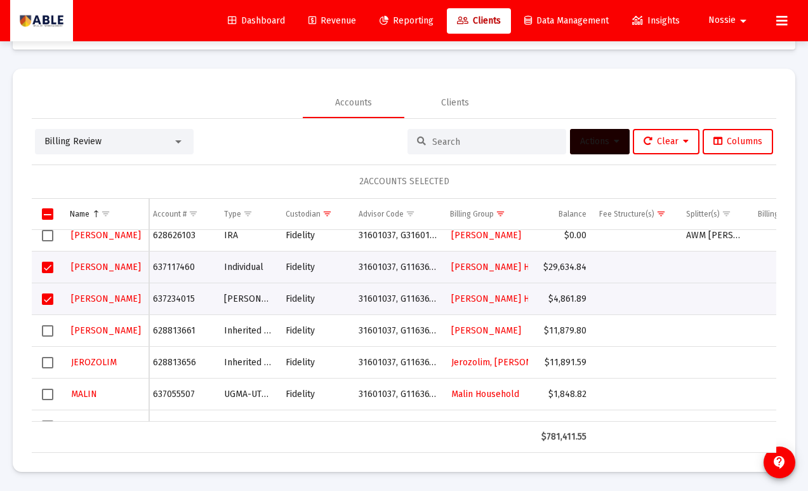
click at [588, 136] on span "Actions" at bounding box center [599, 141] width 39 height 11
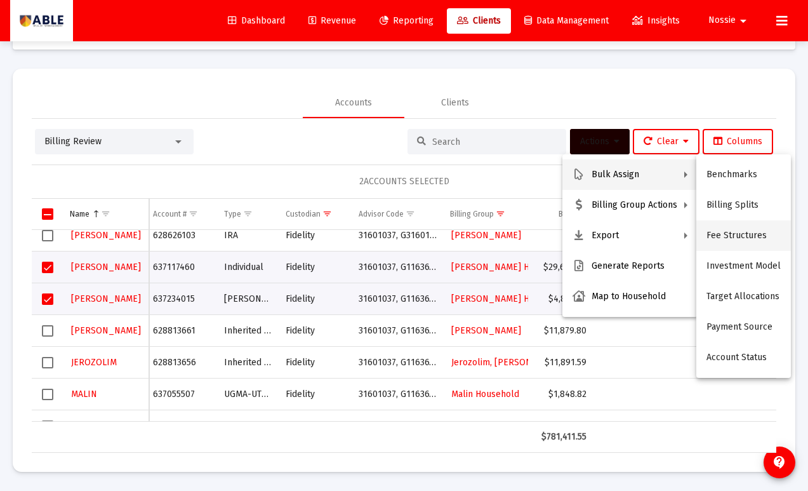
click at [730, 236] on button "Fee Structures" at bounding box center [743, 235] width 95 height 30
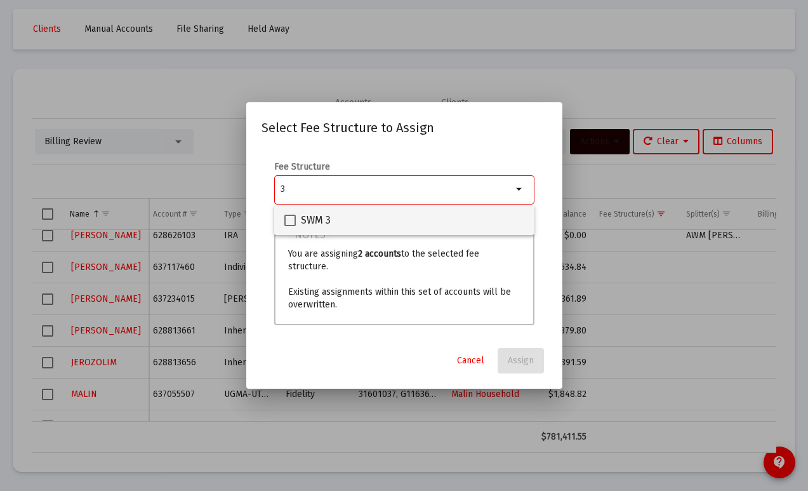
type input "3"
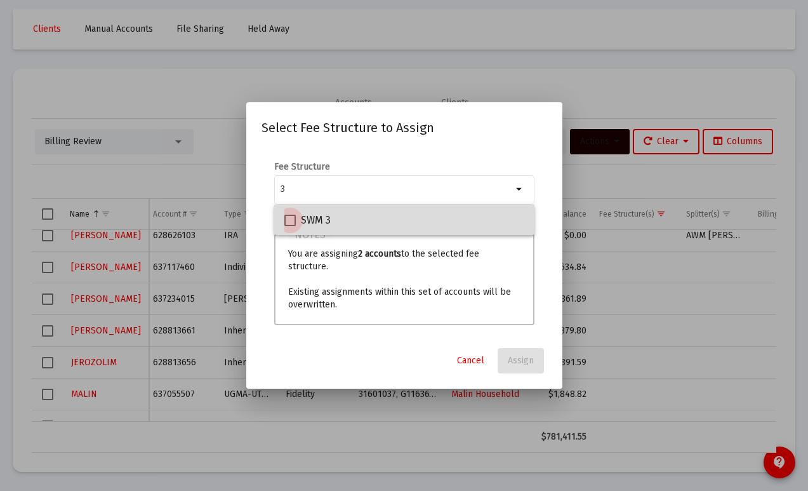
drag, startPoint x: 317, startPoint y: 221, endPoint x: 407, endPoint y: 268, distance: 101.6
click at [316, 221] on span "SWM 3" at bounding box center [316, 220] width 30 height 15
click at [290, 226] on input "SWM 3" at bounding box center [289, 226] width 1 height 1
checkbox input "true"
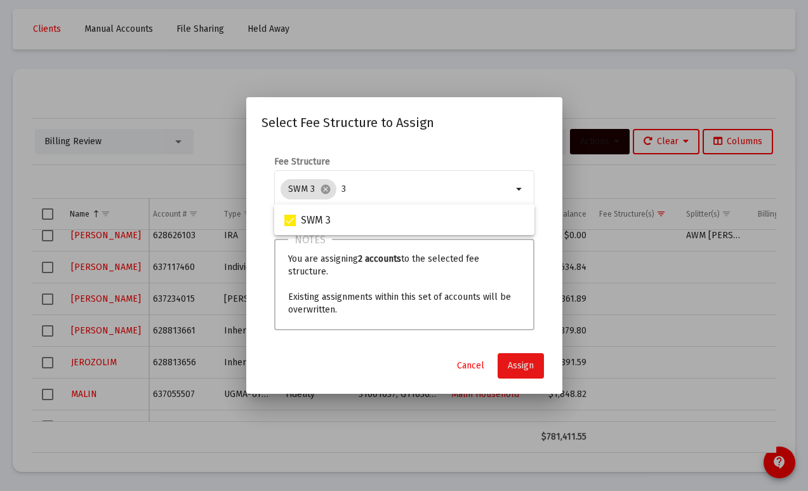
click at [526, 369] on span "Assign" at bounding box center [521, 365] width 26 height 11
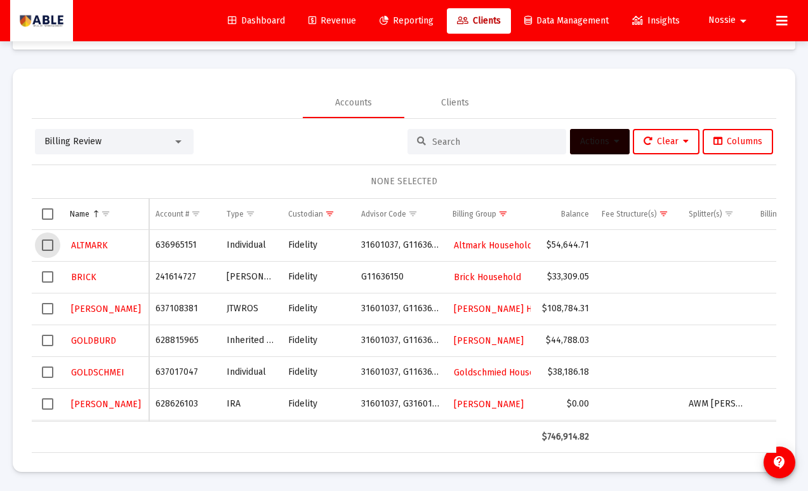
drag, startPoint x: 46, startPoint y: 248, endPoint x: 128, endPoint y: 176, distance: 109.3
click at [46, 248] on span "Select row" at bounding box center [47, 244] width 11 height 11
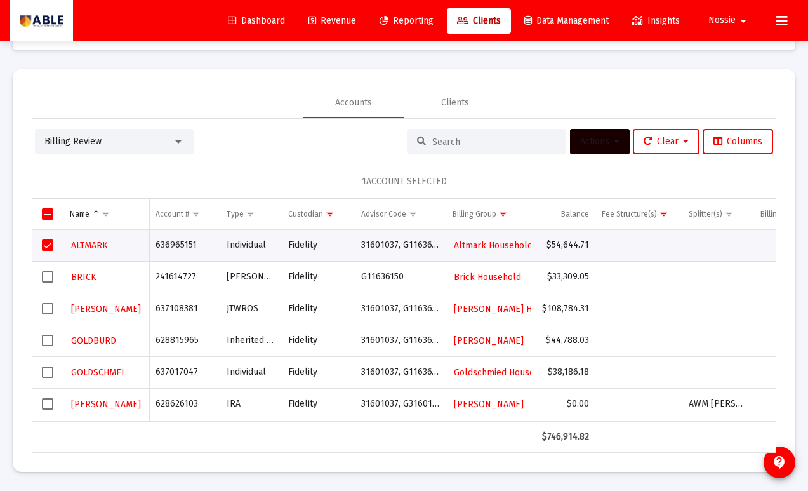
click at [604, 136] on span "Actions" at bounding box center [599, 141] width 39 height 11
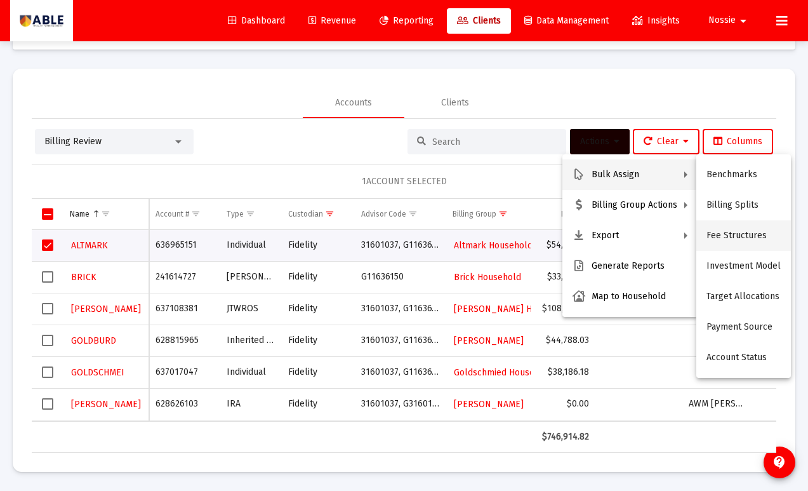
click at [725, 228] on button "Fee Structures" at bounding box center [743, 235] width 95 height 30
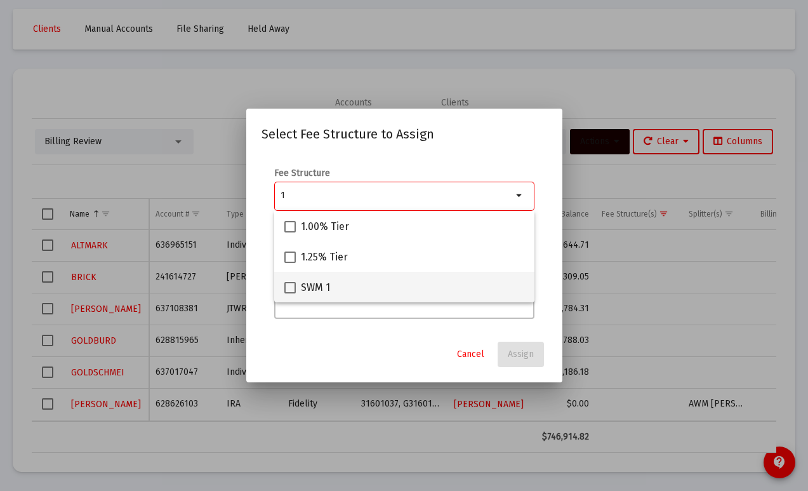
type input "1"
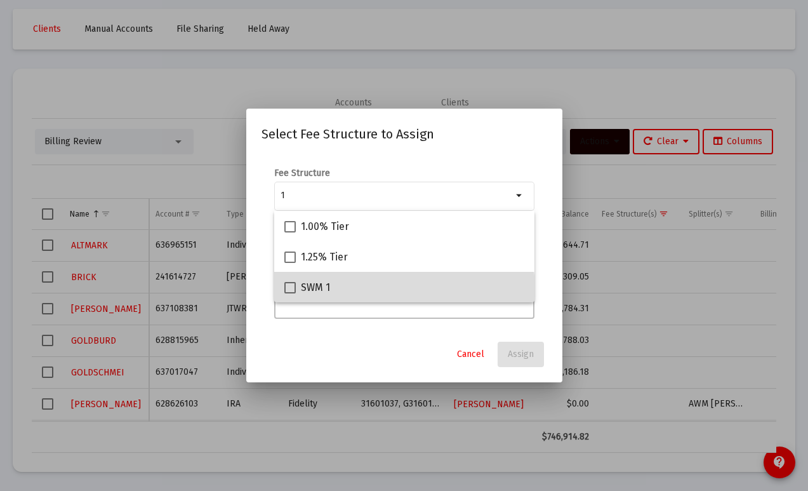
drag, startPoint x: 373, startPoint y: 296, endPoint x: 382, endPoint y: 302, distance: 11.4
click at [372, 296] on div "SWM 1" at bounding box center [404, 287] width 240 height 30
checkbox input "true"
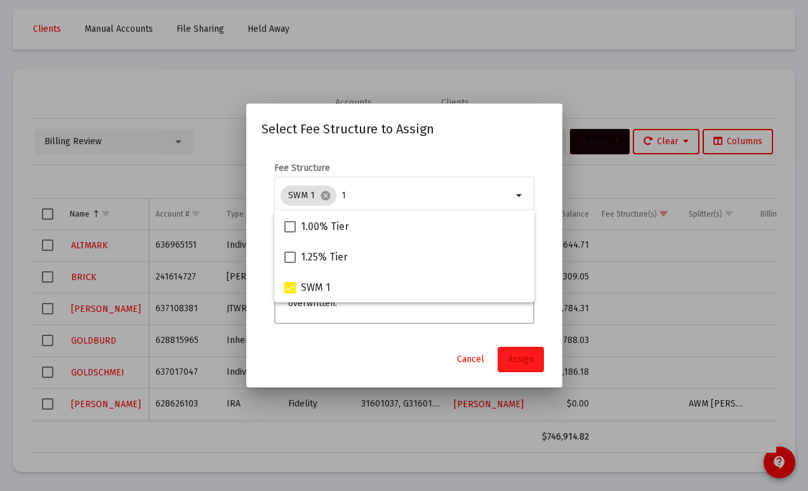
click at [536, 360] on button "Assign" at bounding box center [521, 359] width 46 height 25
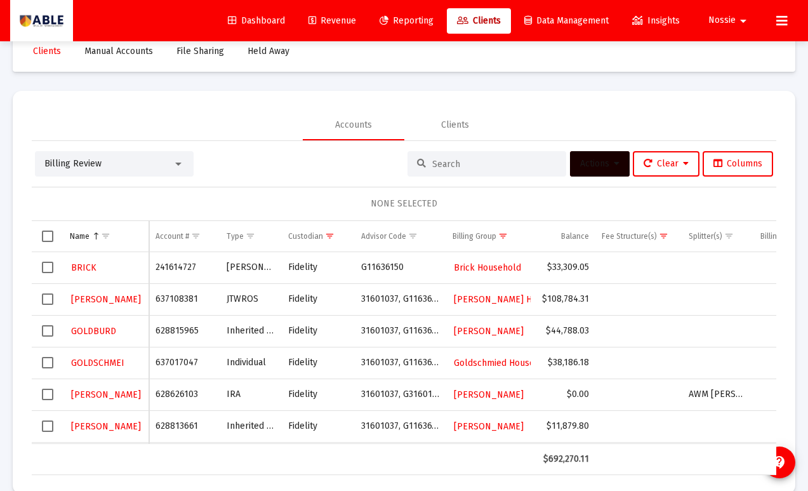
click at [50, 266] on span "Select row" at bounding box center [47, 266] width 11 height 11
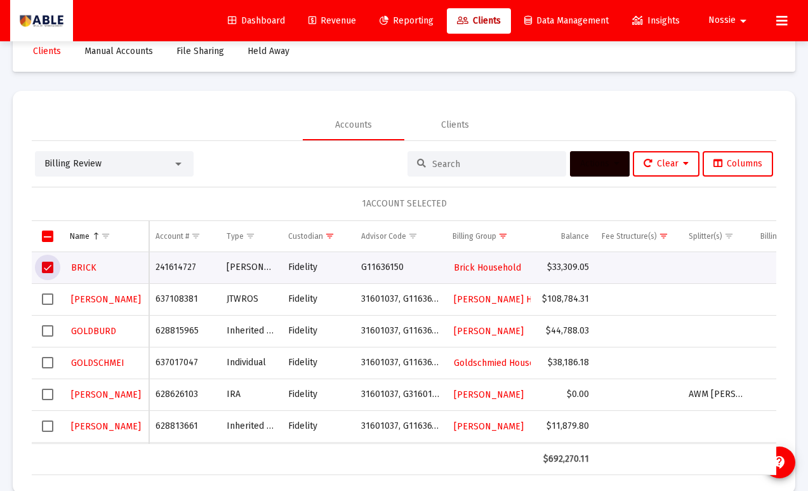
click at [614, 164] on icon at bounding box center [617, 163] width 6 height 9
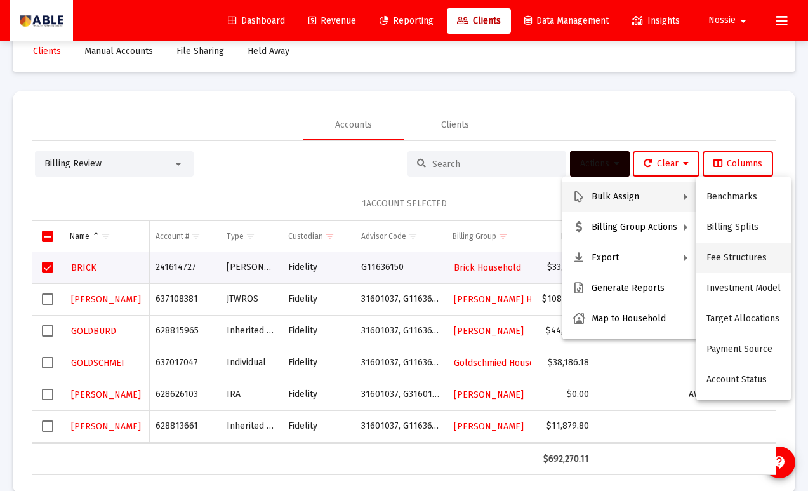
click at [732, 253] on button "Fee Structures" at bounding box center [743, 257] width 95 height 30
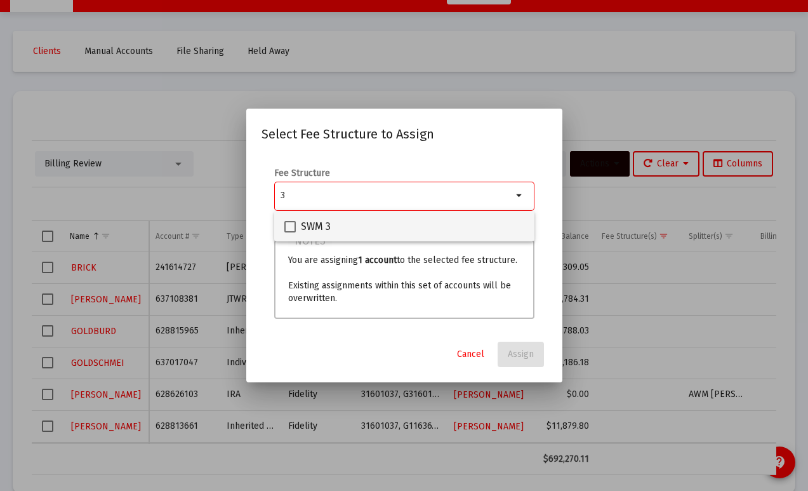
type input "3"
click at [291, 228] on span at bounding box center [289, 226] width 11 height 11
click at [290, 232] on input "SWM 3" at bounding box center [289, 232] width 1 height 1
checkbox input "true"
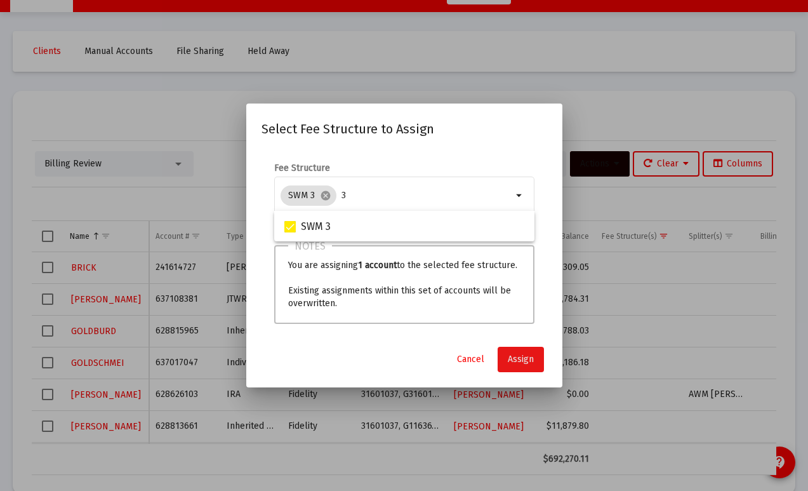
click at [535, 356] on button "Assign" at bounding box center [521, 359] width 46 height 25
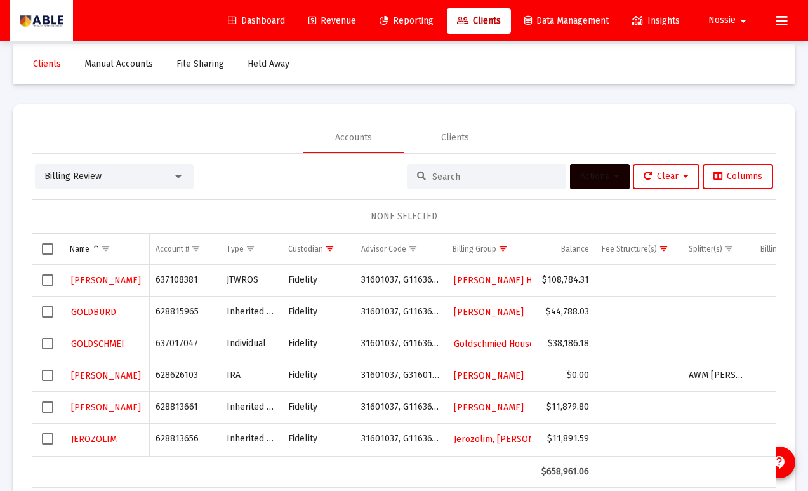
click at [47, 282] on span "Select row" at bounding box center [47, 279] width 11 height 11
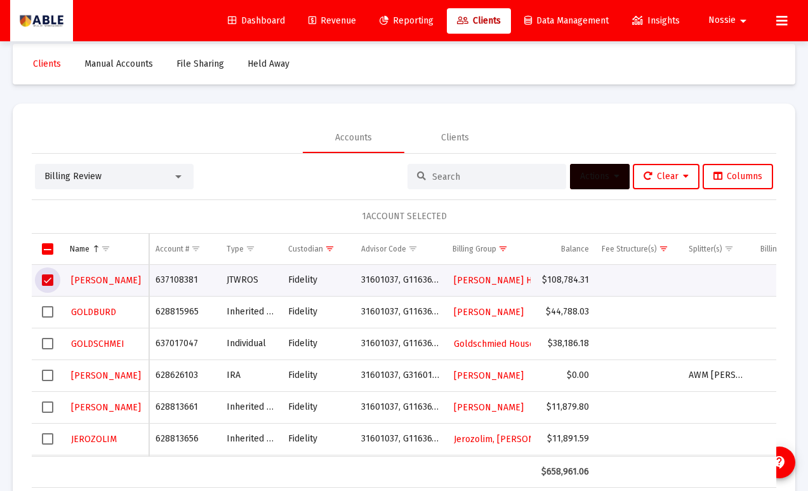
click at [47, 282] on span "Select row" at bounding box center [47, 279] width 11 height 11
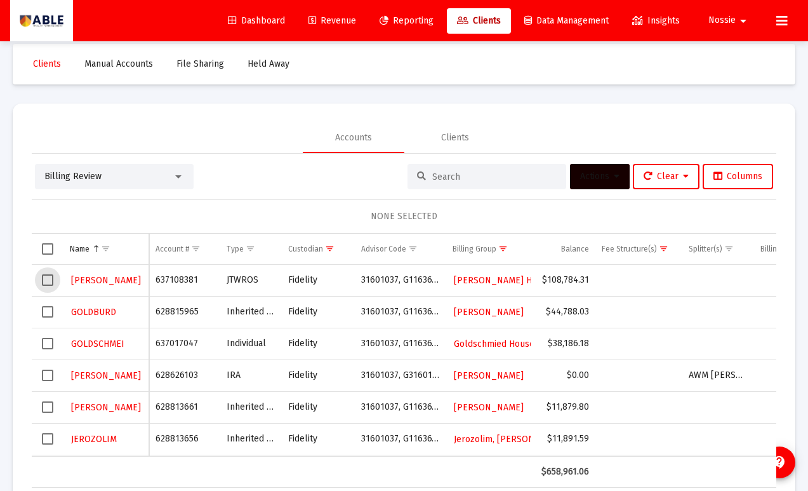
click at [45, 282] on span "Select row" at bounding box center [47, 279] width 11 height 11
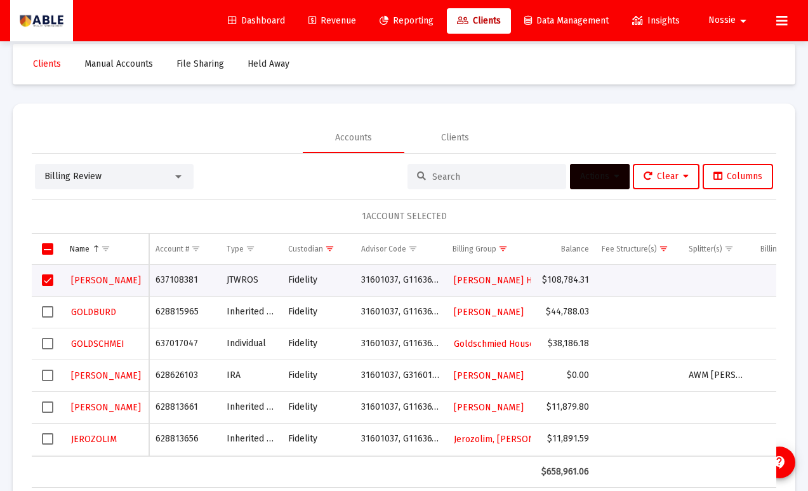
click at [581, 175] on span "Actions" at bounding box center [599, 176] width 39 height 11
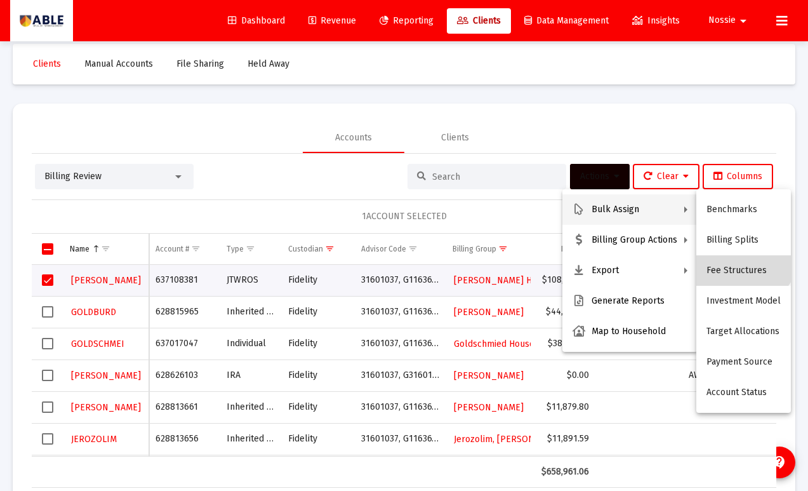
click at [737, 265] on button "Fee Structures" at bounding box center [743, 270] width 95 height 30
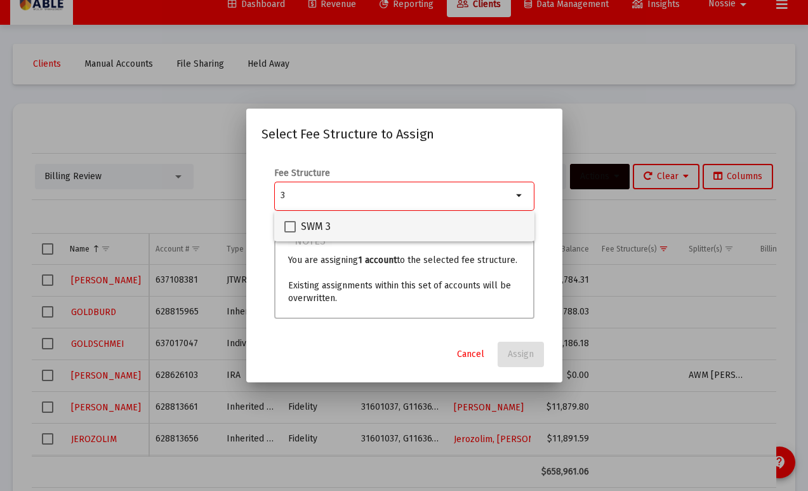
type input "3"
click at [307, 219] on span "SWM 3" at bounding box center [316, 226] width 30 height 15
click at [290, 232] on input "SWM 3" at bounding box center [289, 232] width 1 height 1
checkbox input "true"
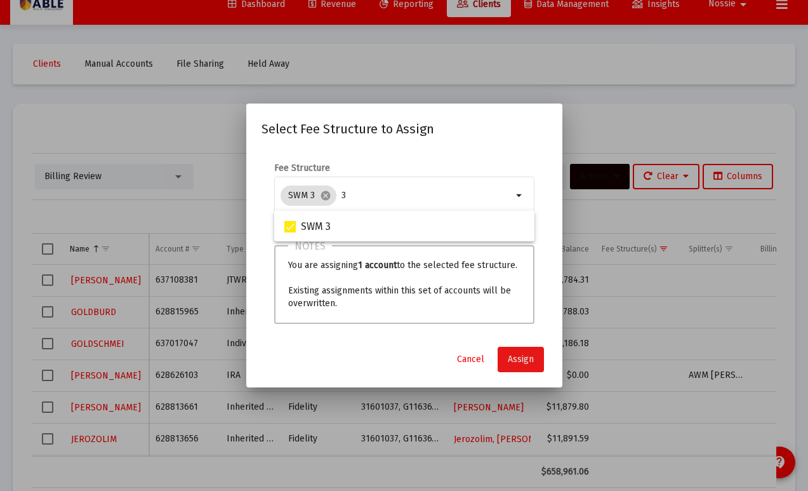
click at [535, 371] on button "Assign" at bounding box center [521, 359] width 46 height 25
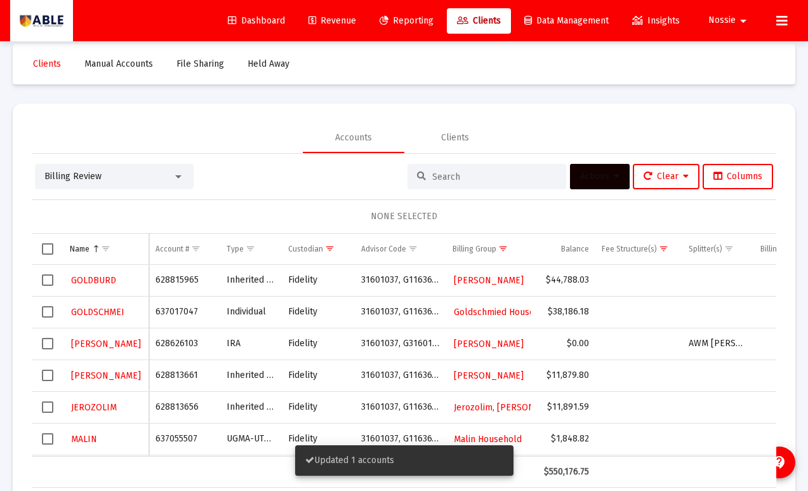
scroll to position [2, 0]
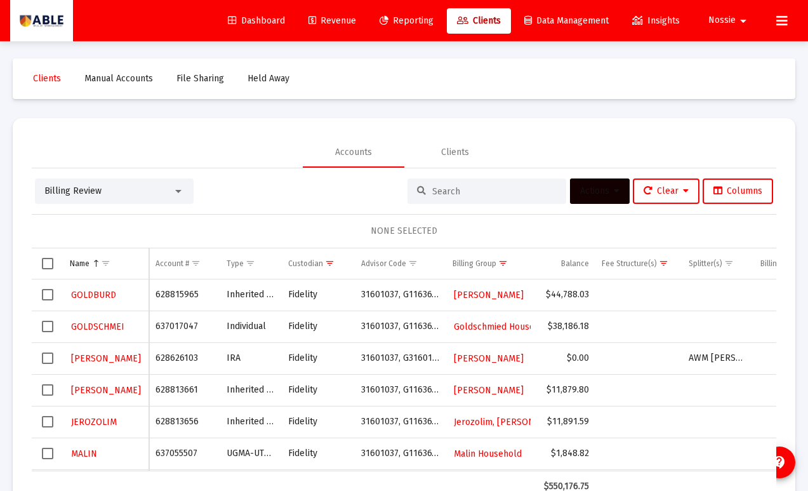
click at [50, 296] on span "Select row" at bounding box center [47, 294] width 11 height 11
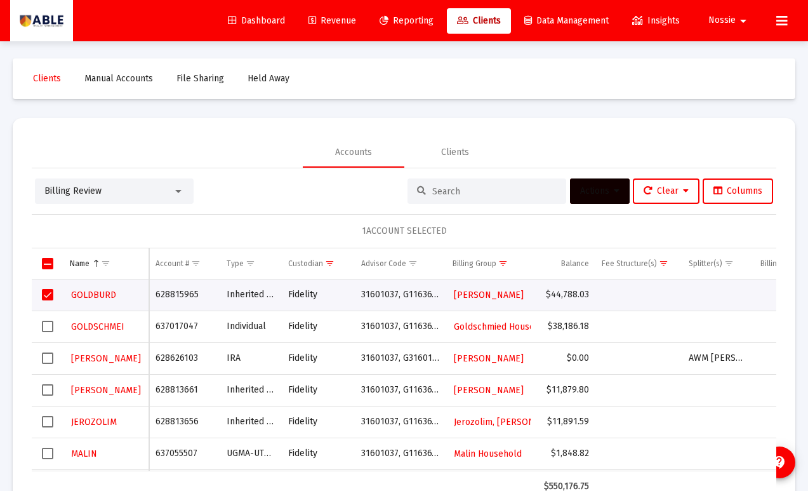
click at [617, 190] on button "Actions" at bounding box center [600, 190] width 60 height 25
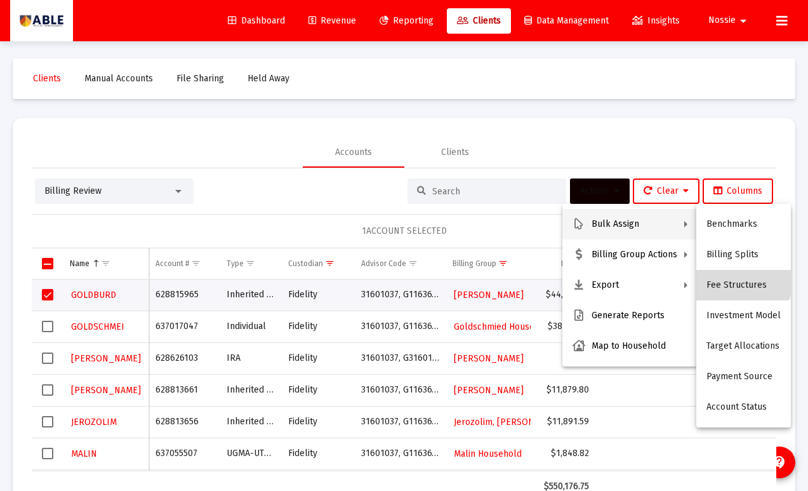
click at [734, 281] on button "Fee Structures" at bounding box center [743, 285] width 95 height 30
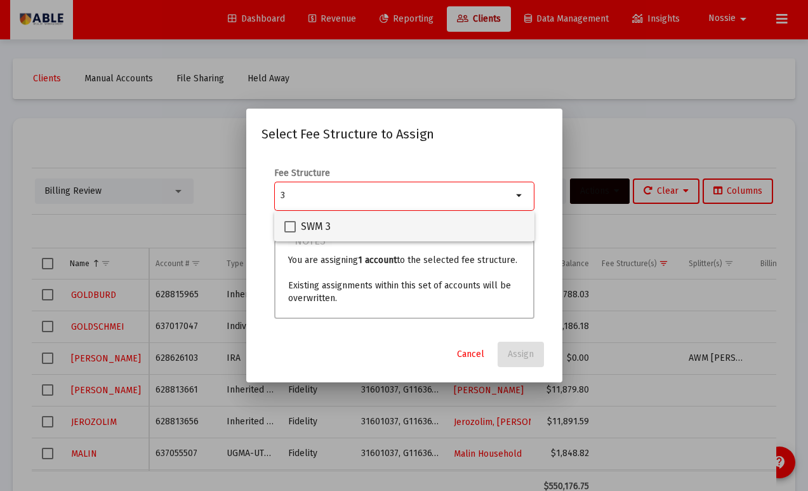
type input "3"
click at [343, 231] on div "SWM 3" at bounding box center [404, 226] width 240 height 30
checkbox input "true"
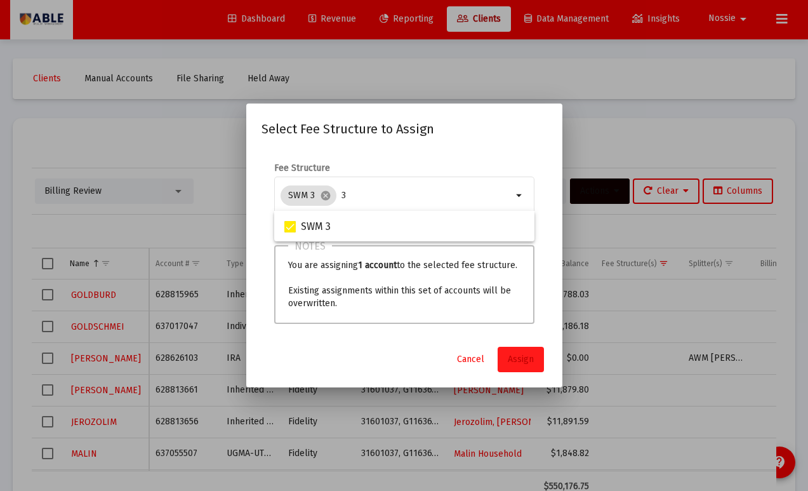
click at [505, 356] on button "Assign" at bounding box center [521, 359] width 46 height 25
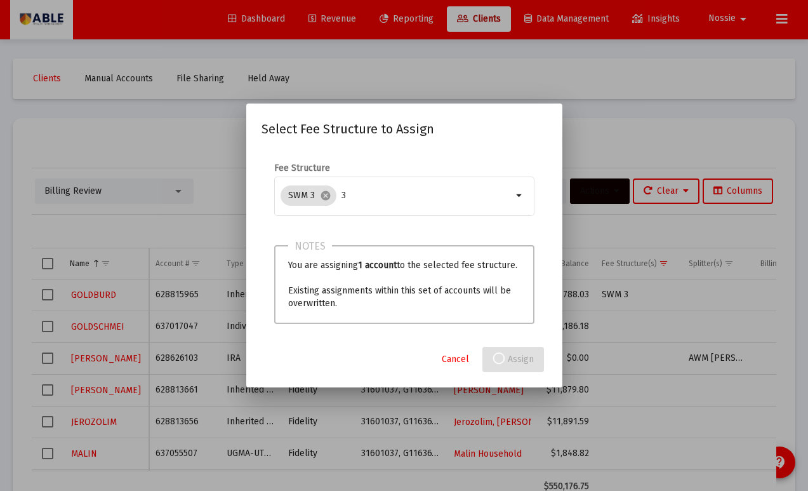
scroll to position [2, 0]
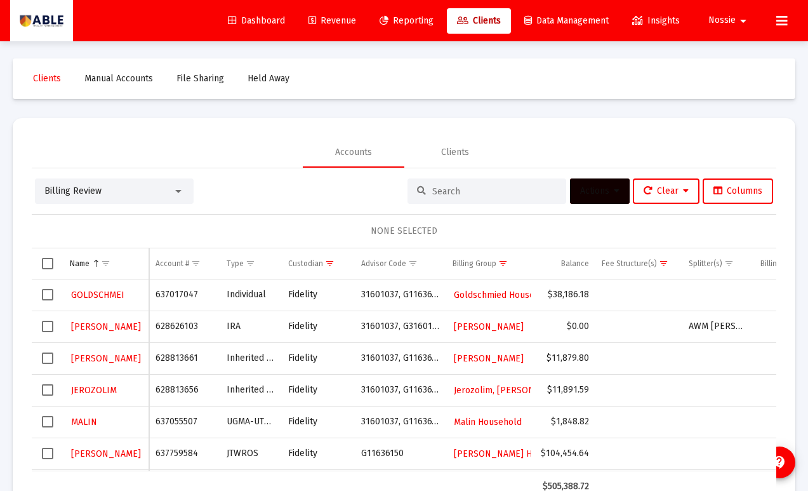
click at [45, 294] on span "Select row" at bounding box center [47, 294] width 11 height 11
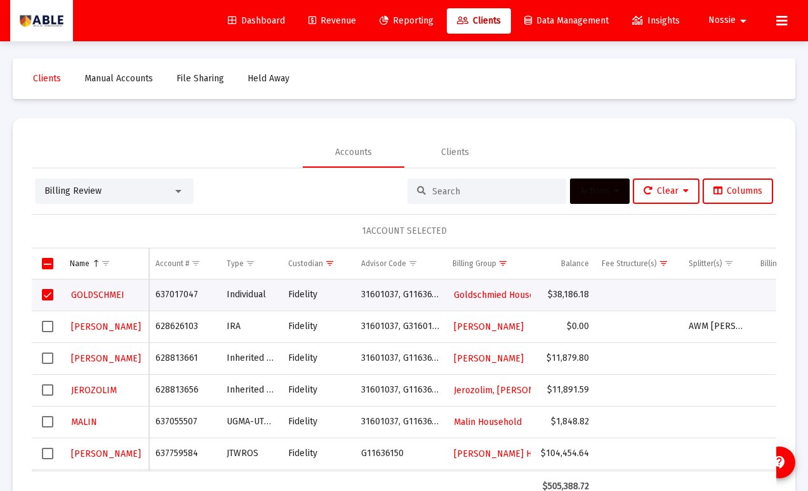
click at [609, 196] on button "Actions" at bounding box center [600, 190] width 60 height 25
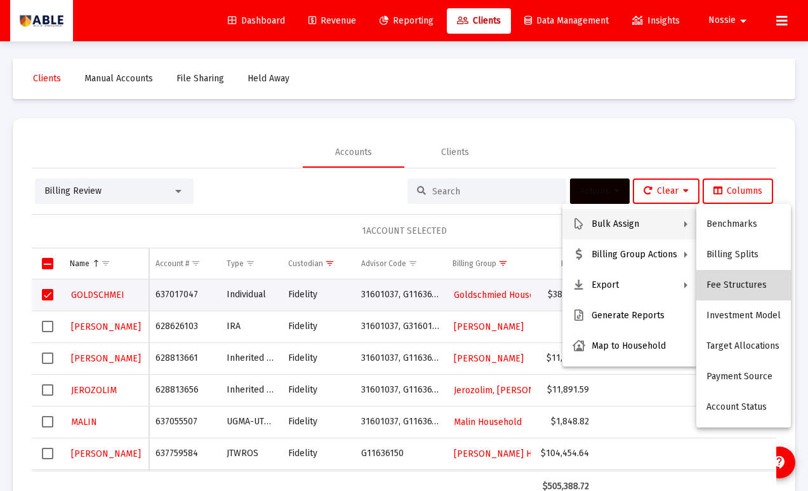
click at [755, 290] on button "Fee Structures" at bounding box center [743, 285] width 95 height 30
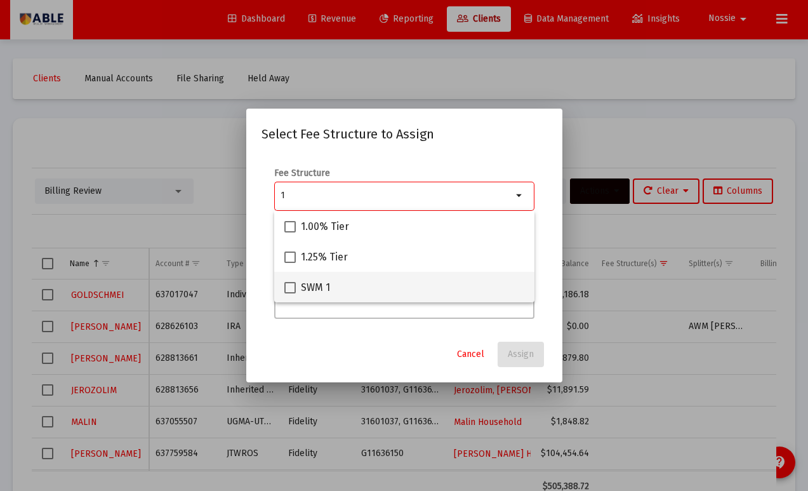
type input "1"
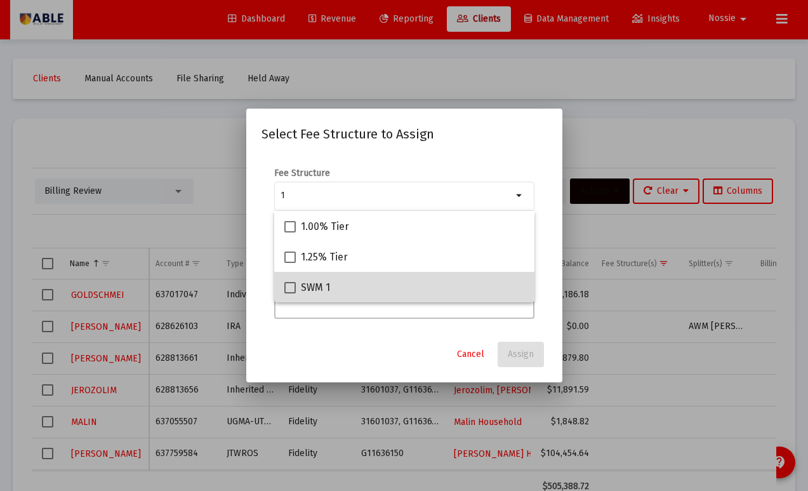
click at [371, 282] on div "SWM 1" at bounding box center [404, 287] width 240 height 30
checkbox input "true"
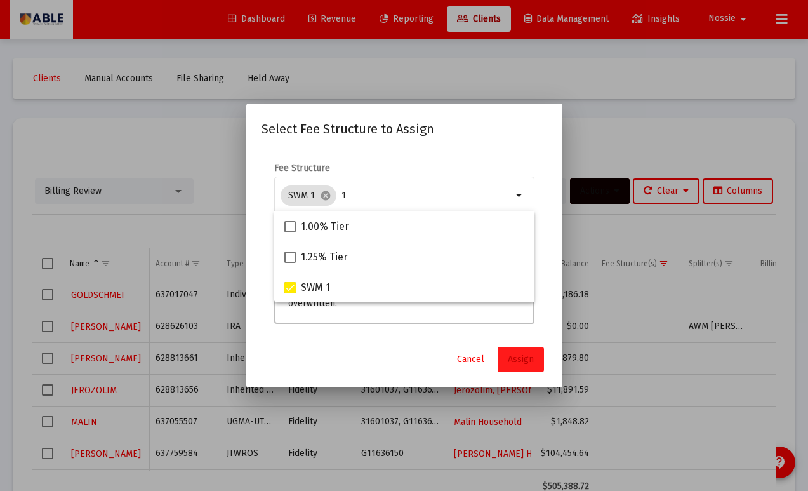
click at [538, 358] on button "Assign" at bounding box center [521, 359] width 46 height 25
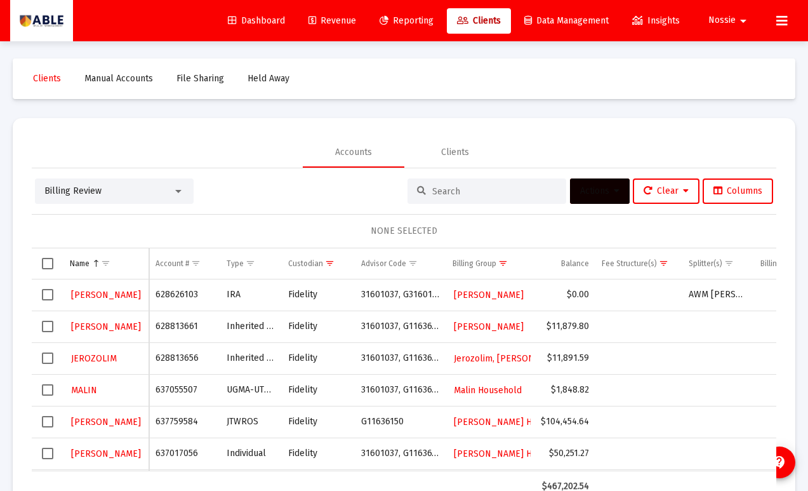
click at [44, 329] on span "Select row" at bounding box center [47, 326] width 11 height 11
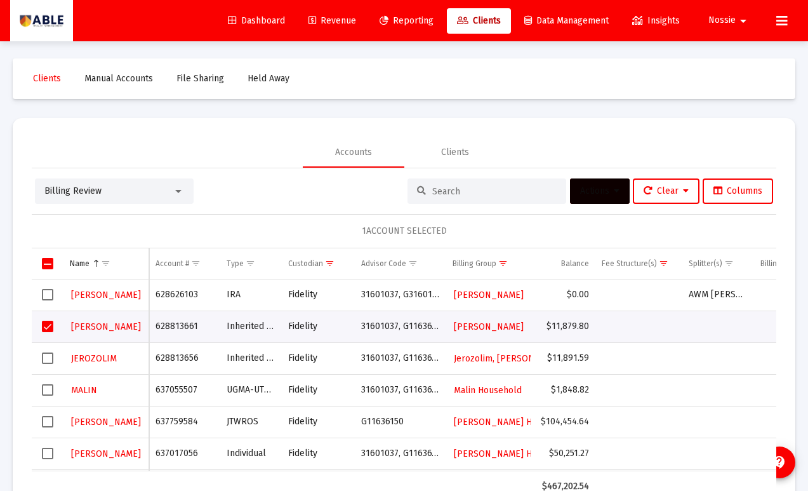
click at [602, 199] on button "Actions" at bounding box center [600, 190] width 60 height 25
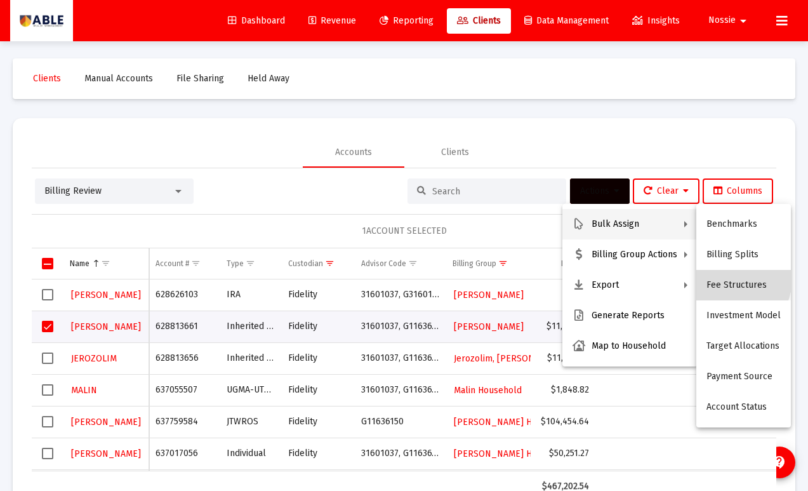
click at [711, 276] on button "Fee Structures" at bounding box center [743, 285] width 95 height 30
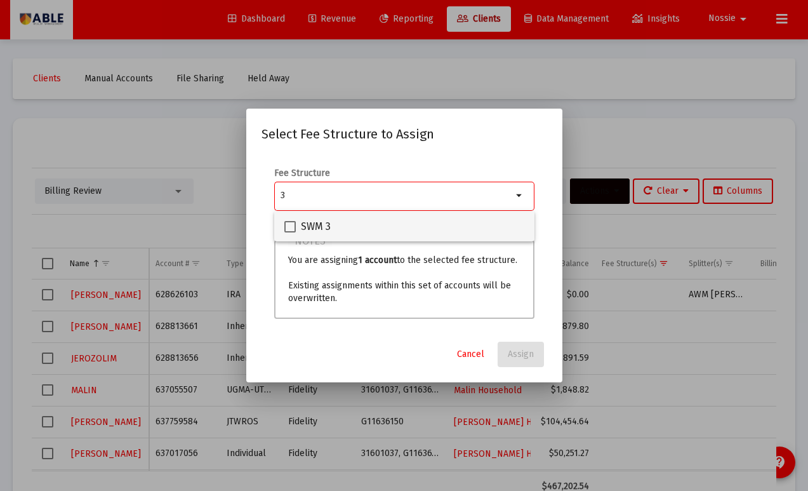
type input "3"
drag, startPoint x: 305, startPoint y: 223, endPoint x: 414, endPoint y: 280, distance: 122.9
click at [305, 223] on span "SWM 3" at bounding box center [316, 226] width 30 height 15
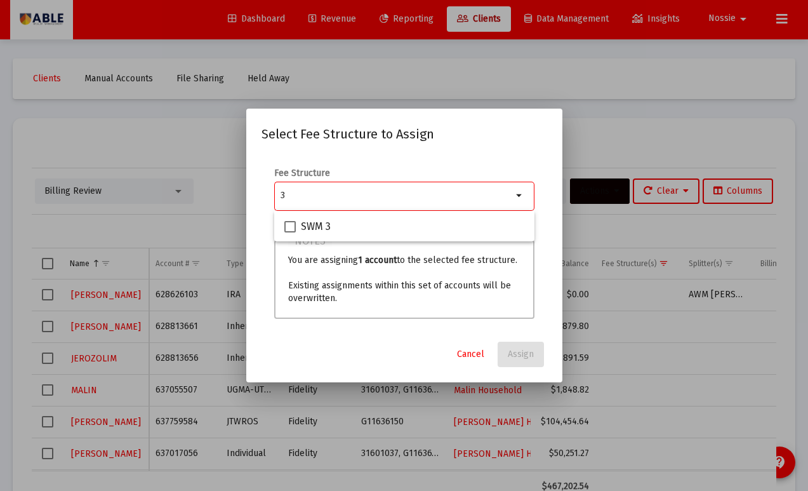
click at [290, 232] on input "SWM 3" at bounding box center [289, 232] width 1 height 1
checkbox input "true"
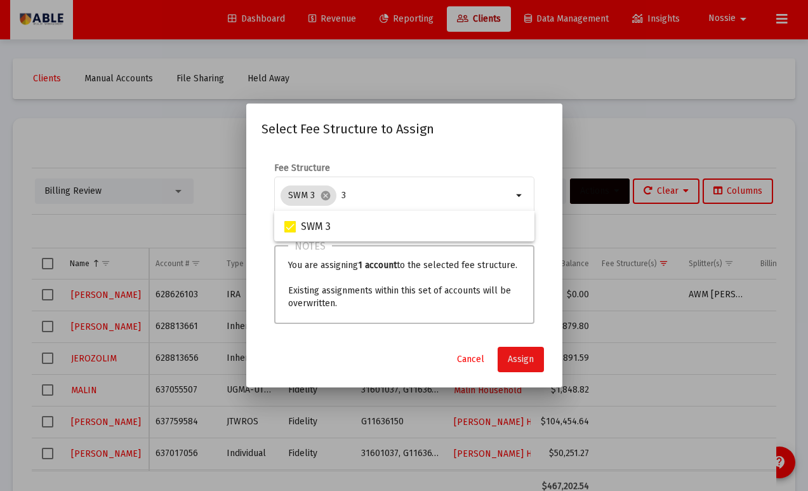
click at [516, 354] on span "Assign" at bounding box center [521, 359] width 26 height 11
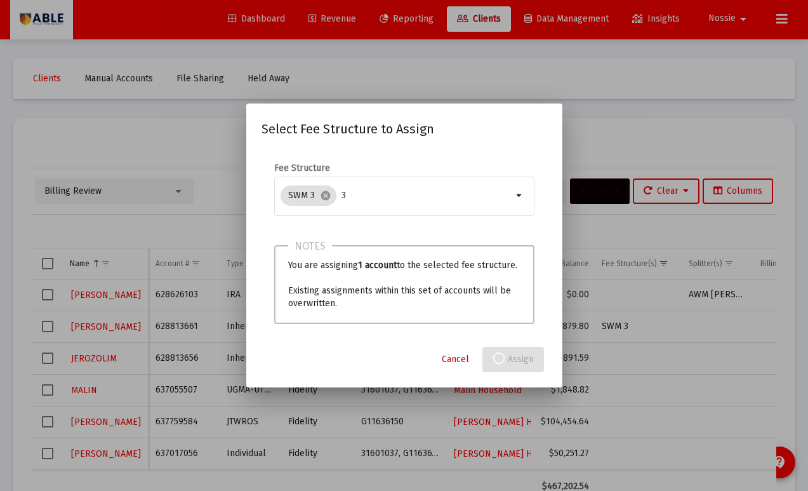
click at [451, 360] on span "Cancel" at bounding box center [455, 359] width 27 height 11
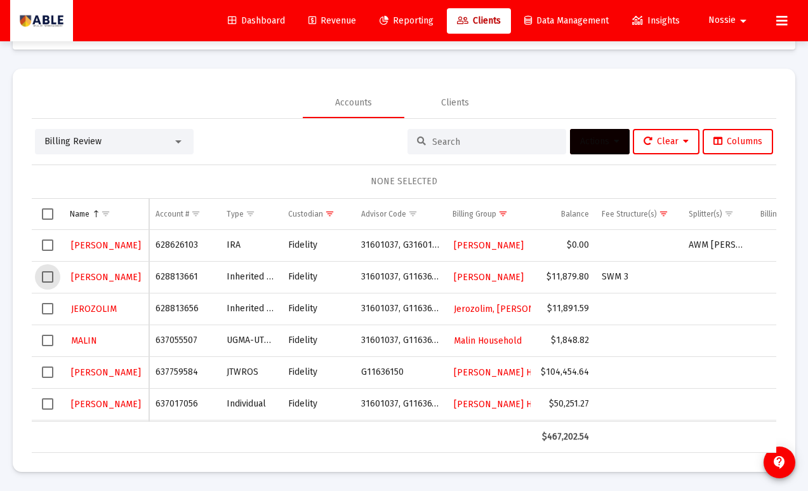
click at [46, 280] on span "Select row" at bounding box center [47, 276] width 11 height 11
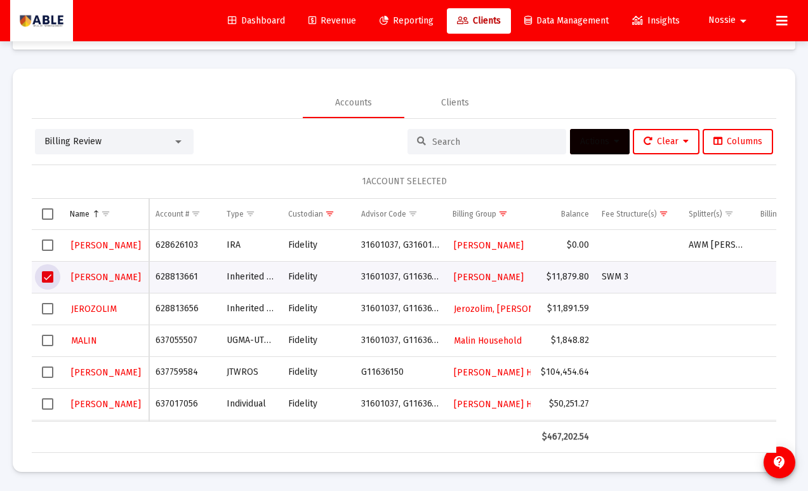
click at [48, 310] on span "Select row" at bounding box center [47, 308] width 11 height 11
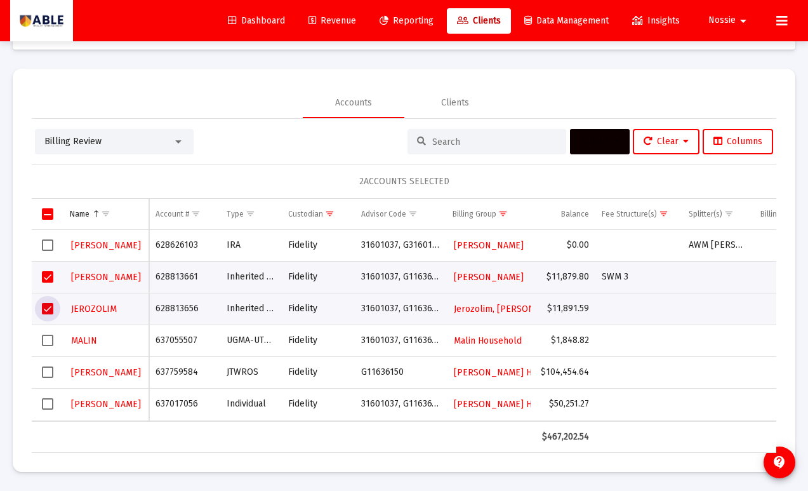
click at [579, 150] on button "Actions" at bounding box center [600, 141] width 60 height 25
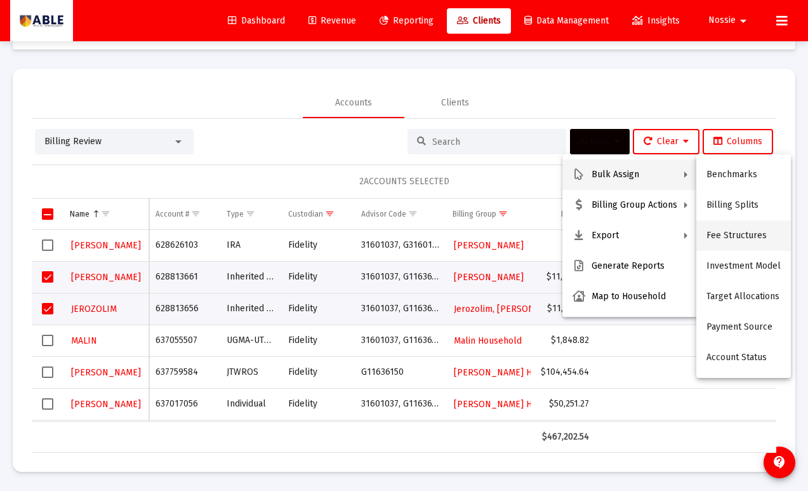
click at [730, 234] on button "Fee Structures" at bounding box center [743, 235] width 95 height 30
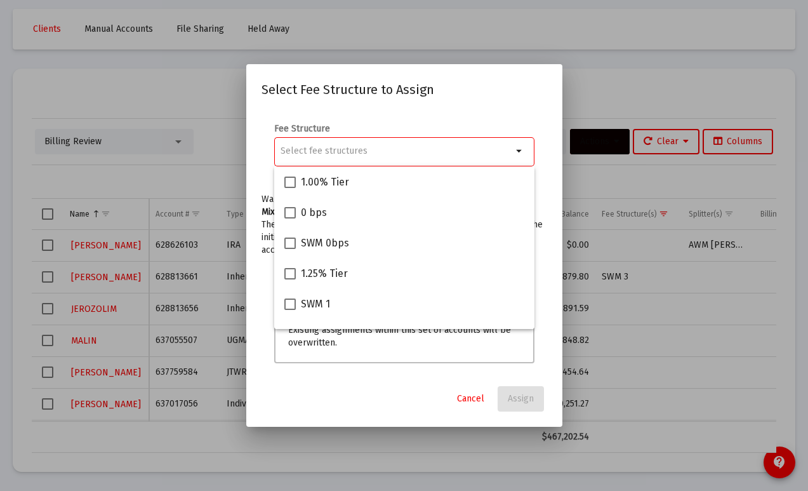
click at [375, 153] on input "Selection" at bounding box center [397, 151] width 232 height 10
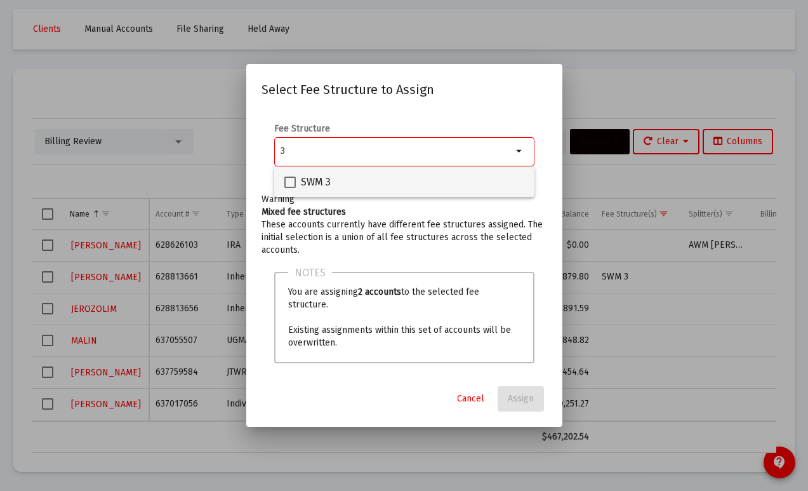
type input "3"
click at [330, 184] on div "SWM 3" at bounding box center [404, 181] width 240 height 30
checkbox input "true"
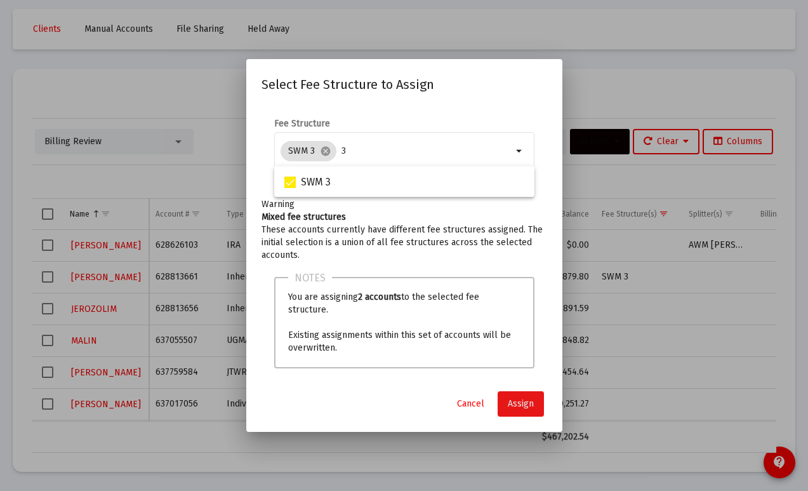
click at [538, 401] on button "Assign" at bounding box center [521, 403] width 46 height 25
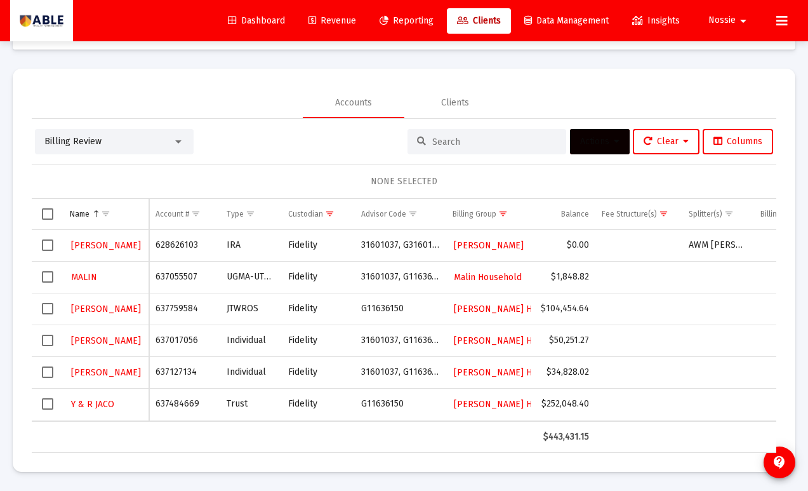
click at [47, 282] on span "Select row" at bounding box center [47, 276] width 11 height 11
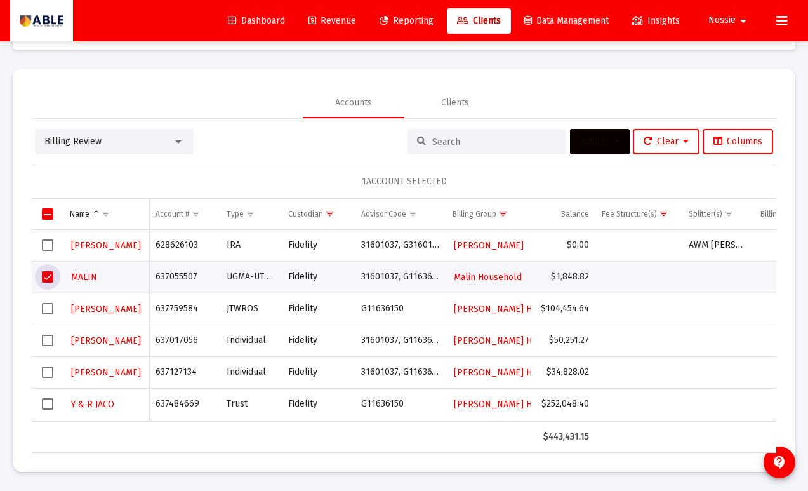
click at [47, 282] on span "Select row" at bounding box center [47, 276] width 11 height 11
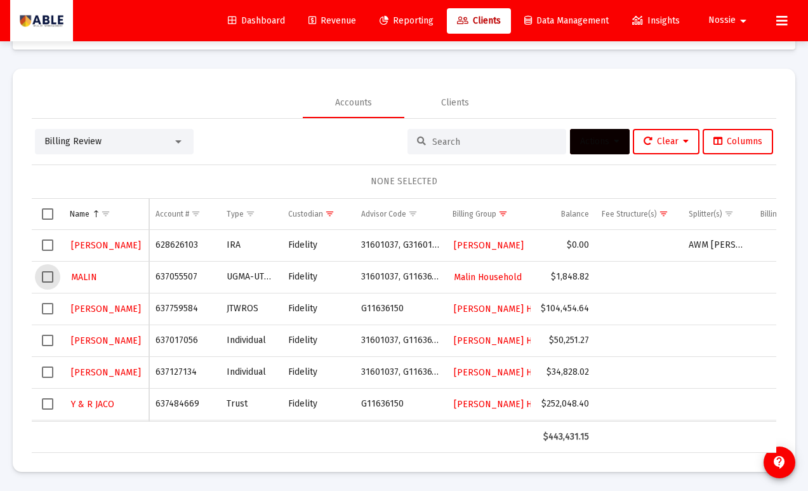
click at [53, 274] on span "Select row" at bounding box center [47, 276] width 11 height 11
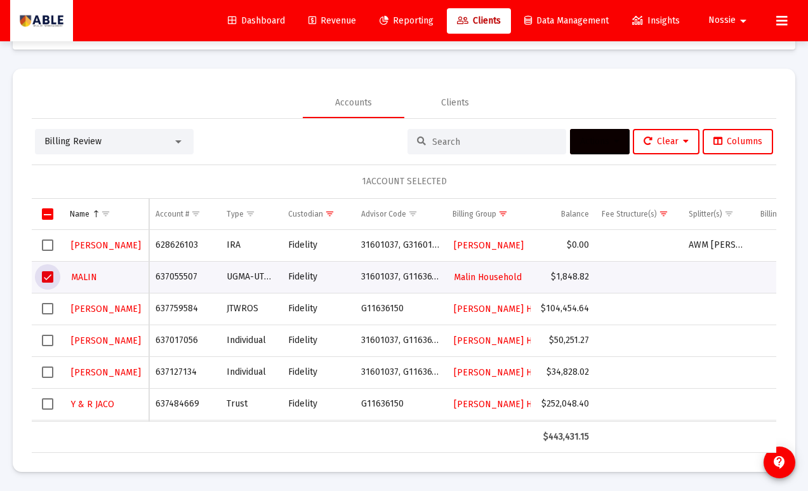
click at [605, 145] on span "Actions" at bounding box center [599, 141] width 39 height 11
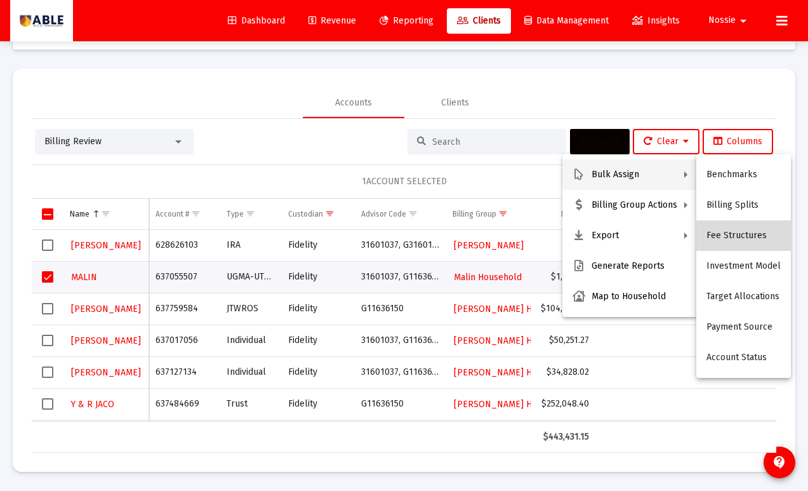
click at [737, 227] on button "Fee Structures" at bounding box center [743, 235] width 95 height 30
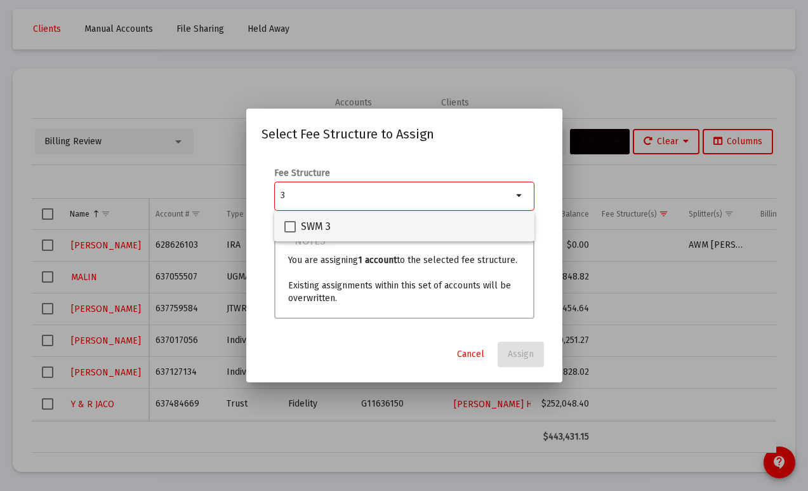
type input "3"
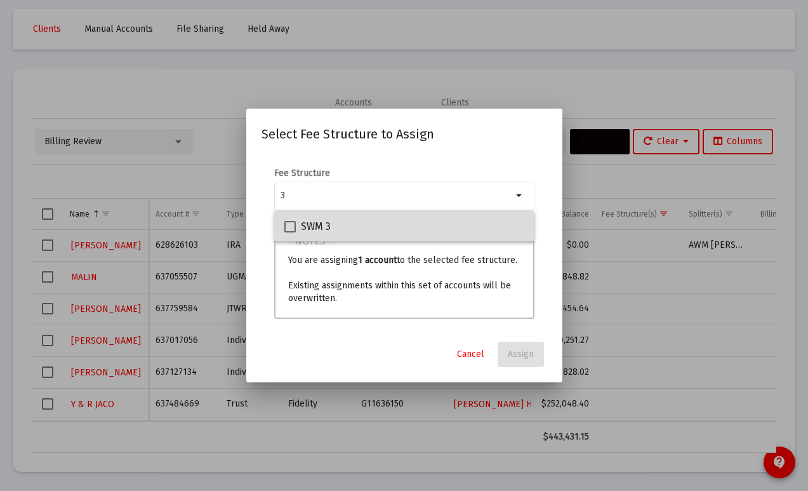
click at [340, 224] on div "SWM 3" at bounding box center [404, 226] width 240 height 30
checkbox input "true"
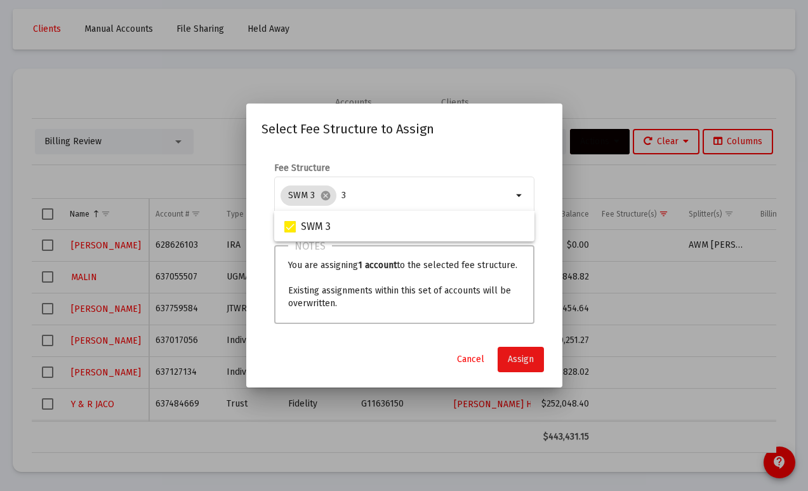
click at [524, 360] on span "Assign" at bounding box center [521, 359] width 26 height 11
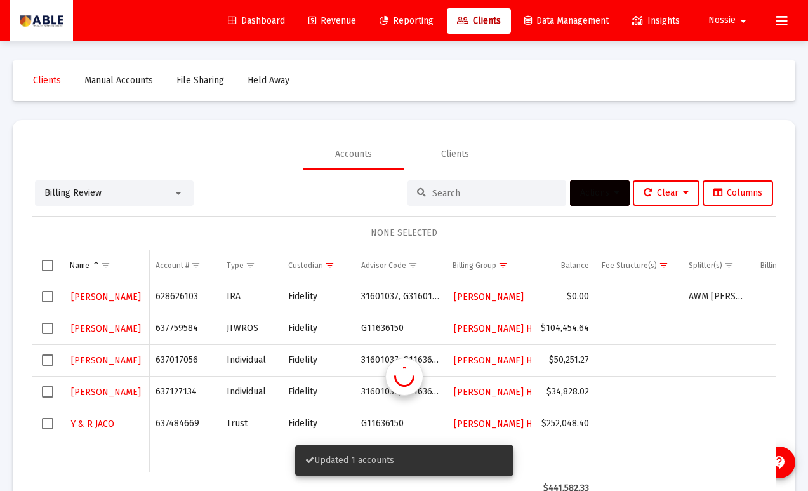
scroll to position [51, 0]
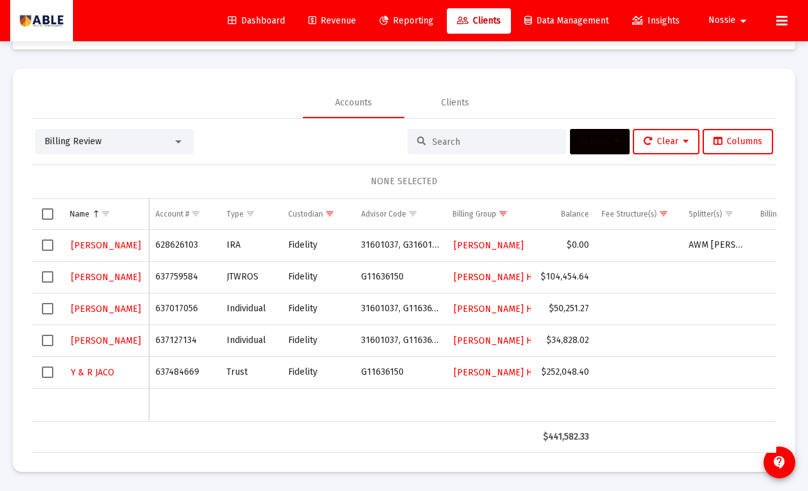
click at [48, 308] on span "Select row" at bounding box center [47, 308] width 11 height 11
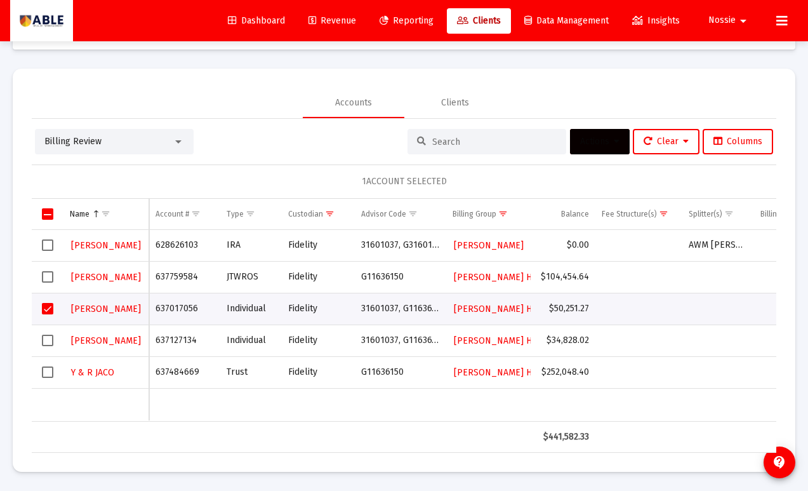
click at [595, 144] on span "Actions" at bounding box center [599, 141] width 39 height 11
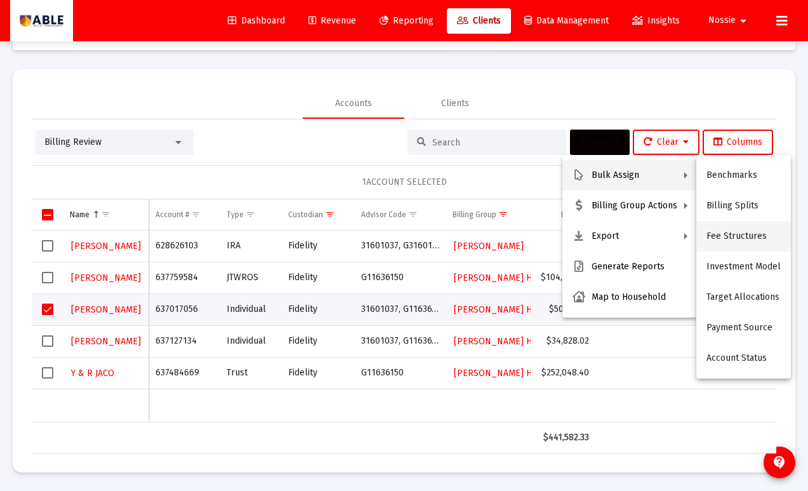
click at [732, 232] on button "Fee Structures" at bounding box center [743, 236] width 95 height 30
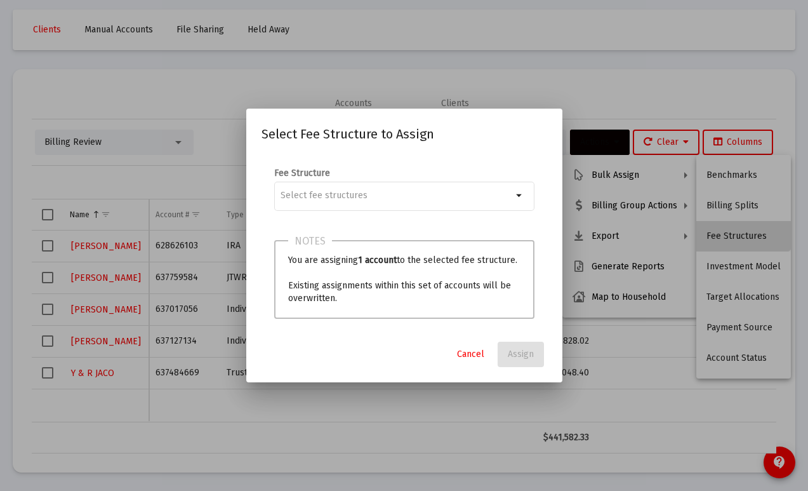
scroll to position [0, 0]
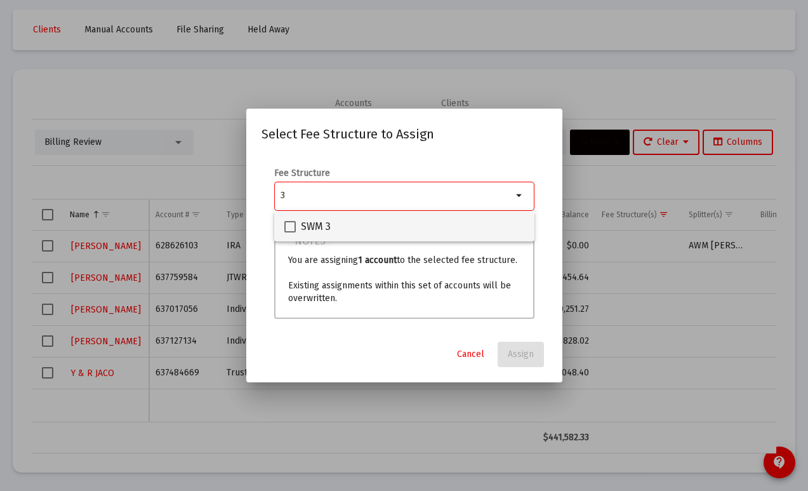
type input "3"
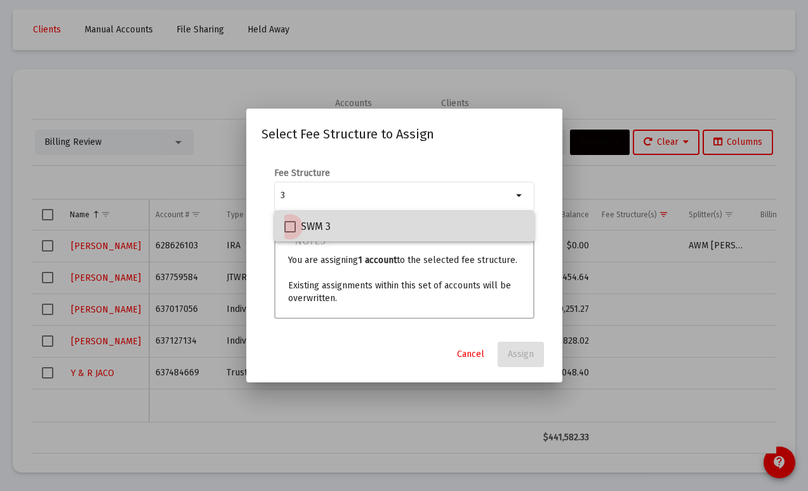
click at [312, 230] on span "SWM 3" at bounding box center [316, 226] width 30 height 15
click at [290, 232] on input "SWM 3" at bounding box center [289, 232] width 1 height 1
checkbox input "true"
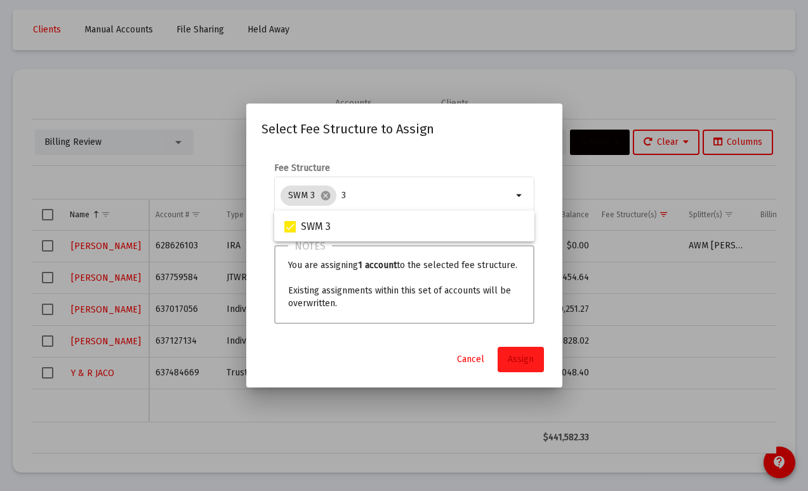
click at [524, 362] on span "Assign" at bounding box center [521, 359] width 26 height 11
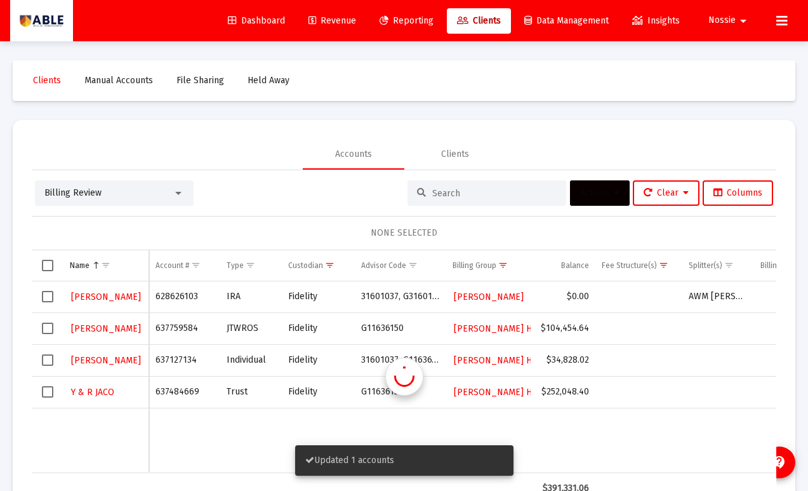
scroll to position [51, 0]
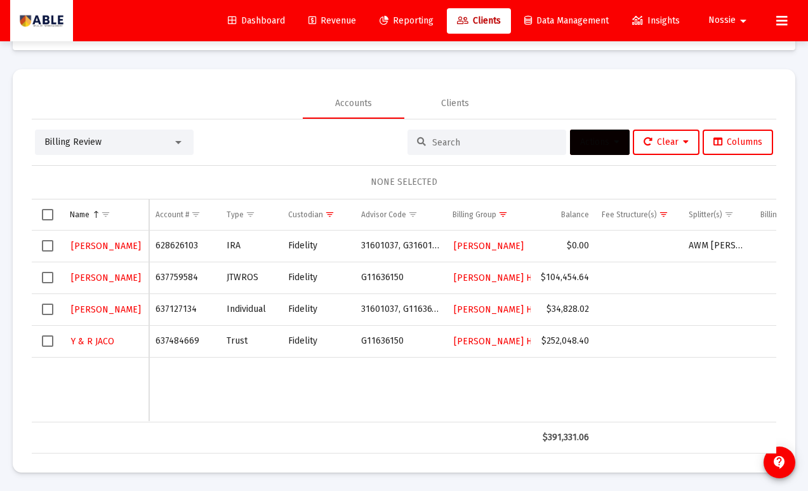
click at [45, 309] on span "Select row" at bounding box center [47, 308] width 11 height 11
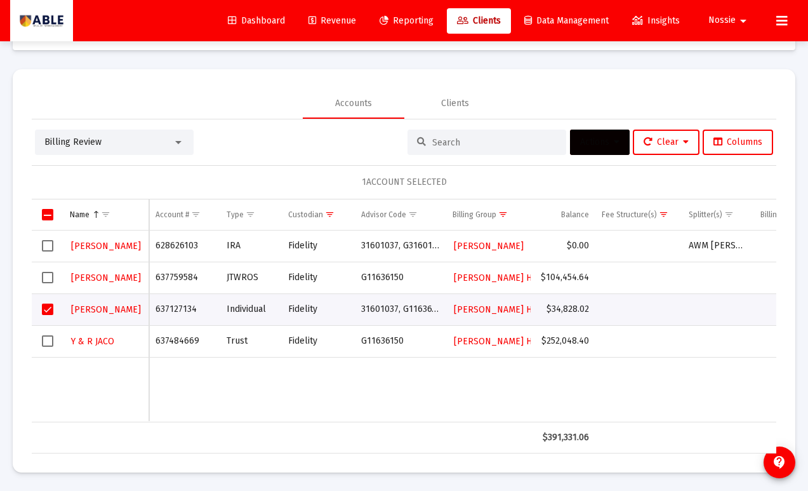
click at [598, 142] on span "Actions" at bounding box center [599, 141] width 39 height 11
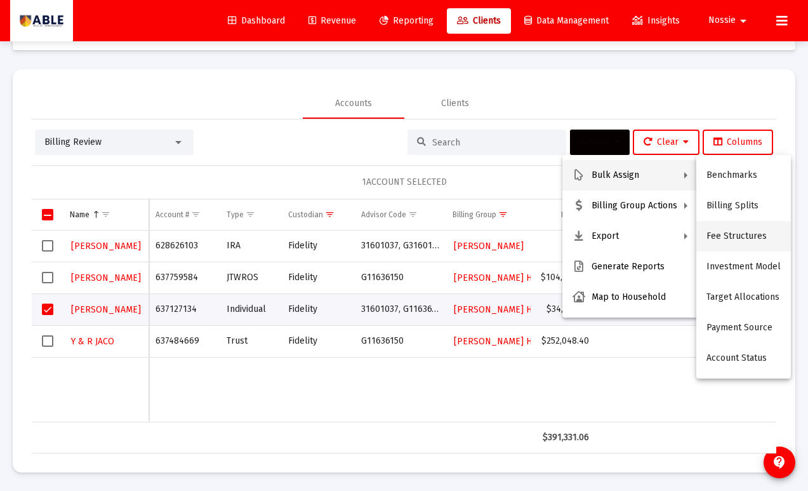
click at [736, 232] on button "Fee Structures" at bounding box center [743, 236] width 95 height 30
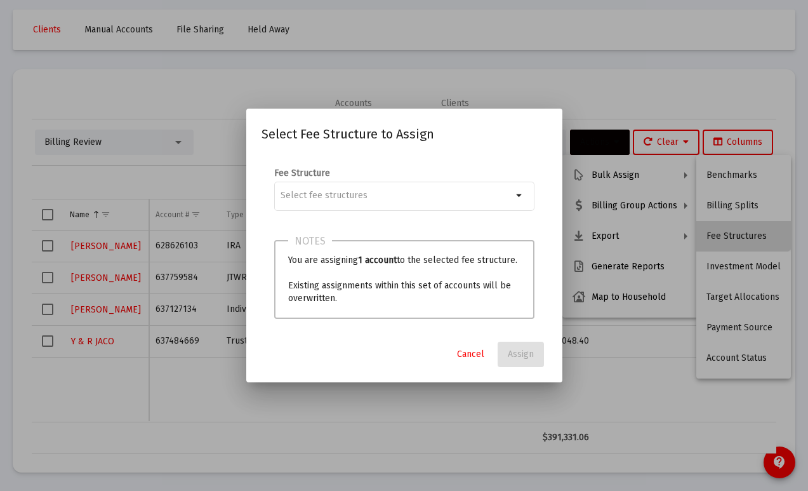
scroll to position [0, 0]
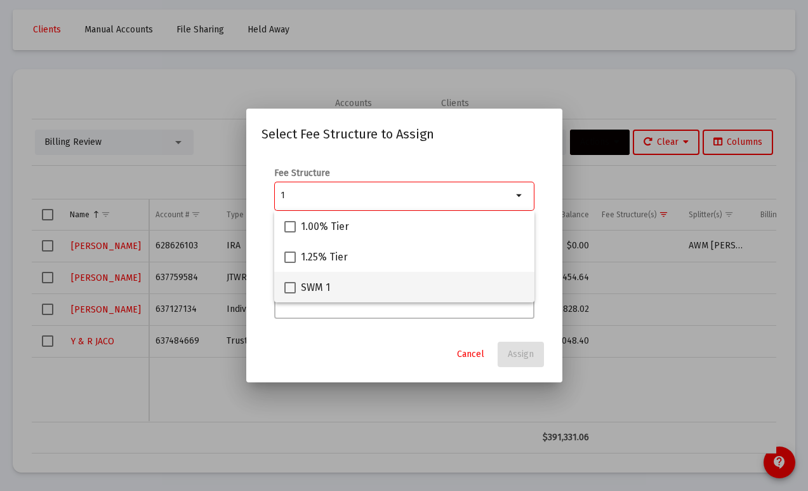
type input "1"
click at [322, 276] on mat-checkbox "SWM 1" at bounding box center [307, 287] width 46 height 30
click at [318, 291] on span "SWM 1" at bounding box center [315, 287] width 29 height 15
click at [290, 293] on input "SWM 1" at bounding box center [289, 293] width 1 height 1
checkbox input "true"
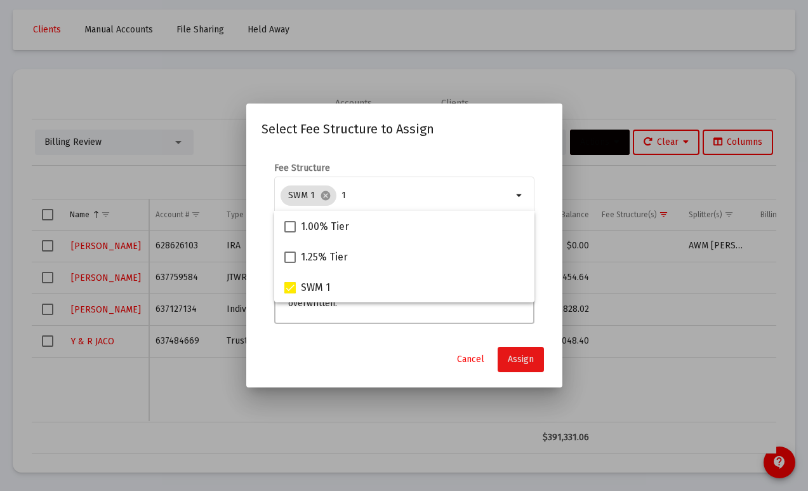
click at [522, 357] on span "Assign" at bounding box center [521, 359] width 26 height 11
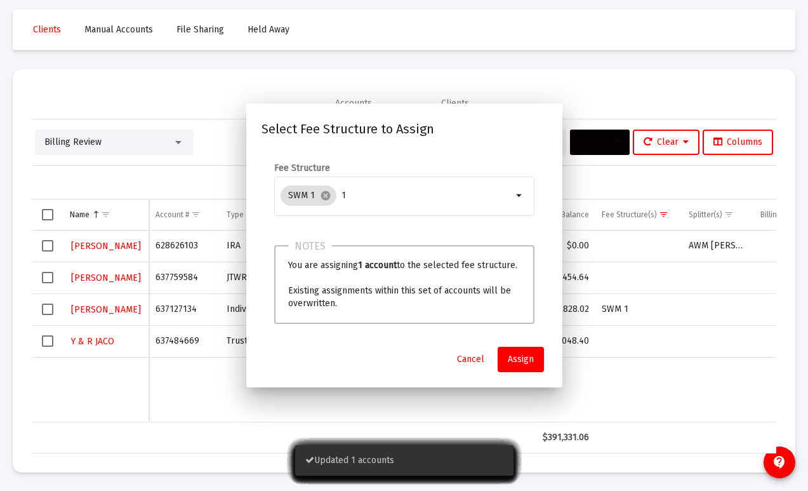
scroll to position [51, 0]
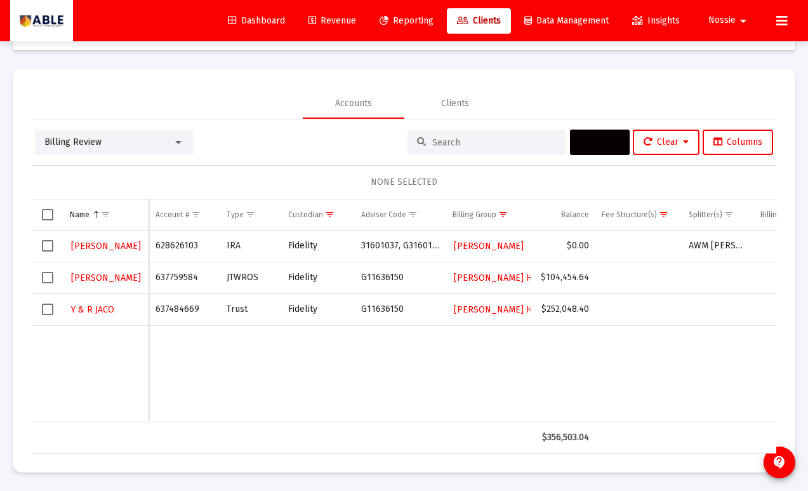
click at [47, 312] on span "Select row" at bounding box center [47, 308] width 11 height 11
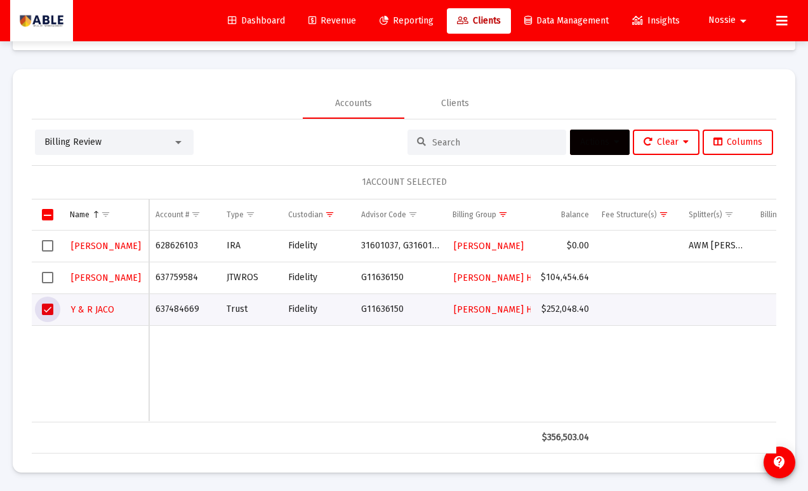
click at [47, 312] on span "Select row" at bounding box center [47, 308] width 11 height 11
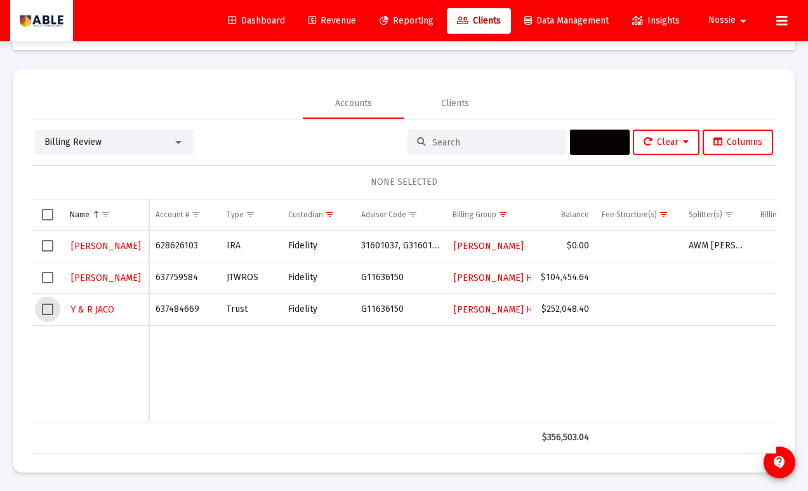
click at [51, 313] on span "Select row" at bounding box center [47, 308] width 11 height 11
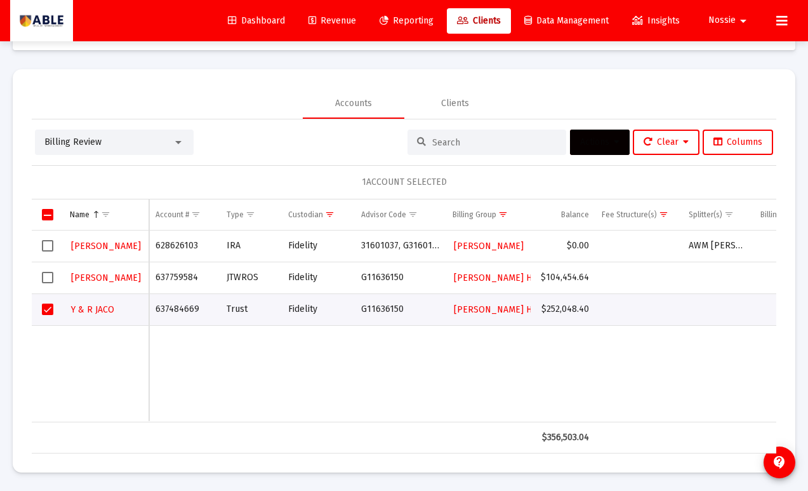
click at [593, 147] on button "Actions" at bounding box center [600, 141] width 60 height 25
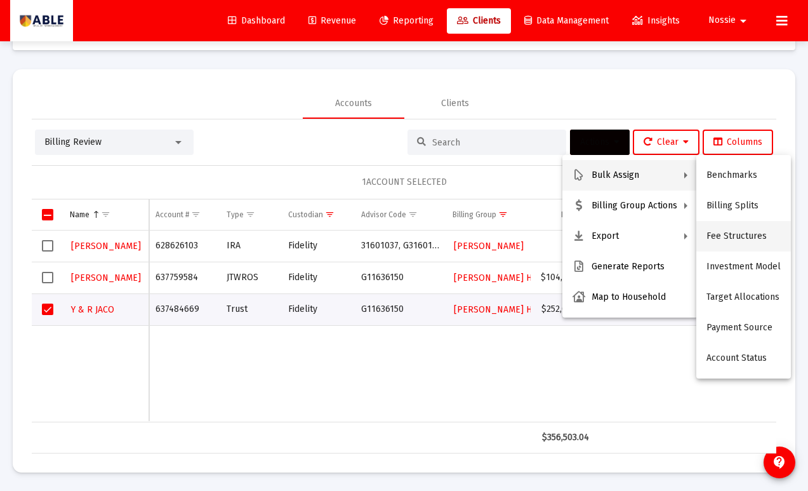
click at [730, 239] on button "Fee Structures" at bounding box center [743, 236] width 95 height 30
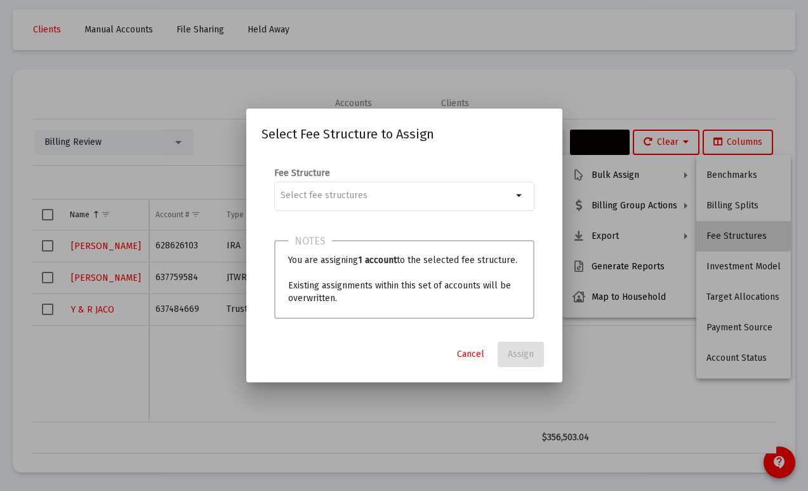
scroll to position [0, 0]
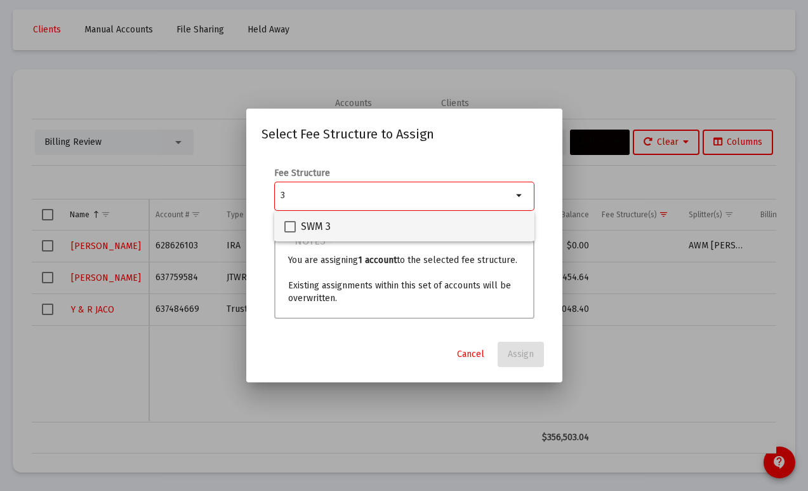
type input "3"
click at [308, 231] on span "SWM 3" at bounding box center [316, 226] width 30 height 15
click at [290, 232] on input "SWM 3" at bounding box center [289, 232] width 1 height 1
checkbox input "true"
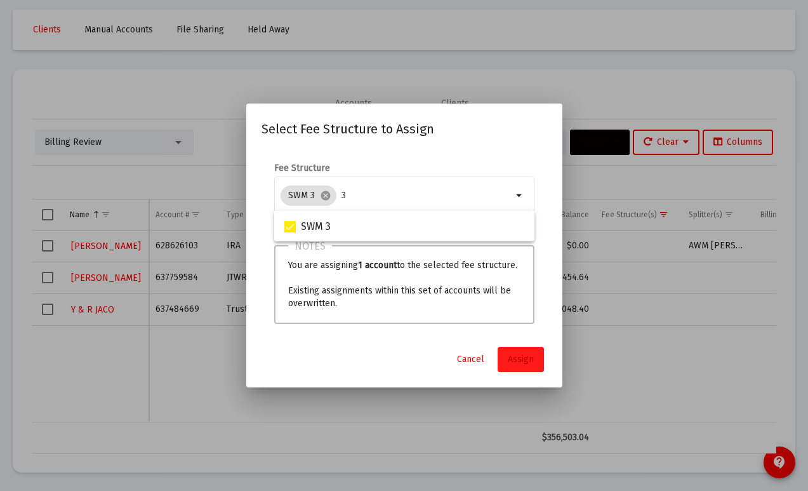
click at [513, 367] on button "Assign" at bounding box center [521, 359] width 46 height 25
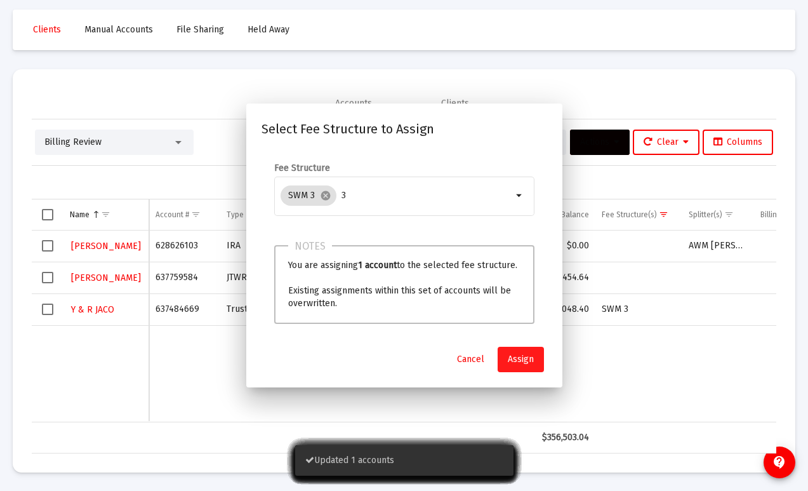
scroll to position [51, 0]
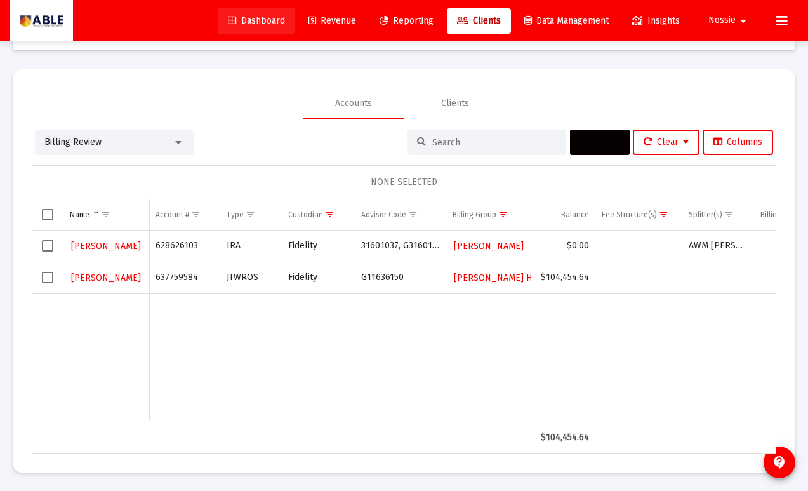
click at [245, 17] on span "Dashboard" at bounding box center [256, 20] width 57 height 11
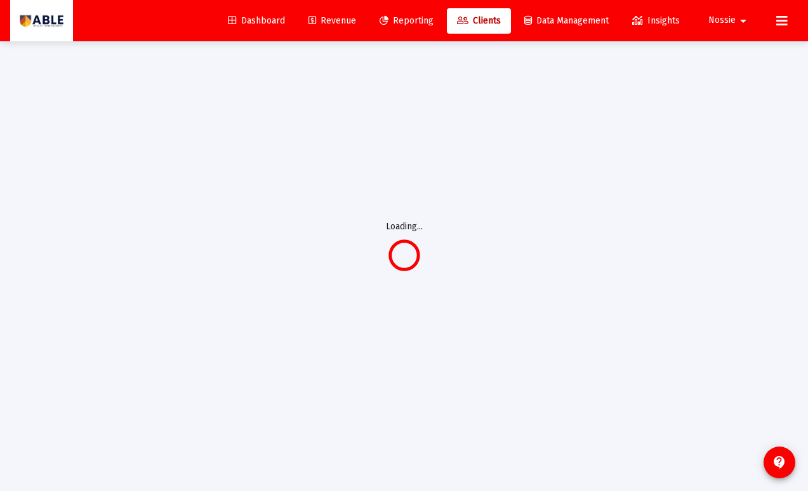
click at [390, 20] on span "Reporting" at bounding box center [407, 20] width 54 height 11
click at [270, 18] on span "Dashboard" at bounding box center [256, 20] width 57 height 11
click at [245, 17] on span "Dashboard" at bounding box center [256, 20] width 57 height 11
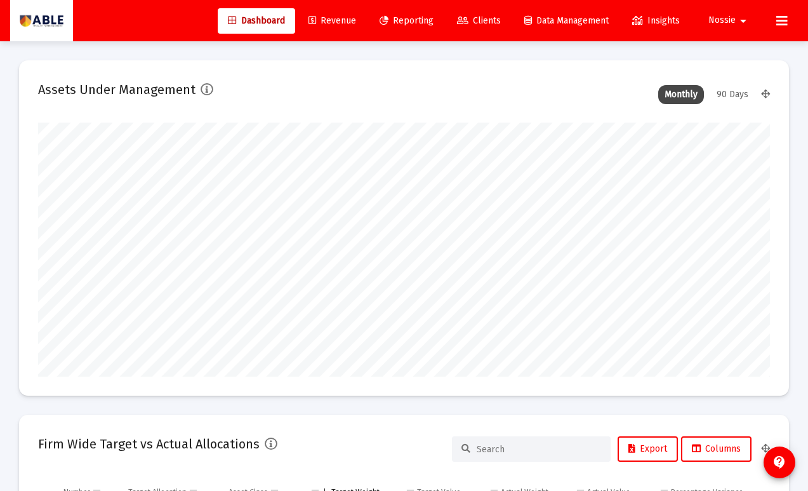
scroll to position [634411, 634327]
click at [350, 17] on link "Revenue" at bounding box center [332, 20] width 68 height 25
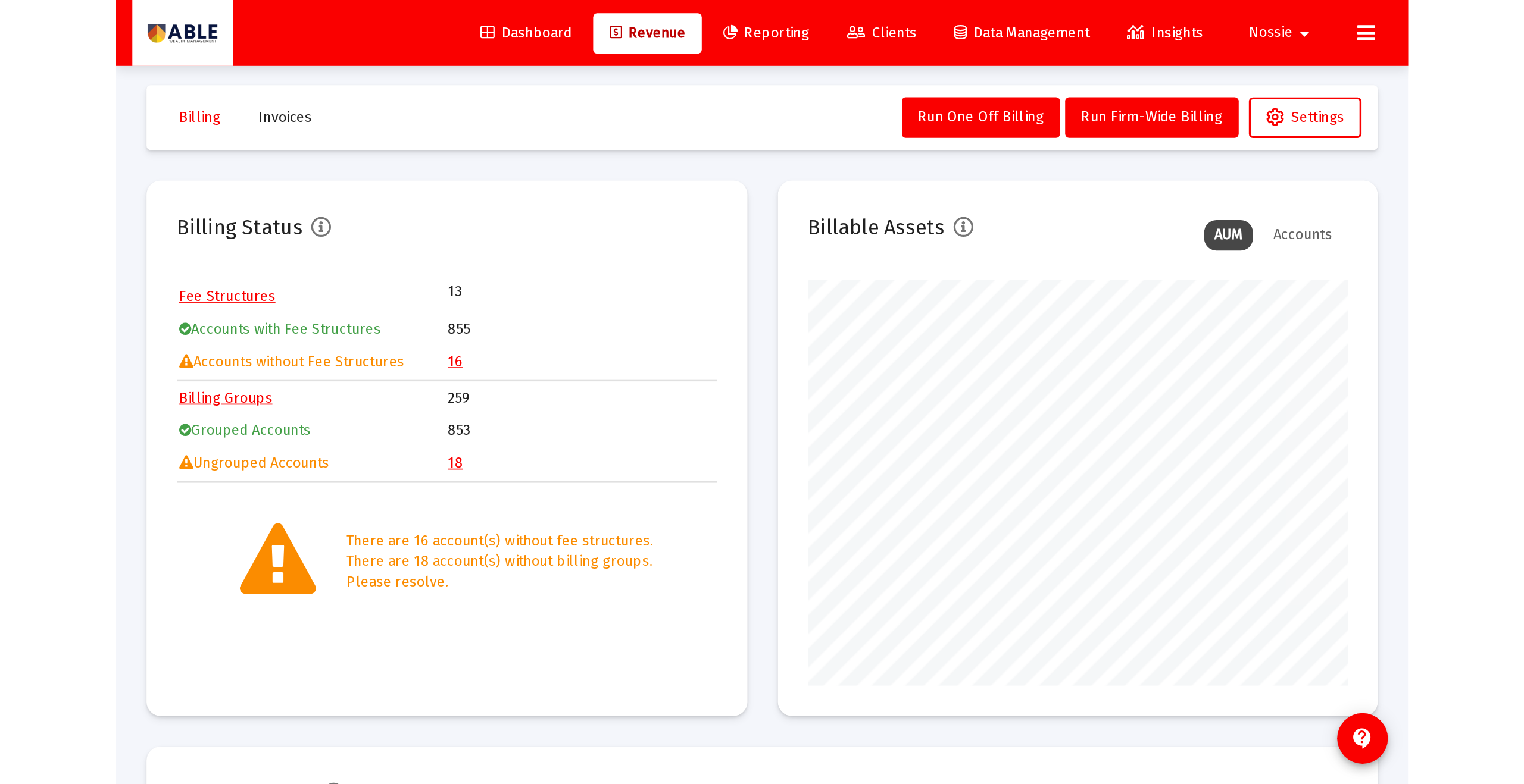
scroll to position [238, 316]
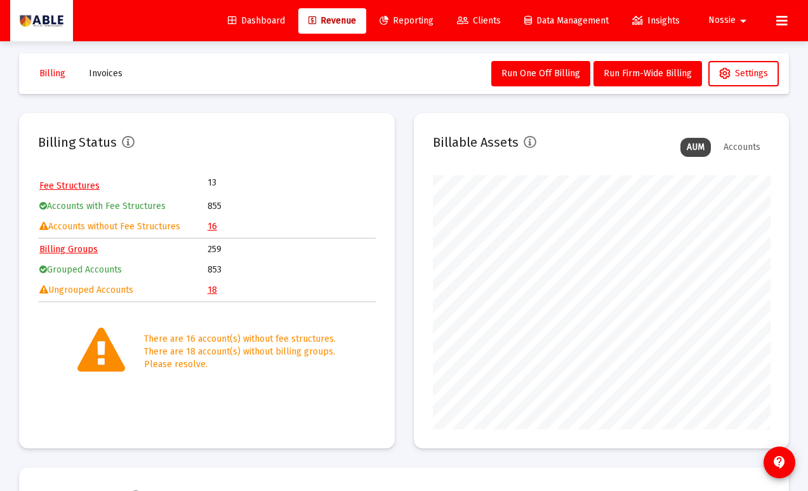
click at [213, 226] on link "16" at bounding box center [213, 226] width 10 height 11
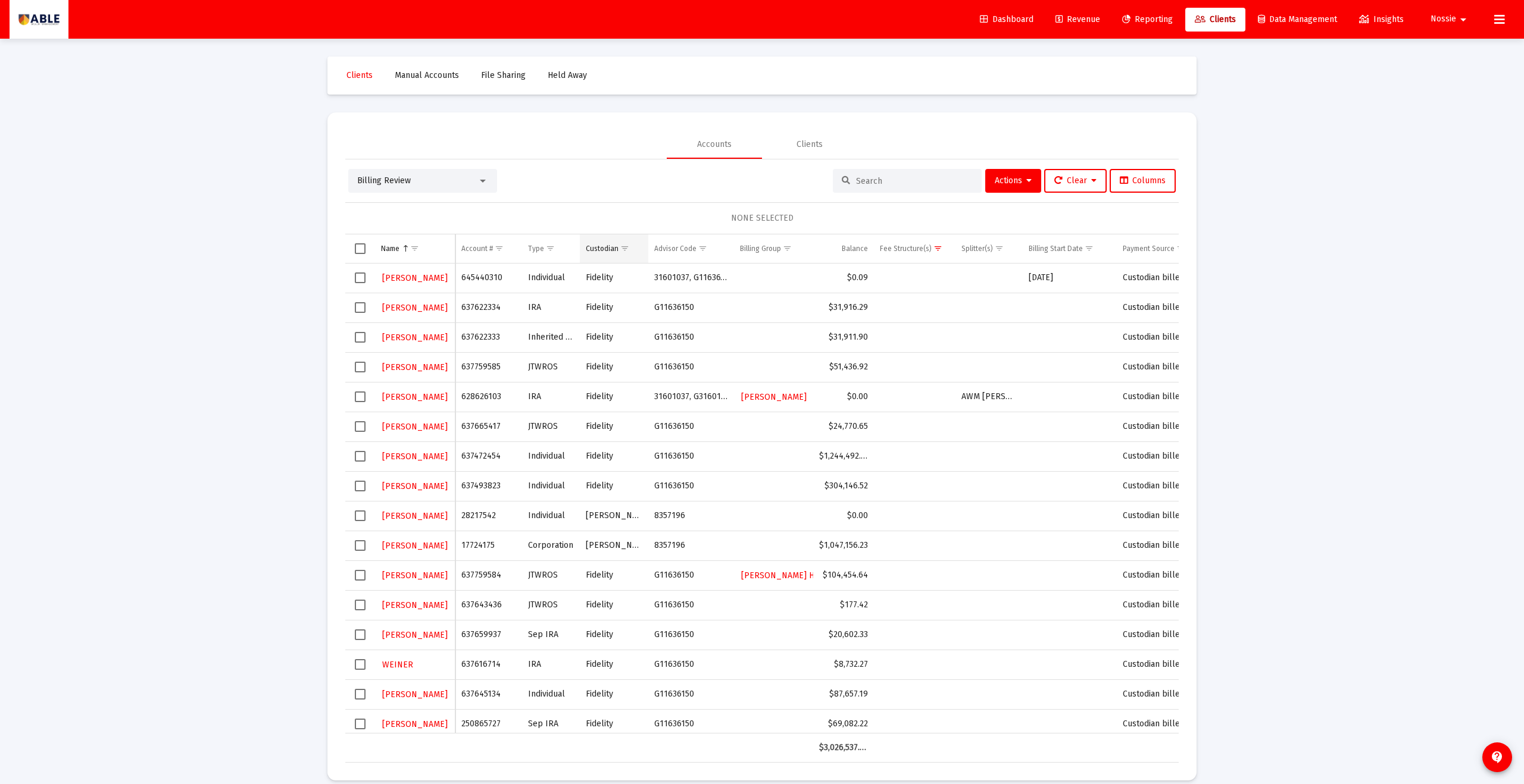
click at [623, 250] on span "Show filter options for column 'Custodian'" at bounding box center [625, 249] width 9 height 9
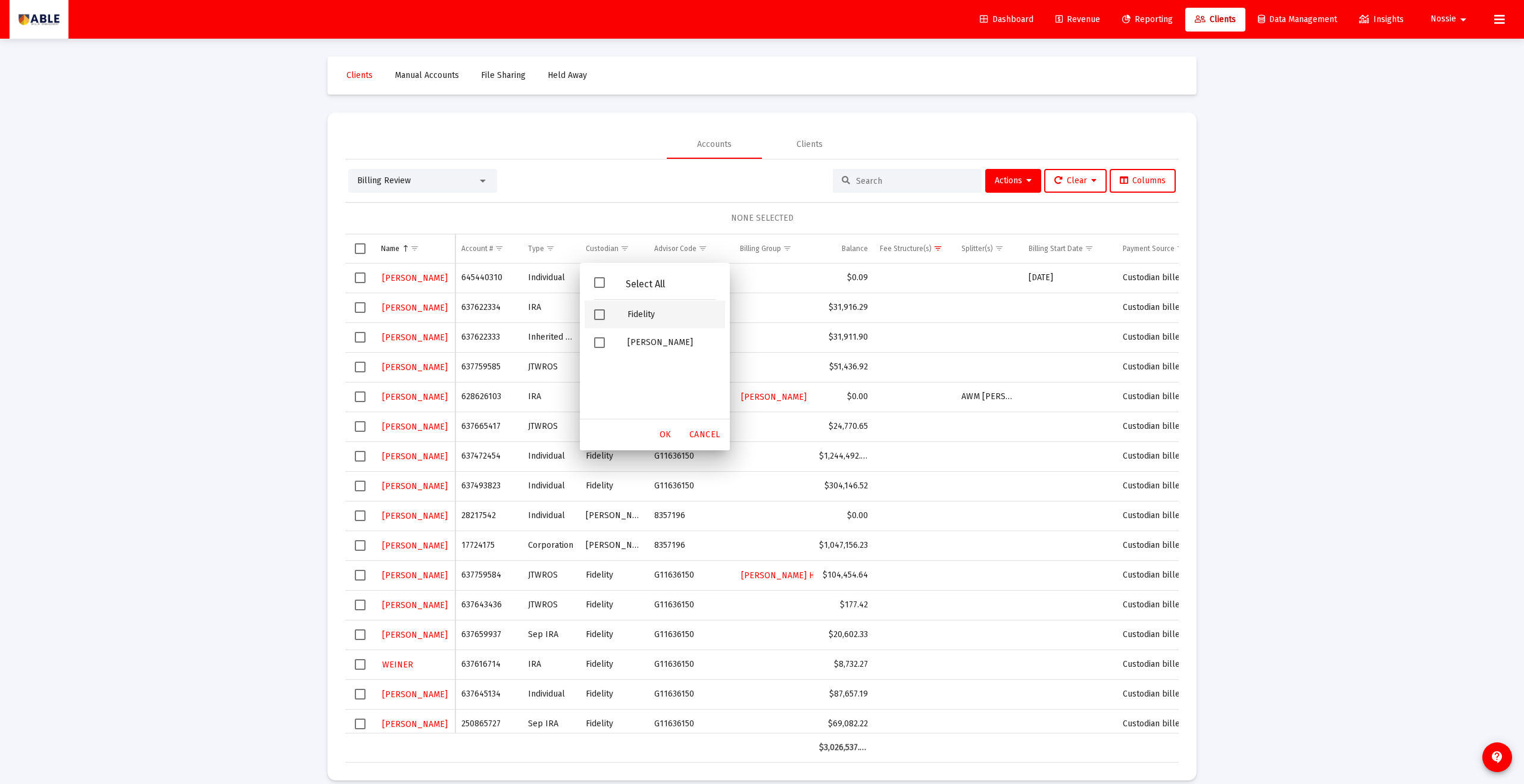
click at [613, 313] on div "Filter options" at bounding box center [601, 315] width 34 height 28
click at [668, 420] on span "OK" at bounding box center [665, 434] width 12 height 10
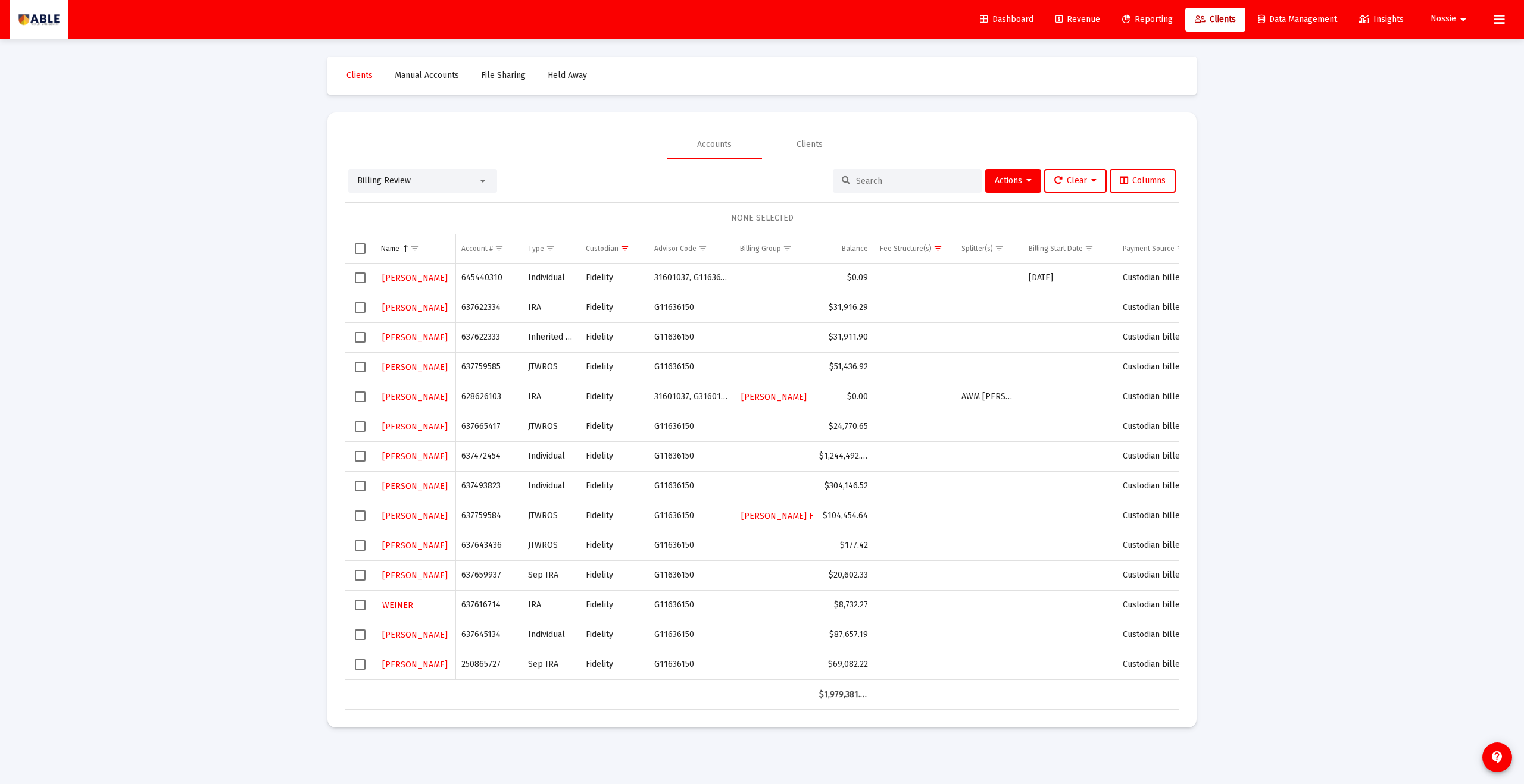
click at [470, 307] on td "637622334" at bounding box center [489, 308] width 67 height 30
copy td "637622334"
click at [490, 368] on td "637759585" at bounding box center [489, 368] width 67 height 30
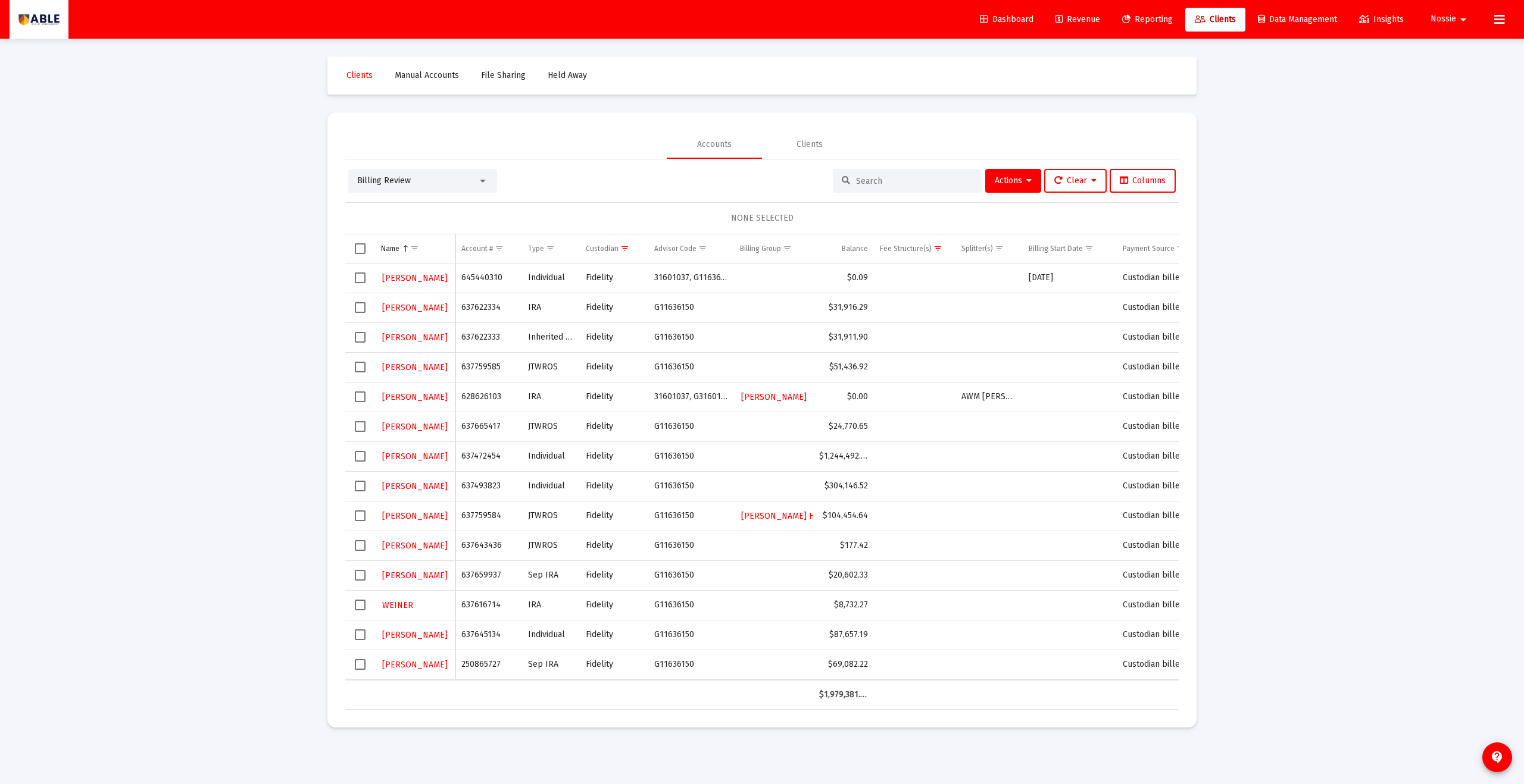
click at [490, 368] on td "637759585" at bounding box center [489, 368] width 67 height 30
copy td "637759585"
click at [490, 420] on td "637659937" at bounding box center [489, 576] width 67 height 30
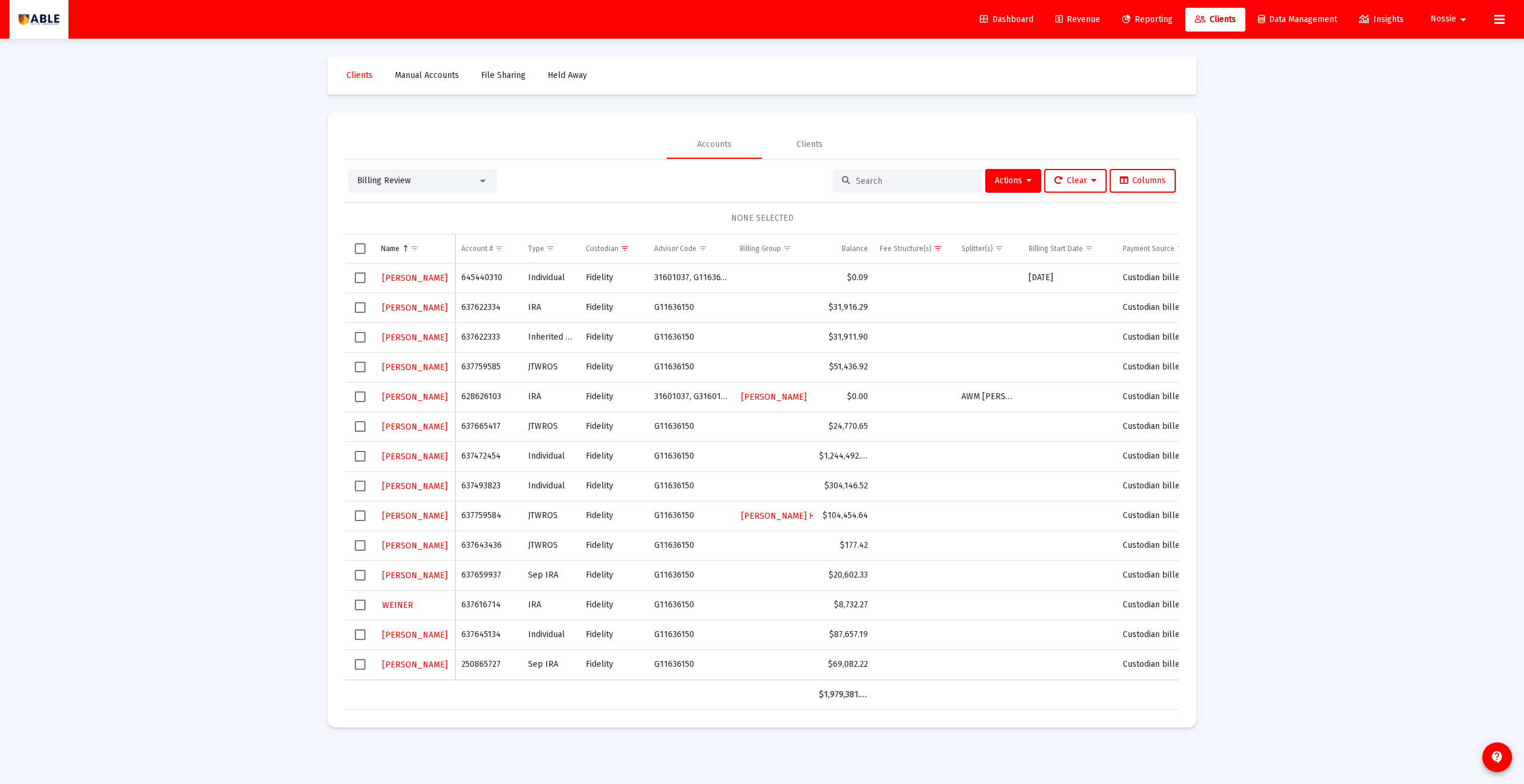
copy td "637659937"
click at [492, 420] on td "637645134" at bounding box center [489, 635] width 67 height 30
copy td "637645134"
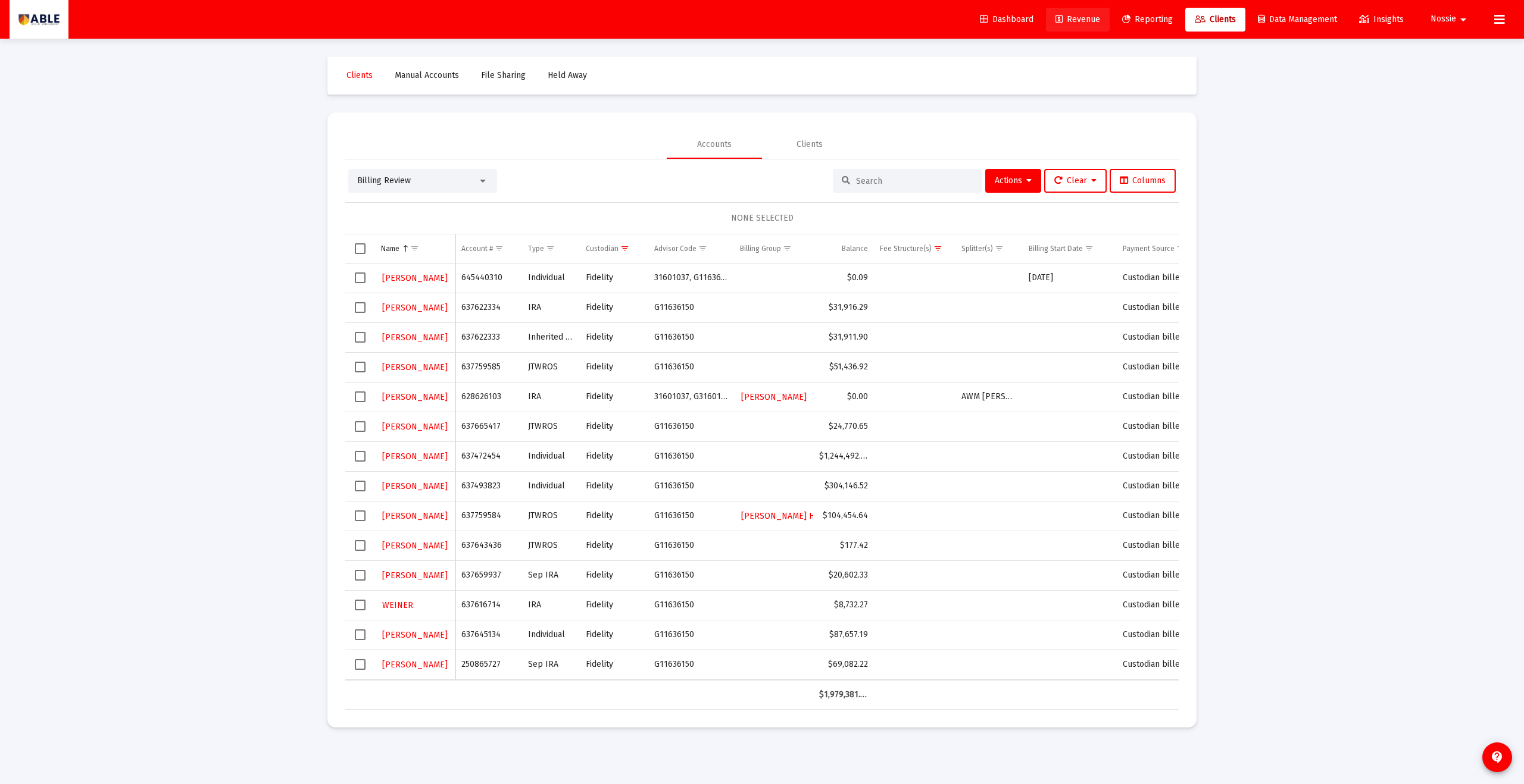
click at [741, 19] on span "Revenue" at bounding box center [1078, 19] width 45 height 10
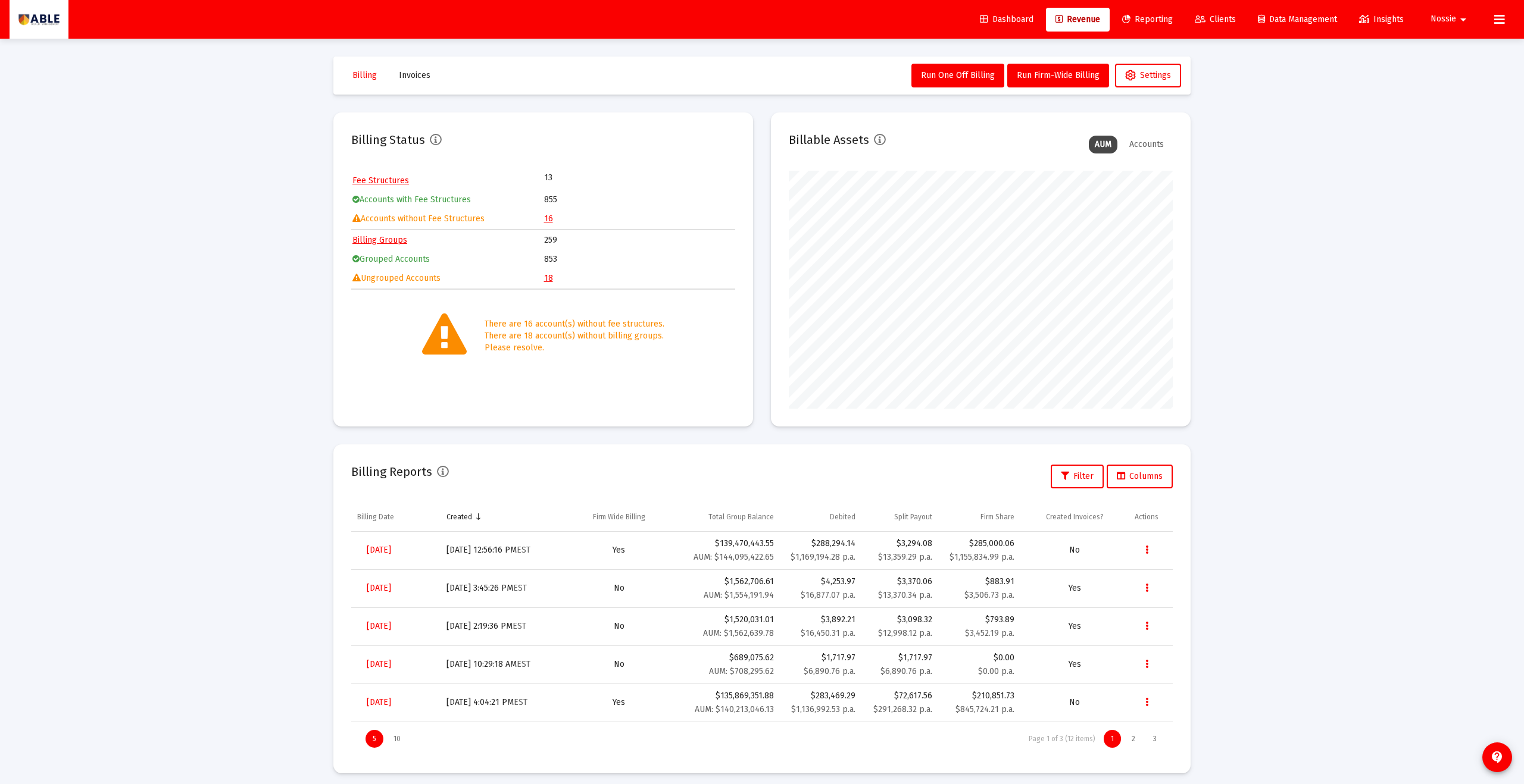
scroll to position [238, 384]
click at [547, 220] on link "16" at bounding box center [549, 219] width 9 height 10
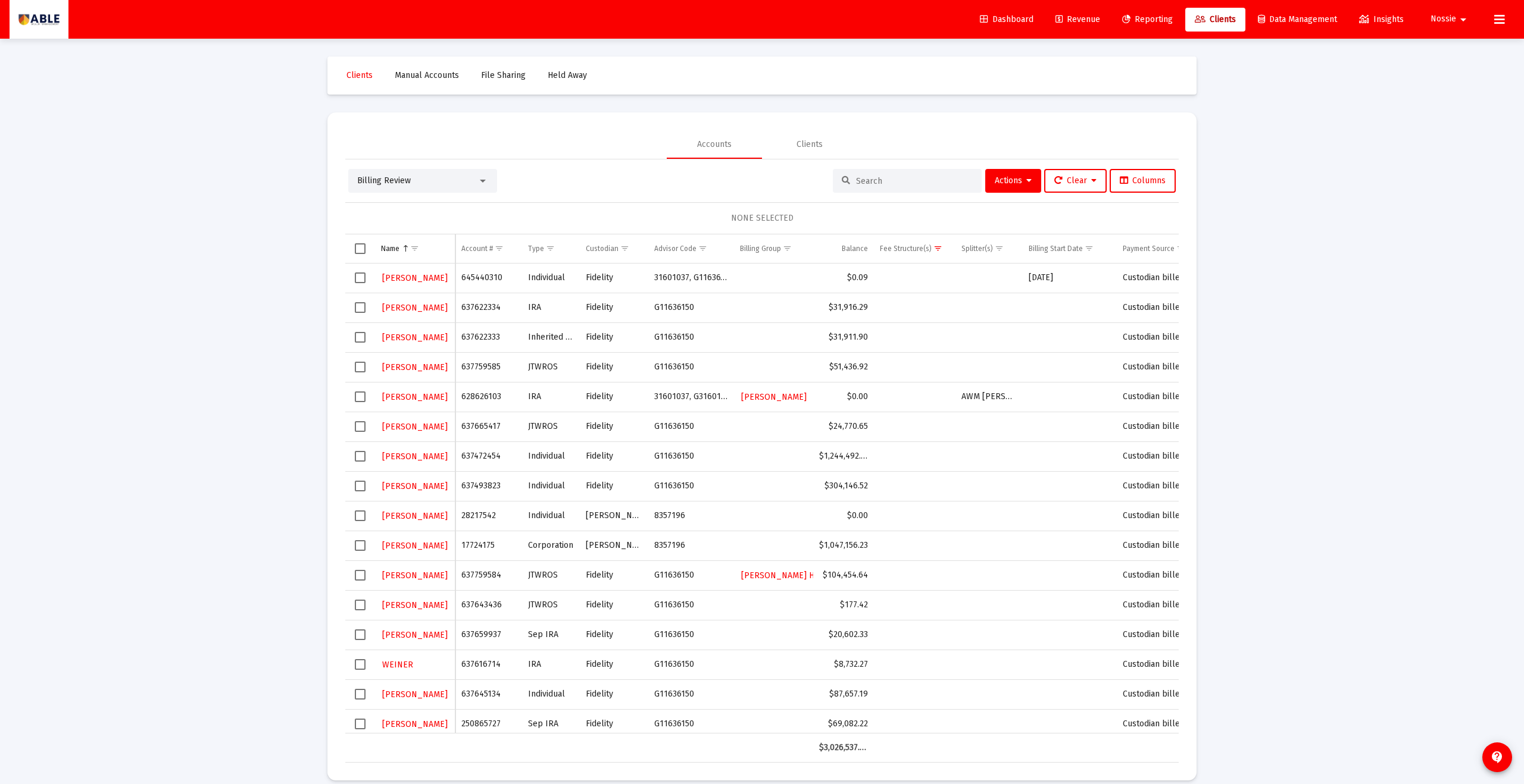
scroll to position [6, 0]
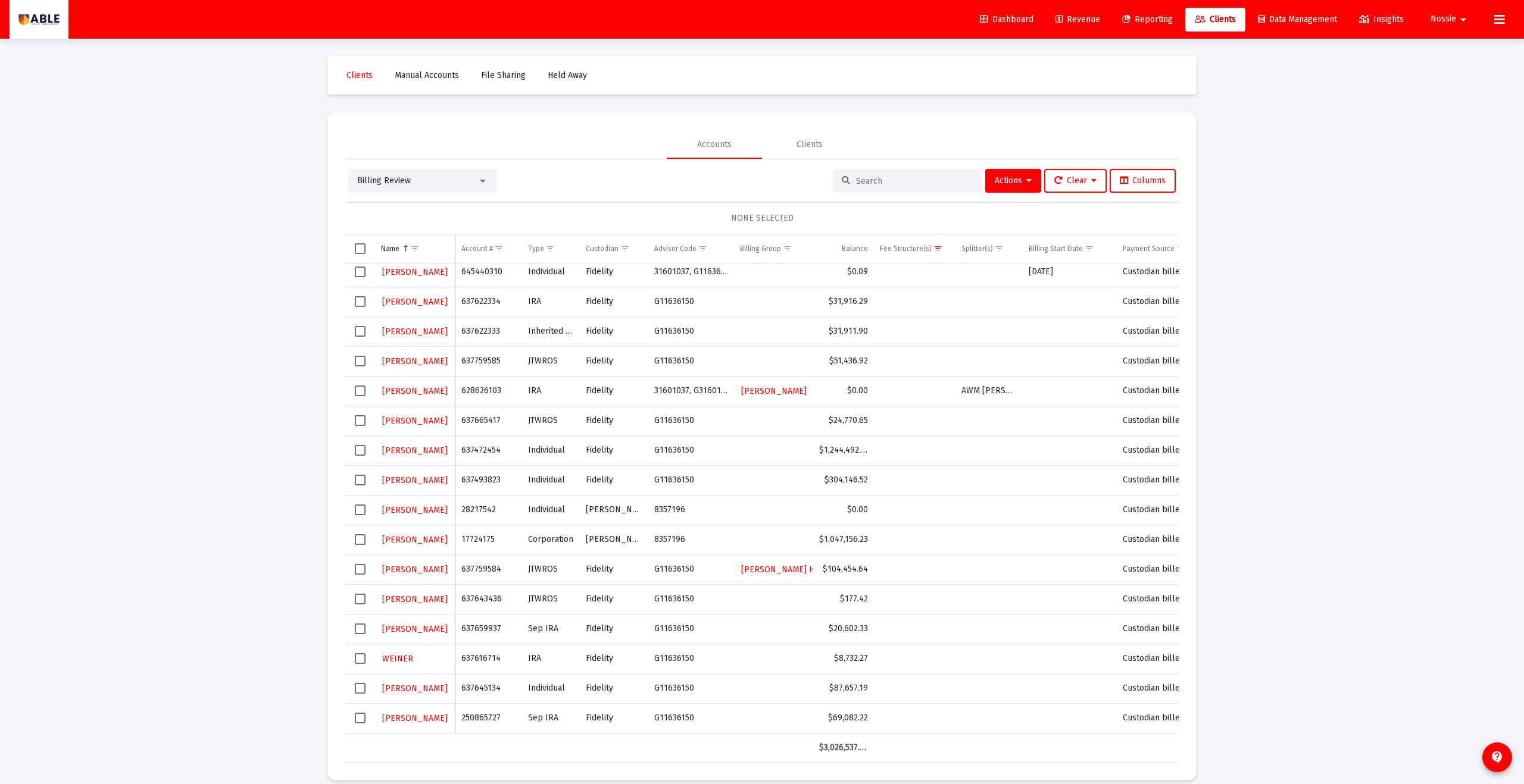
click at [475, 420] on td "637759584" at bounding box center [489, 570] width 67 height 30
click at [415, 420] on span "[PERSON_NAME]" at bounding box center [415, 569] width 66 height 10
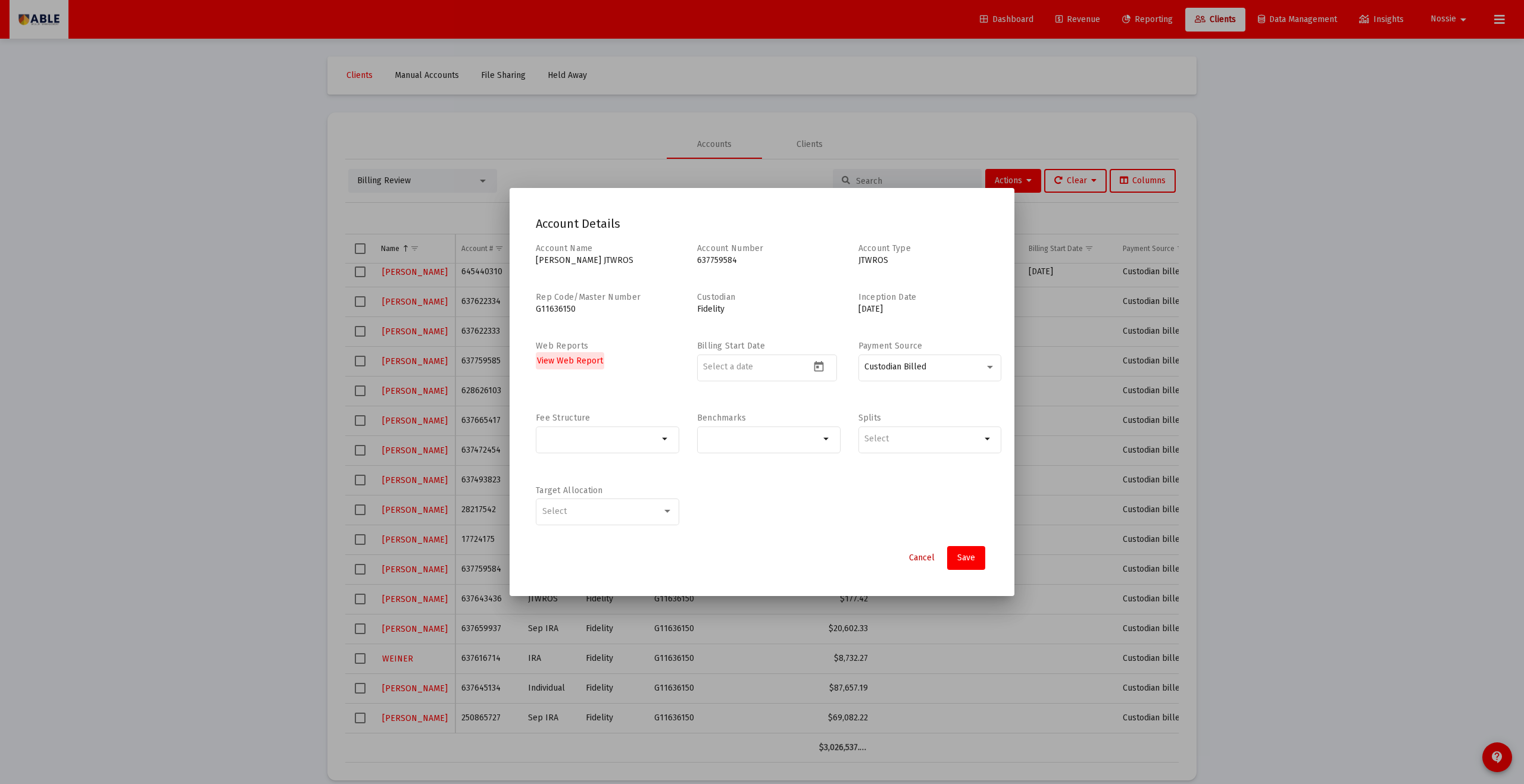
click at [741, 420] on span "Cancel" at bounding box center [921, 558] width 25 height 10
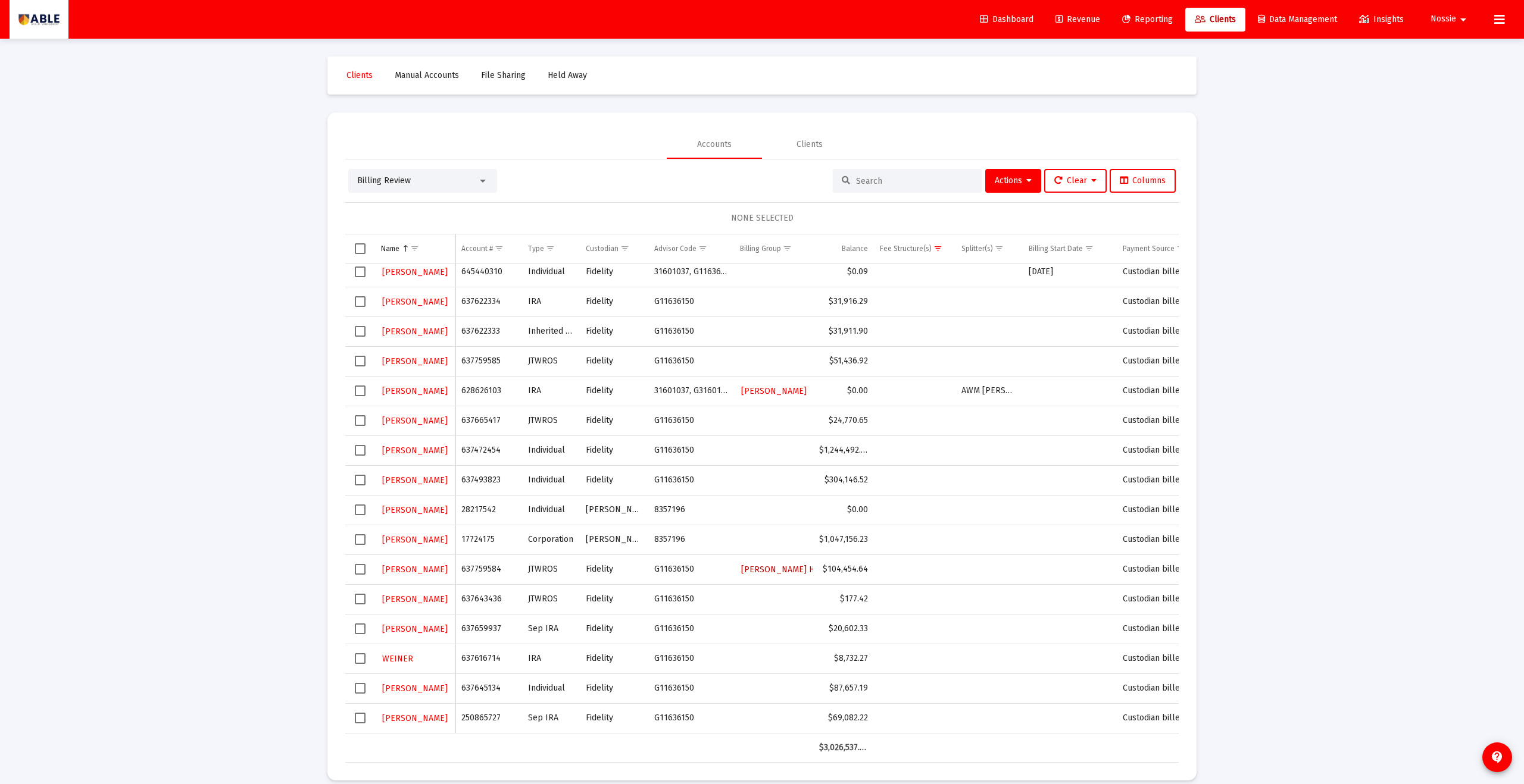
click at [741, 420] on span "[PERSON_NAME] H and I Family" at bounding box center [801, 569] width 121 height 10
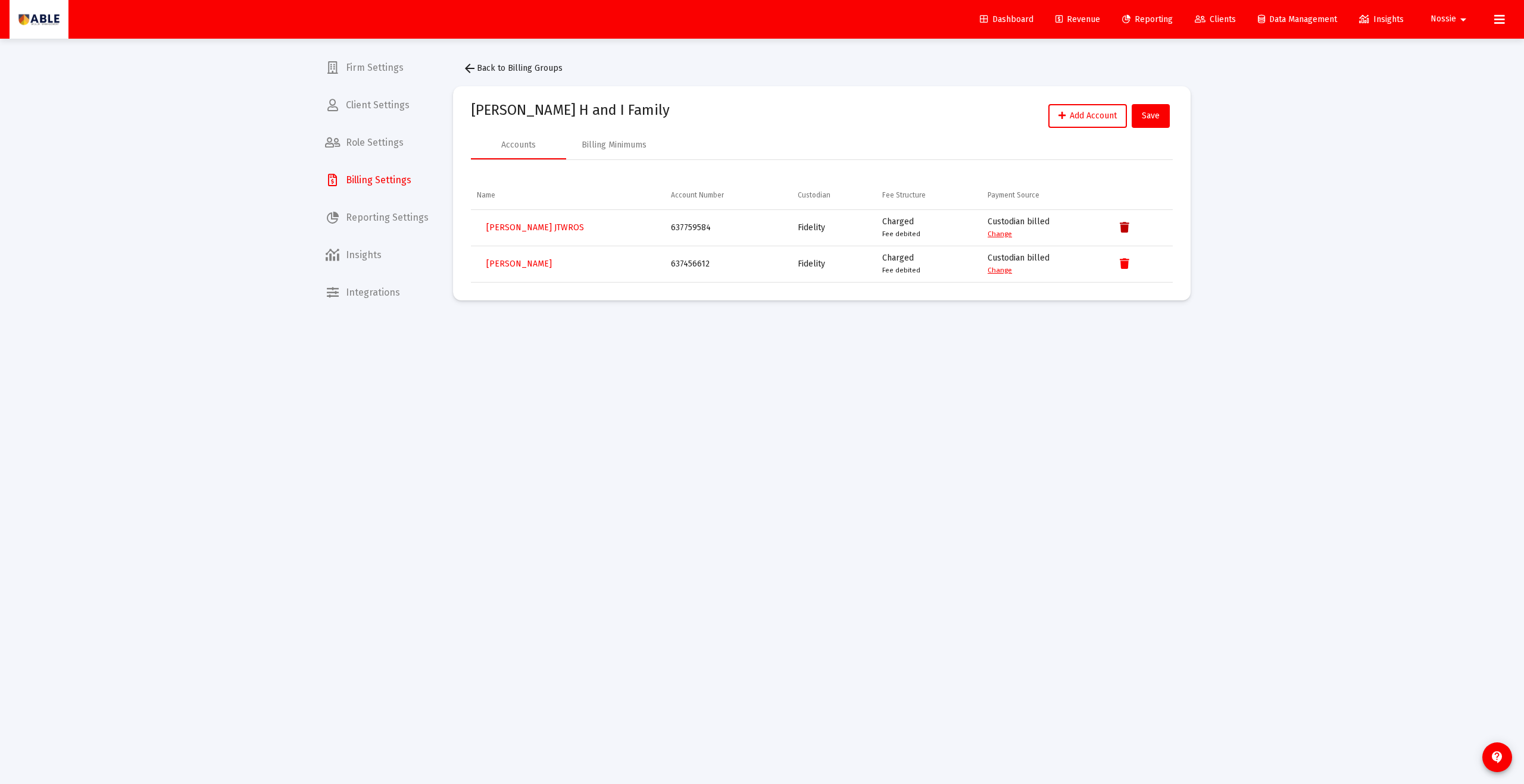
click at [741, 231] on icon "Data grid" at bounding box center [1124, 227] width 9 height 14
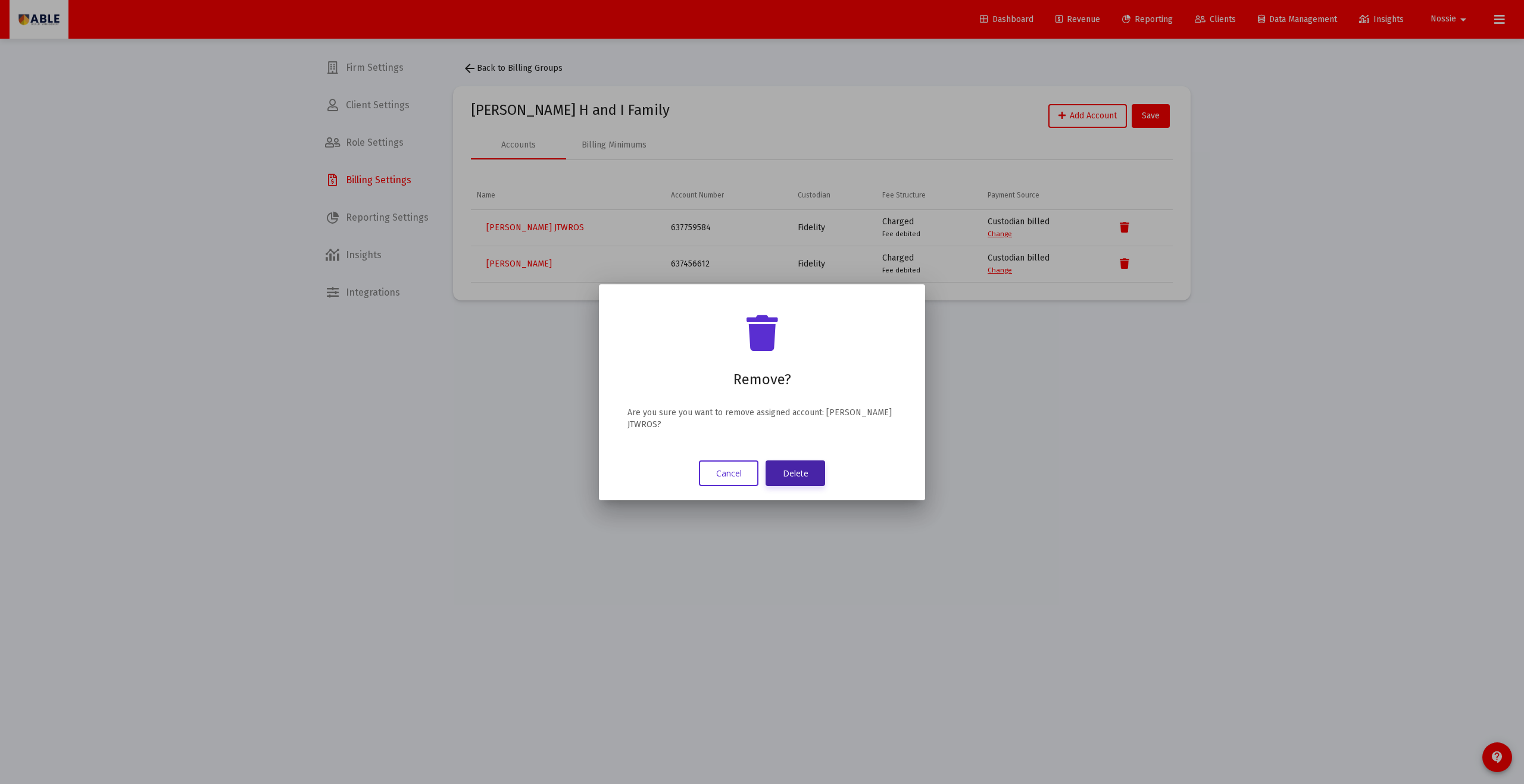
click at [741, 420] on button "Delete" at bounding box center [794, 473] width 59 height 25
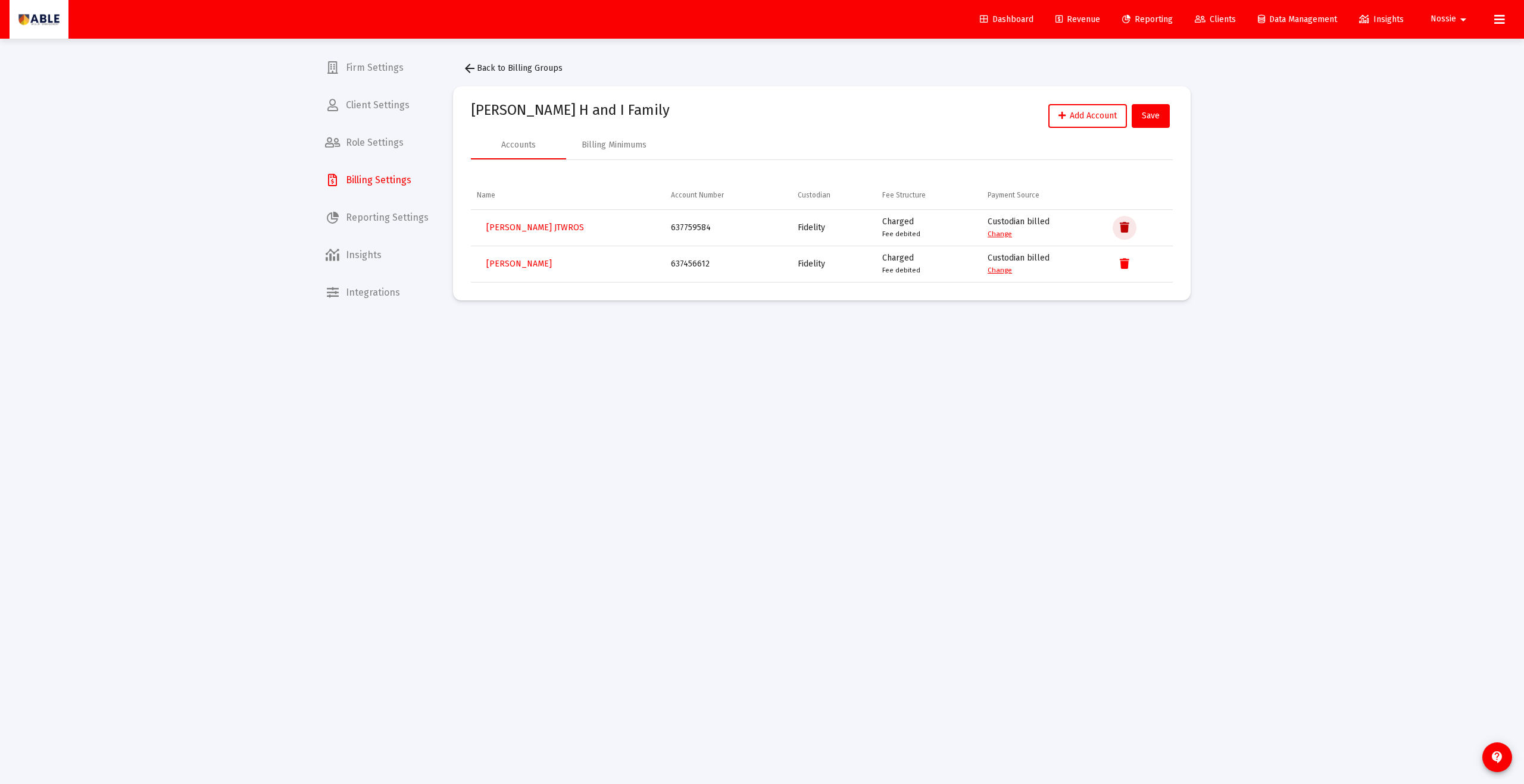
click at [741, 231] on icon "Data grid" at bounding box center [1124, 227] width 9 height 14
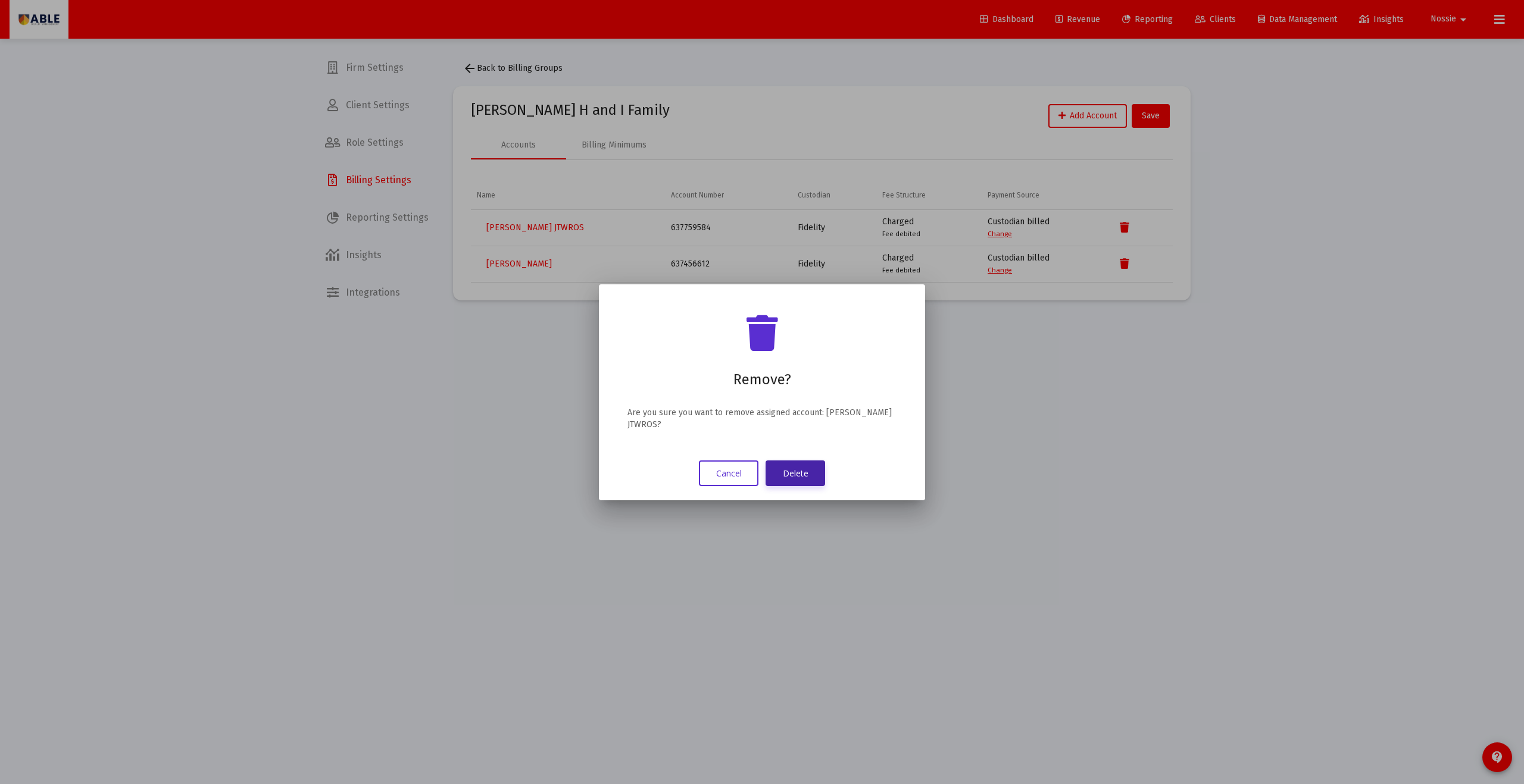
click at [741, 420] on button "Delete" at bounding box center [794, 473] width 59 height 25
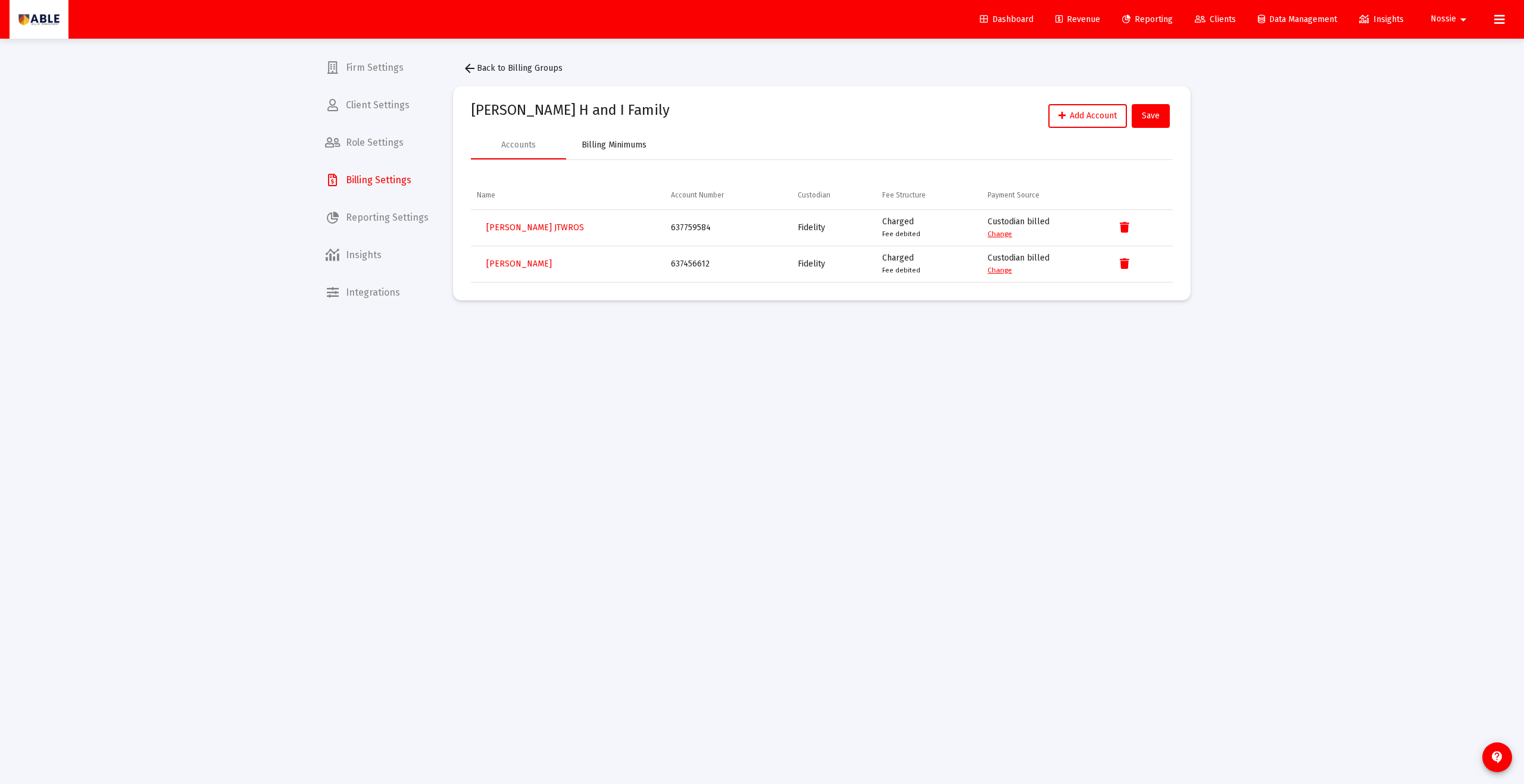
click at [610, 143] on div "Billing Minimums" at bounding box center [613, 145] width 65 height 12
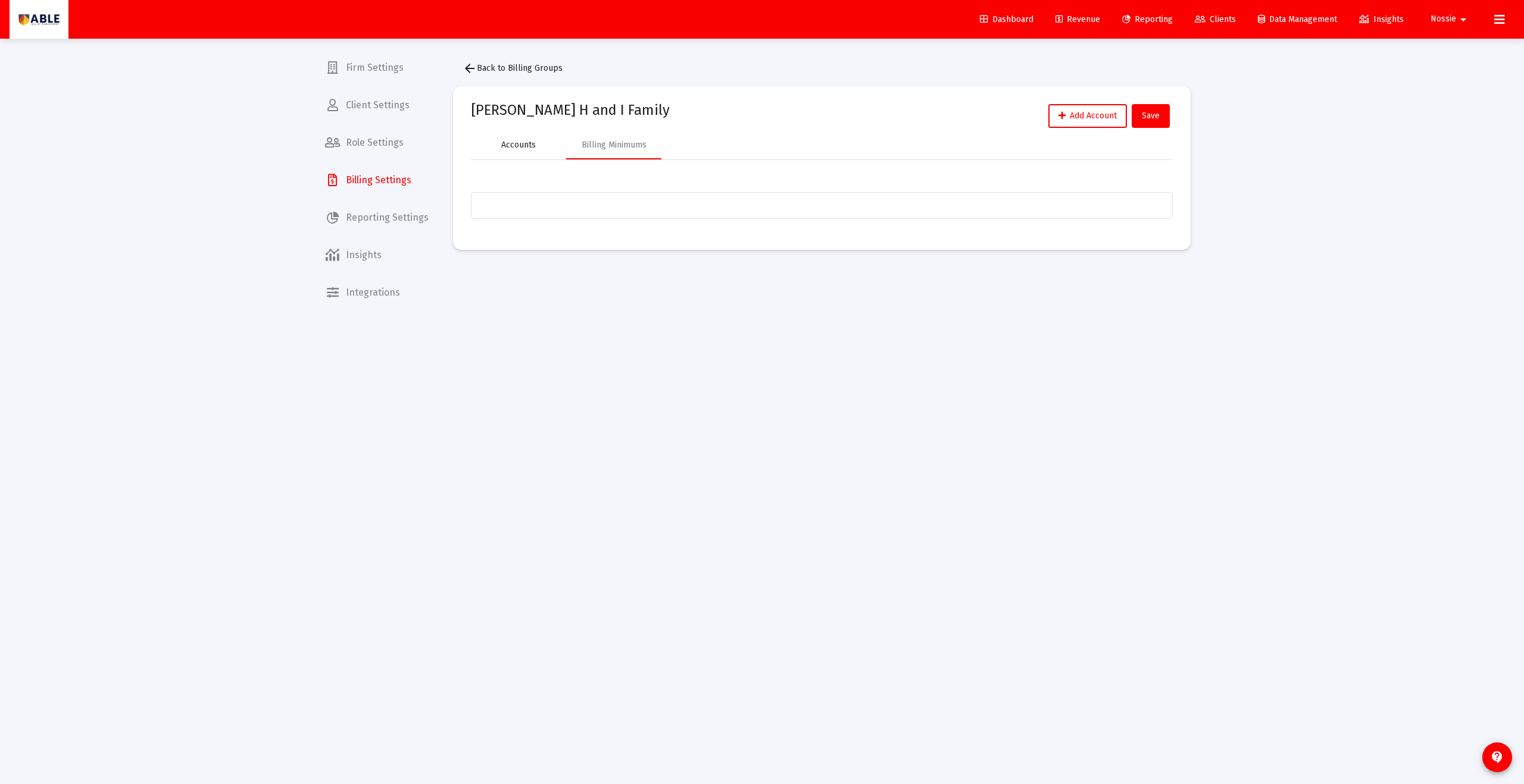
click at [524, 149] on div "Accounts" at bounding box center [518, 145] width 35 height 12
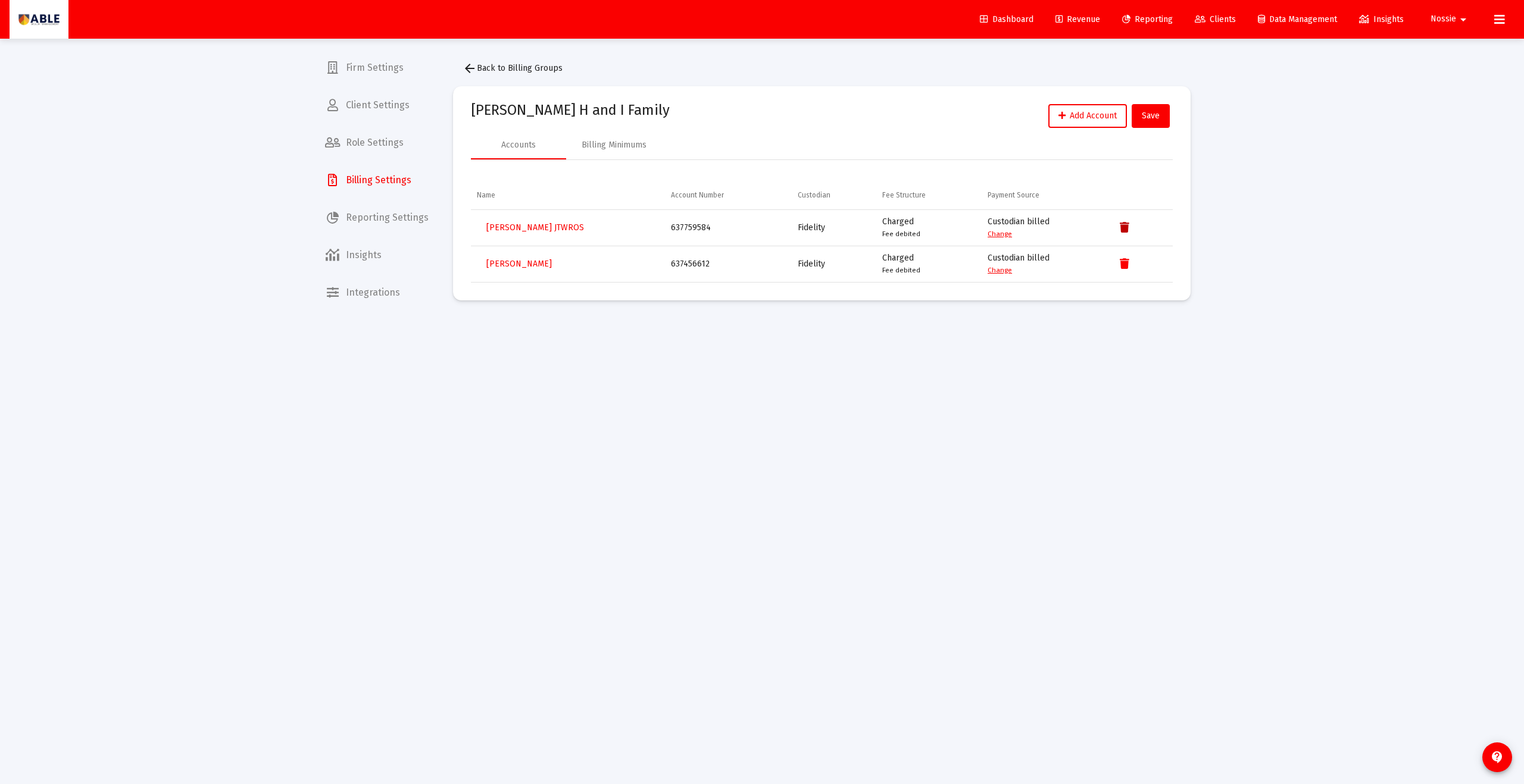
click at [741, 231] on icon "Data grid" at bounding box center [1124, 227] width 9 height 14
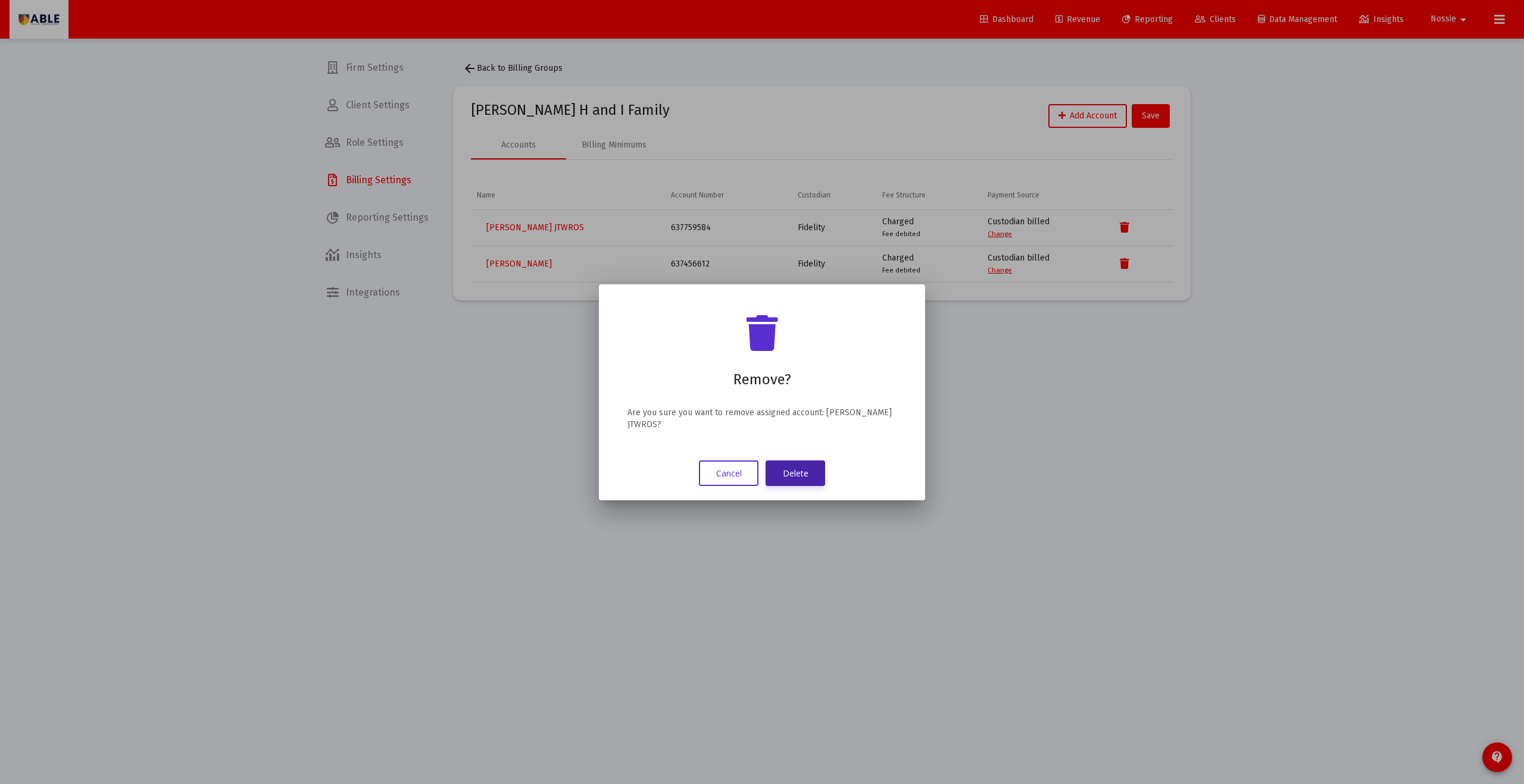
click at [741, 420] on button "Delete" at bounding box center [794, 473] width 59 height 25
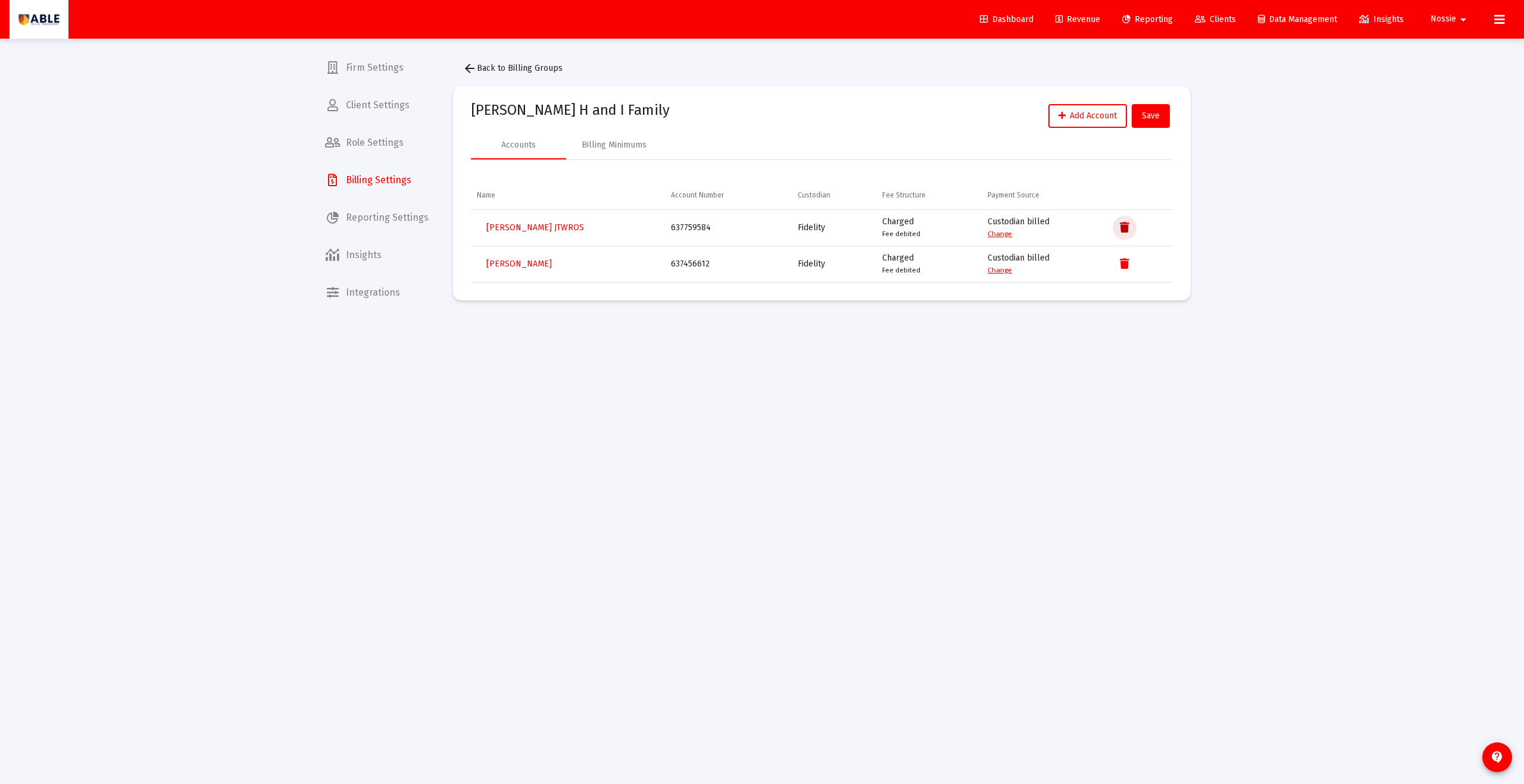
click at [741, 231] on icon "Data grid" at bounding box center [1124, 227] width 9 height 14
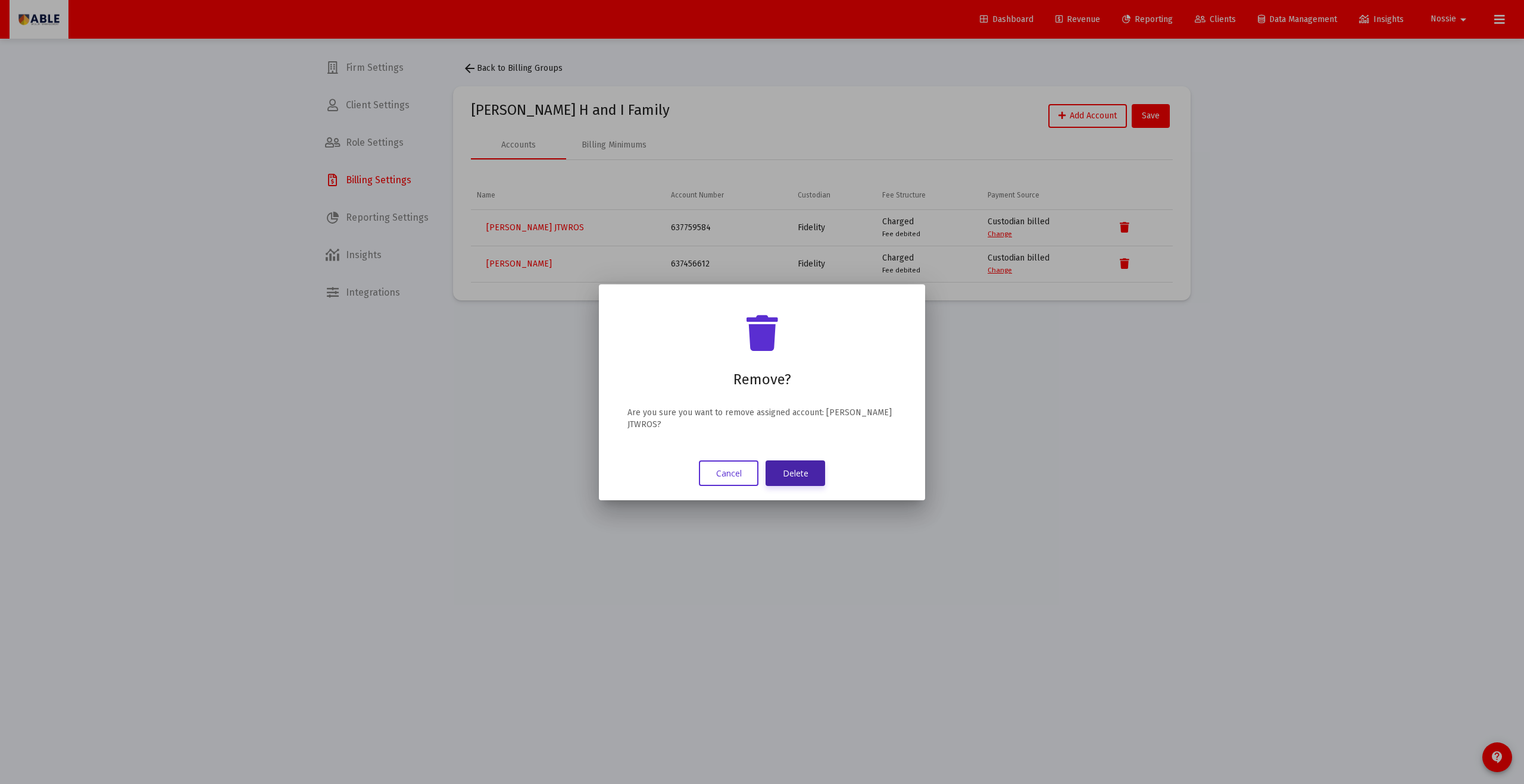
click at [741, 420] on button "Delete" at bounding box center [794, 473] width 59 height 25
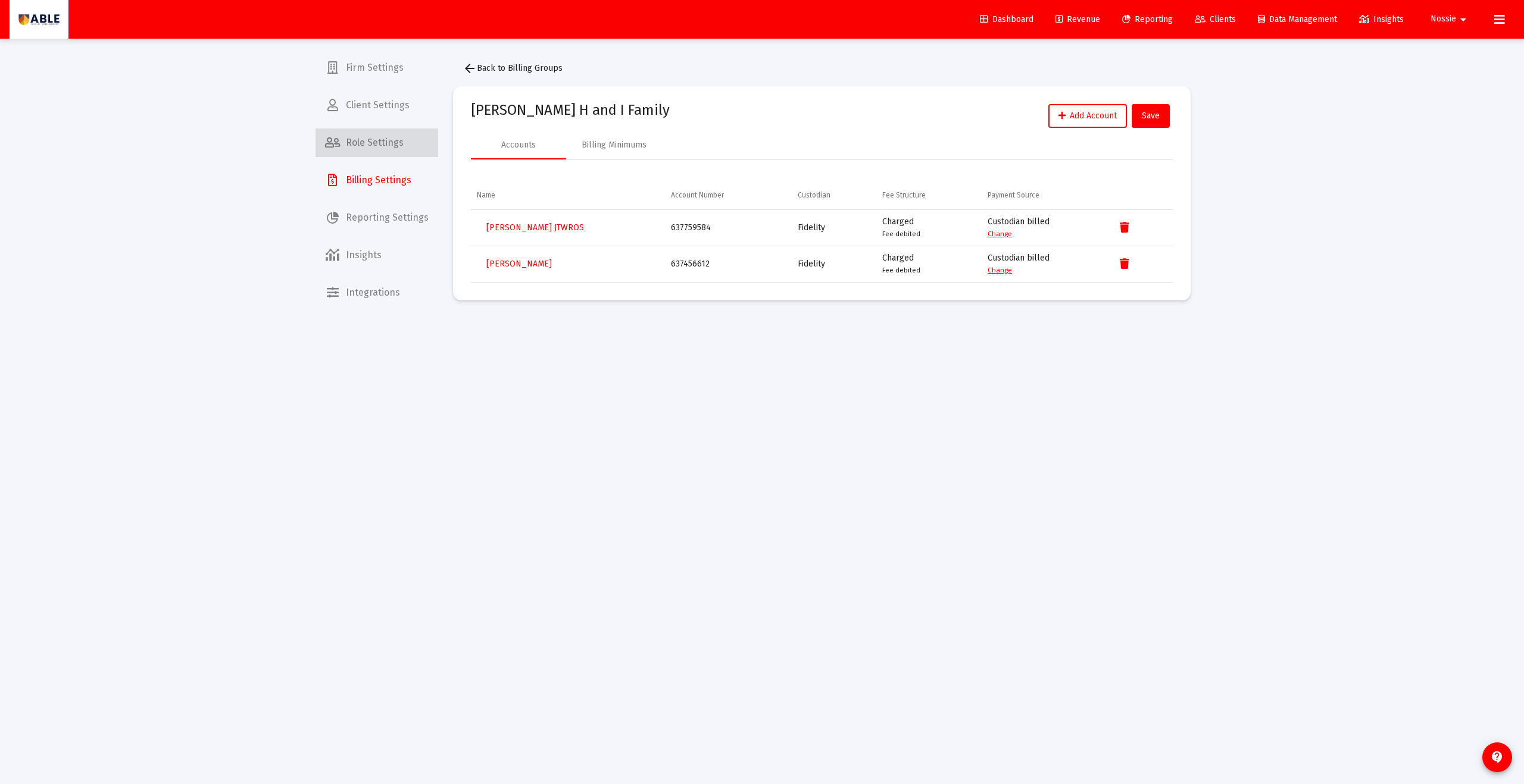
click at [388, 132] on span "Role Settings" at bounding box center [376, 143] width 123 height 28
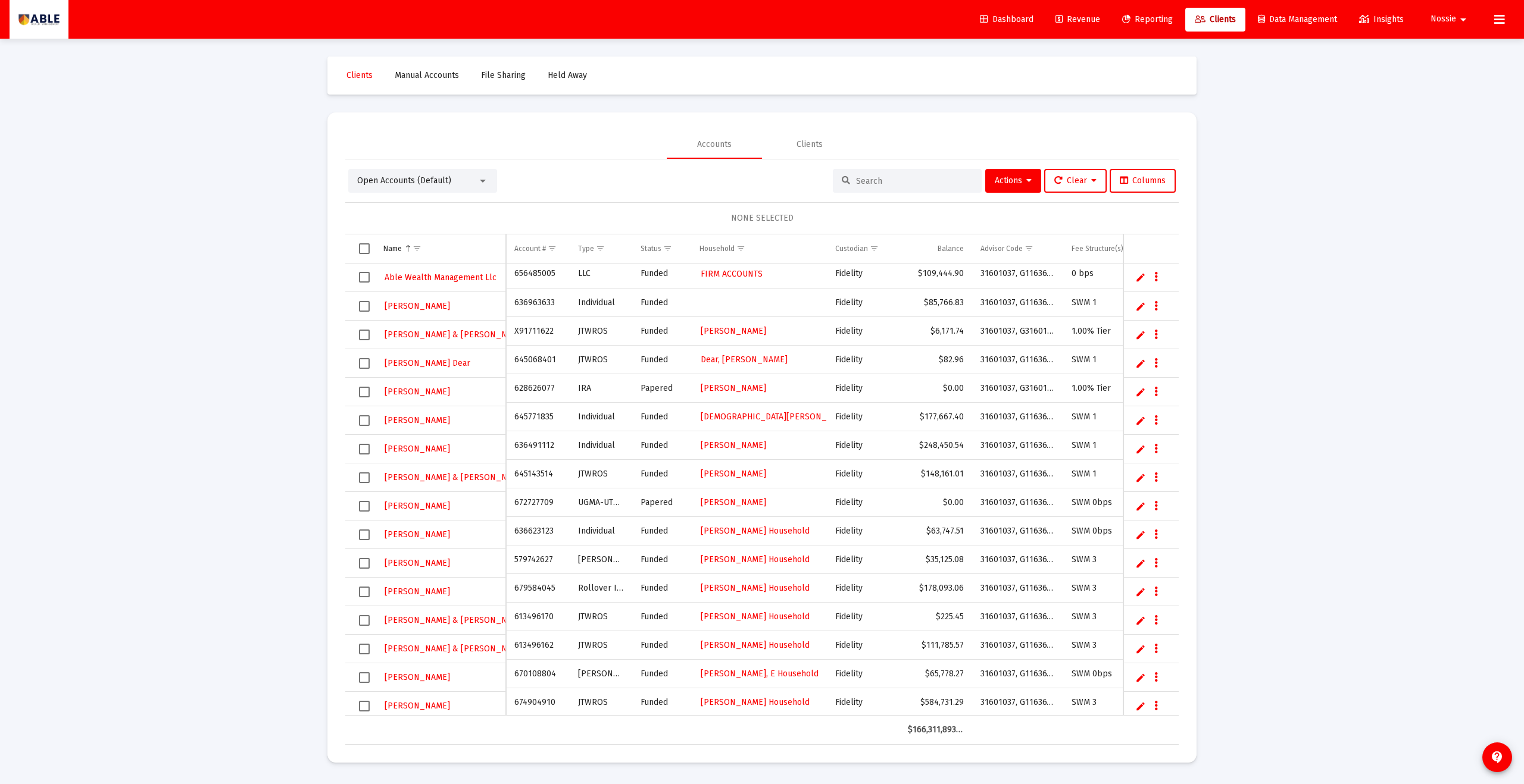
scroll to position [4, 0]
click at [1010, 23] on span "Dashboard" at bounding box center [1006, 19] width 53 height 10
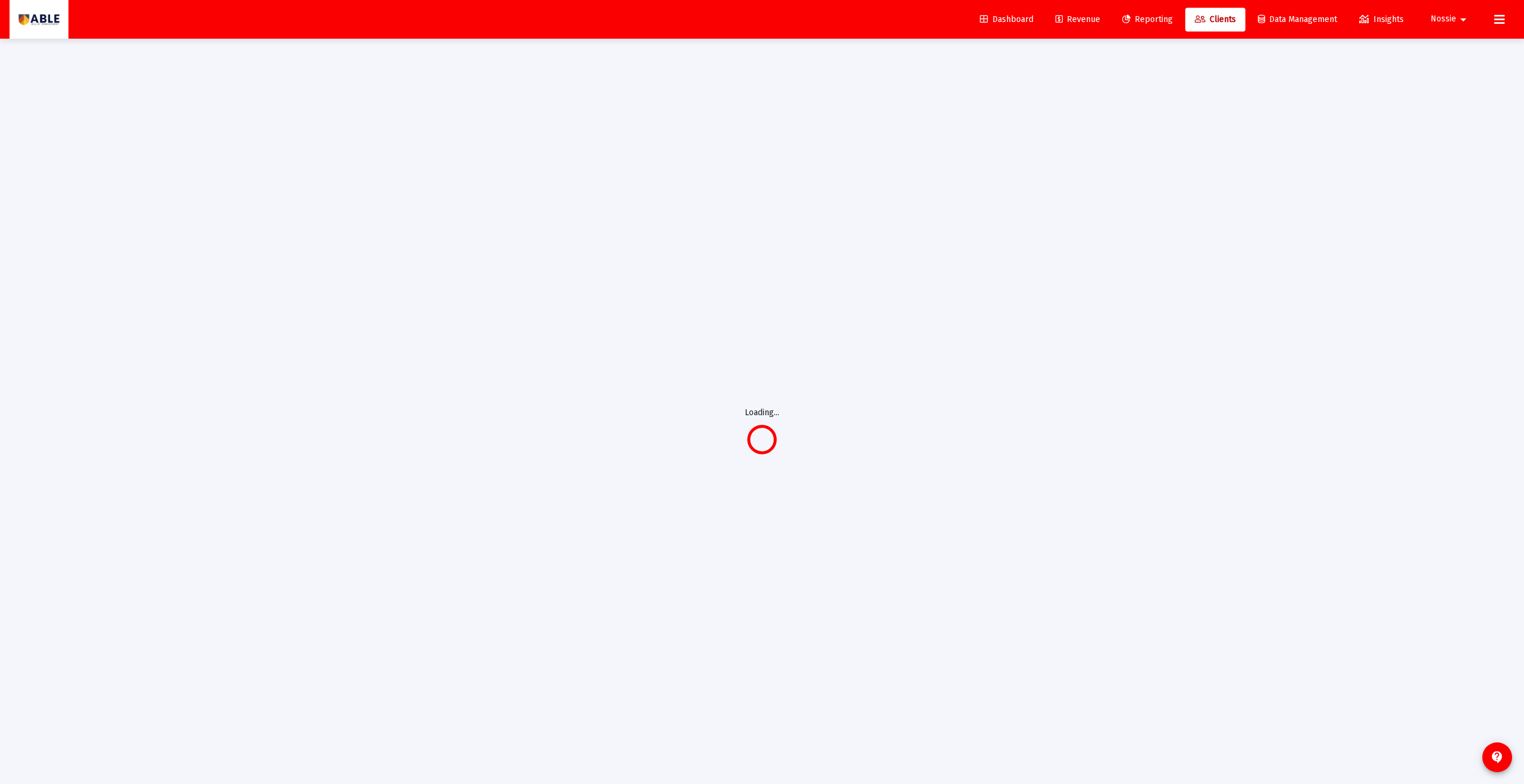
scroll to position [1, 0]
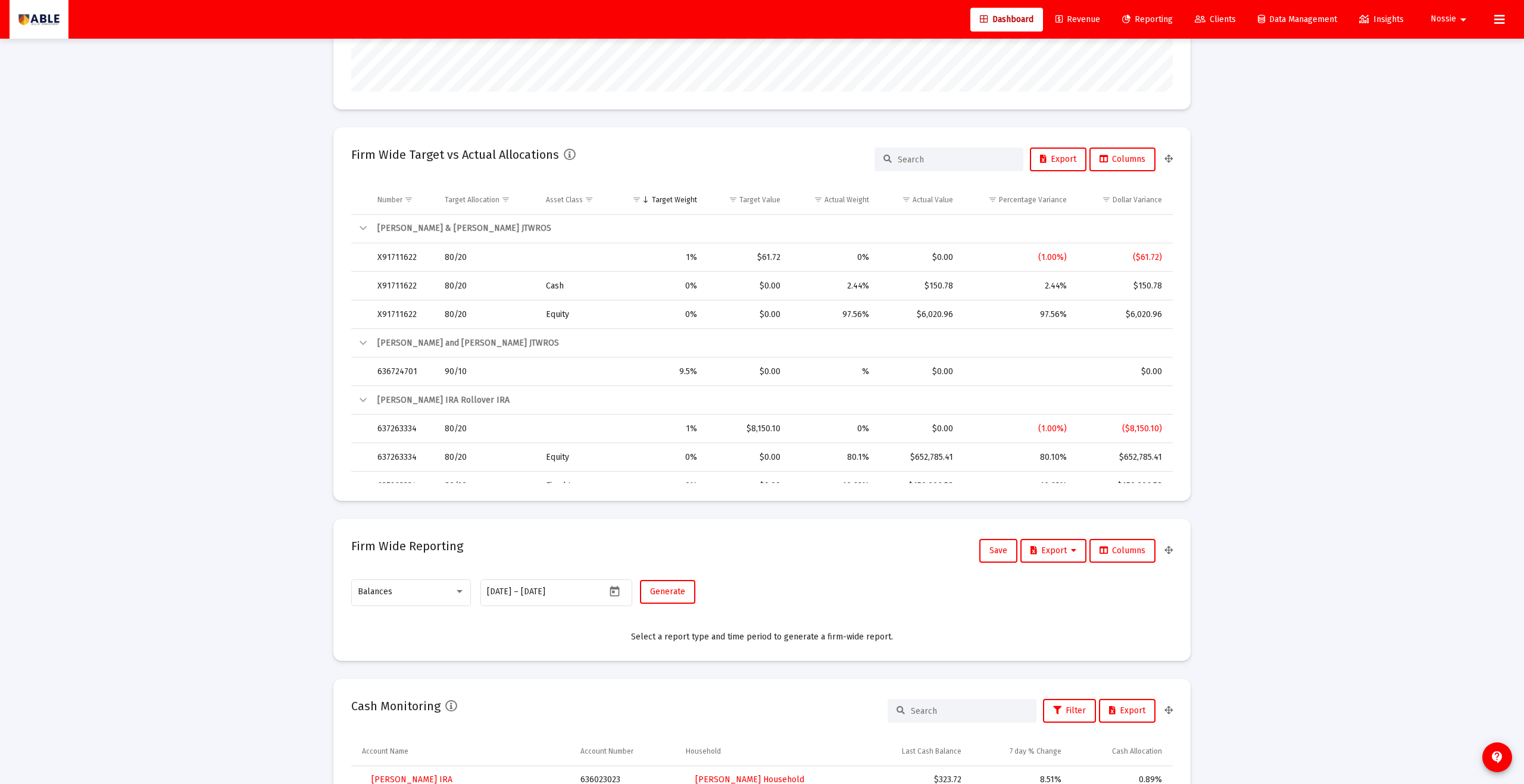
scroll to position [301, 0]
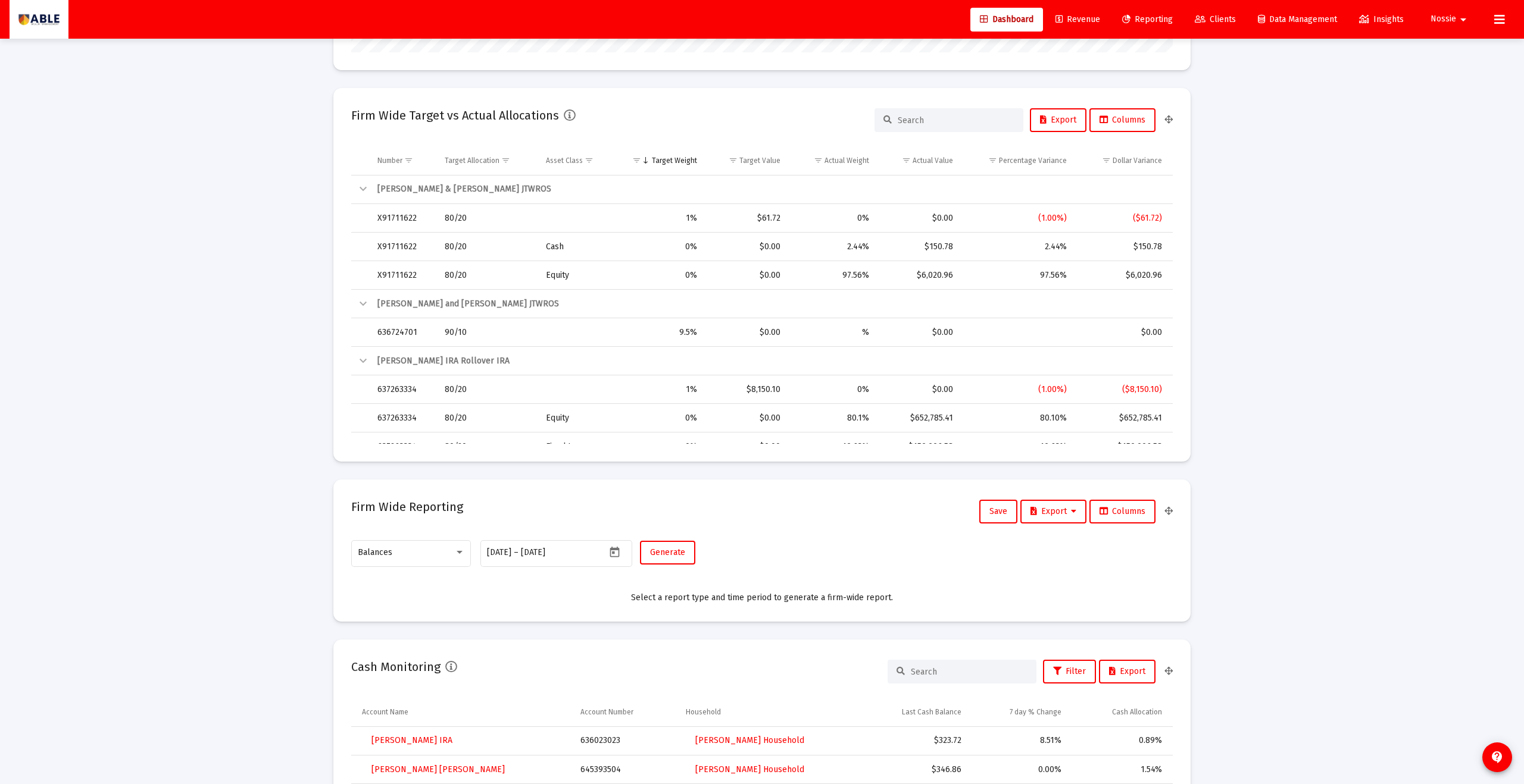
click at [1066, 21] on span "Revenue" at bounding box center [1078, 19] width 45 height 10
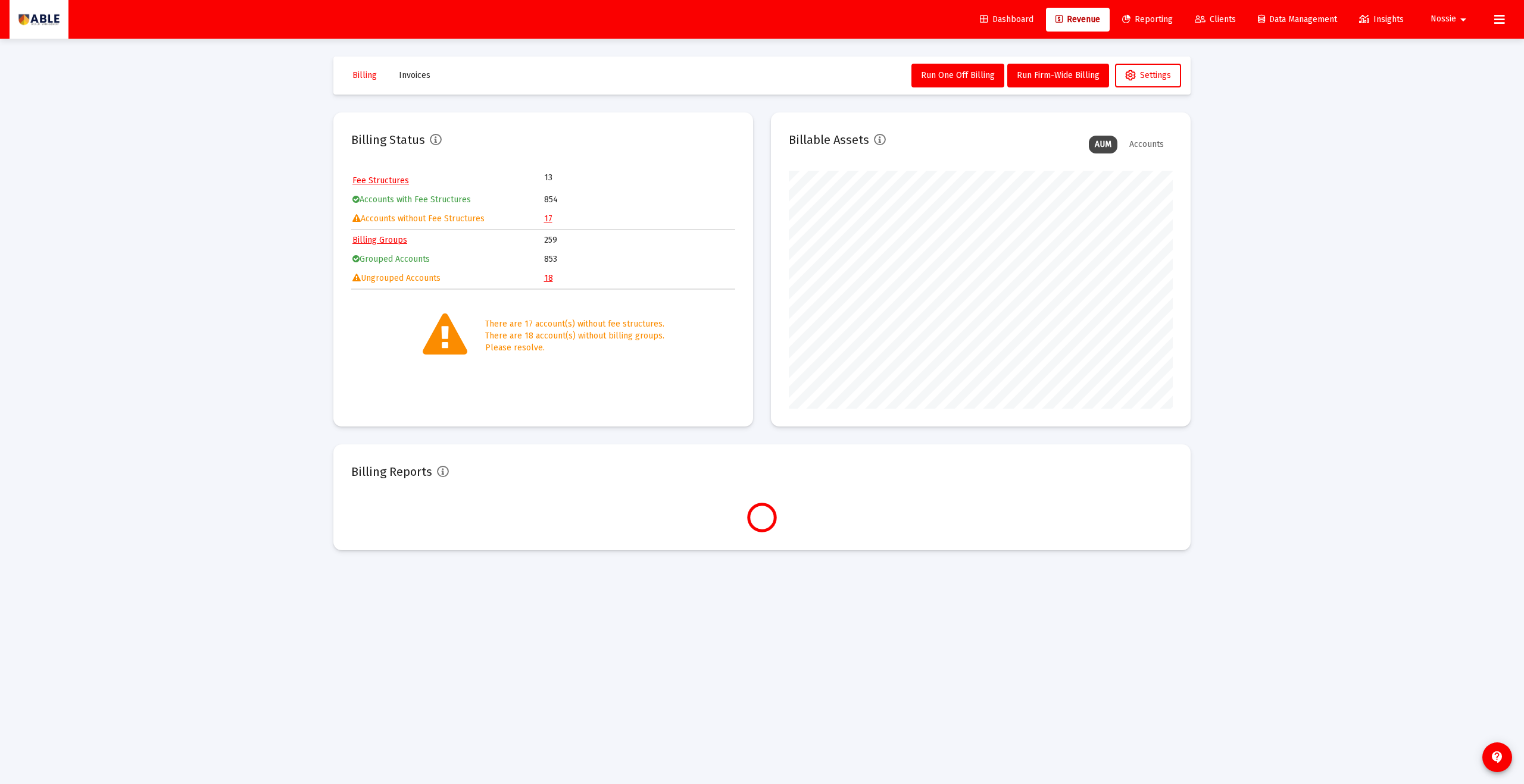
scroll to position [238, 384]
click at [547, 278] on link "18" at bounding box center [549, 278] width 9 height 10
